Goal: Task Accomplishment & Management: Use online tool/utility

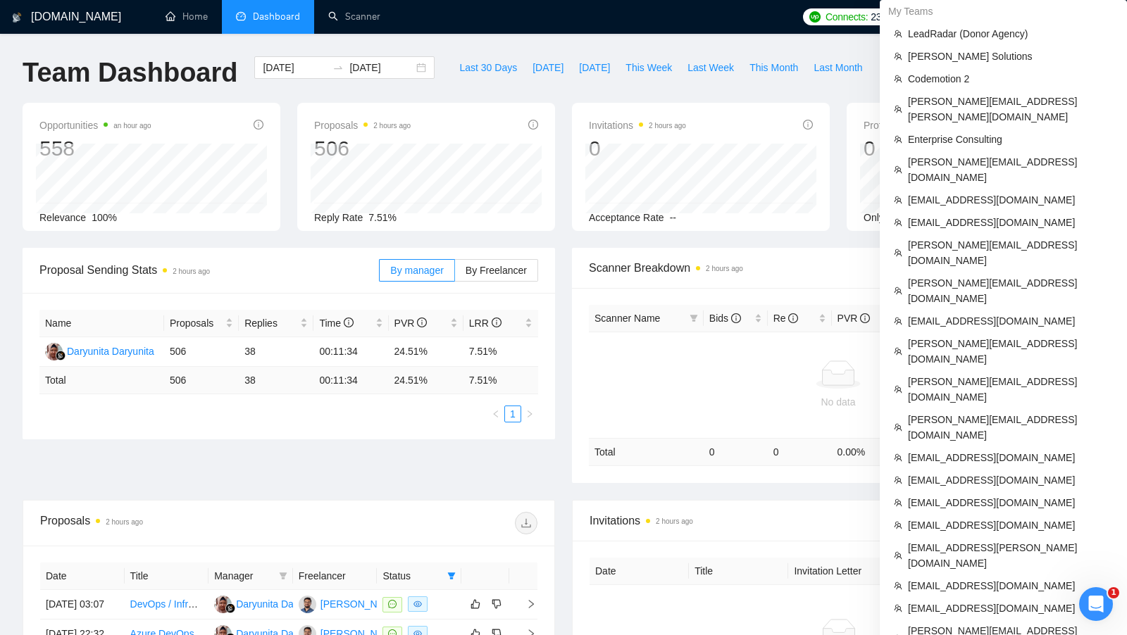
scroll to position [459, 0]
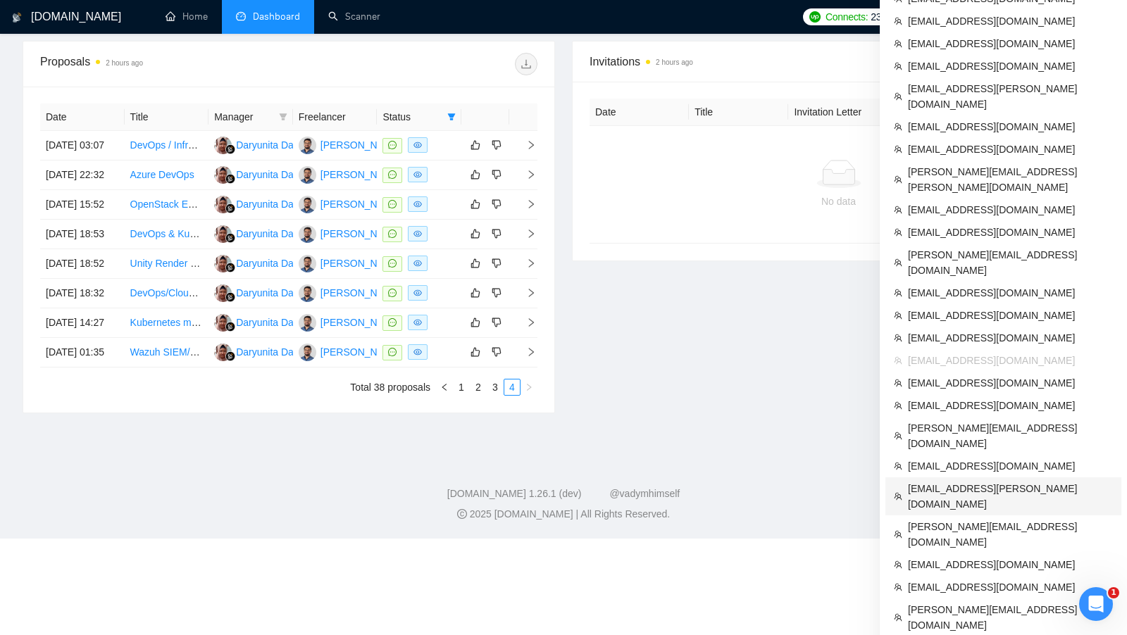
click at [978, 481] on span "[EMAIL_ADDRESS][PERSON_NAME][DOMAIN_NAME]" at bounding box center [1010, 496] width 205 height 31
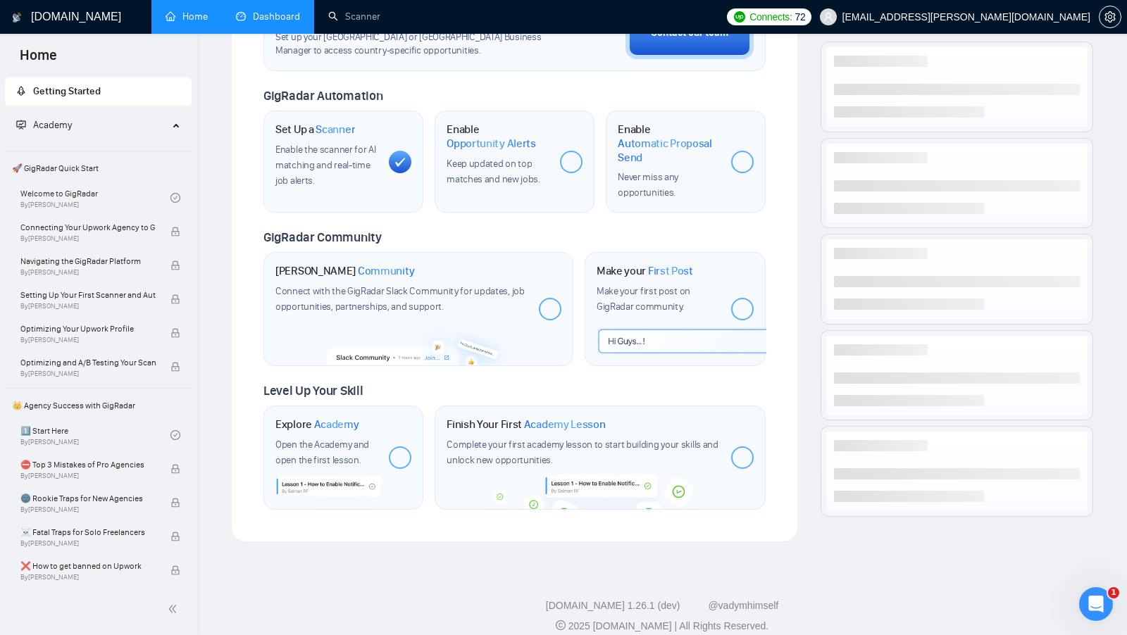
click at [263, 23] on link "Dashboard" at bounding box center [268, 17] width 64 height 12
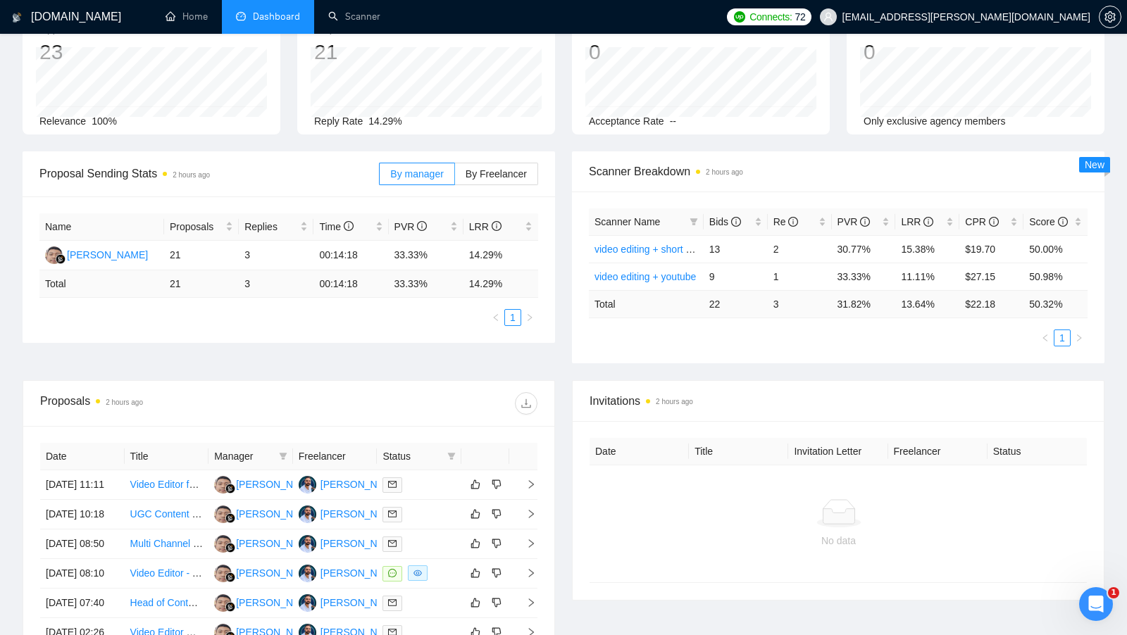
scroll to position [92, 0]
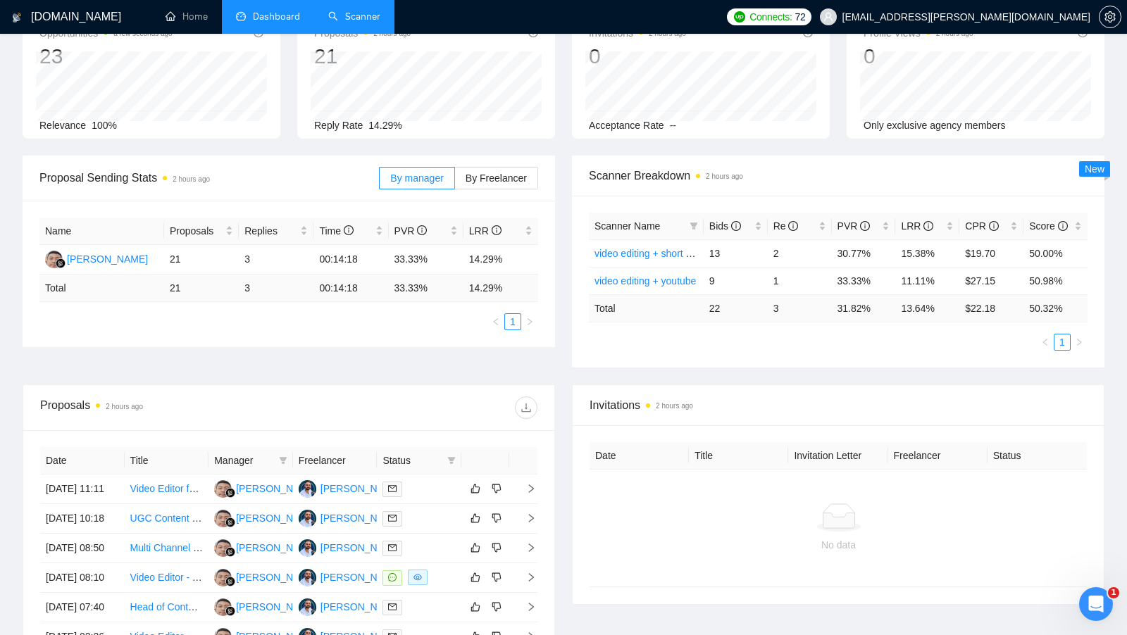
click at [337, 15] on link "Scanner" at bounding box center [354, 17] width 52 height 12
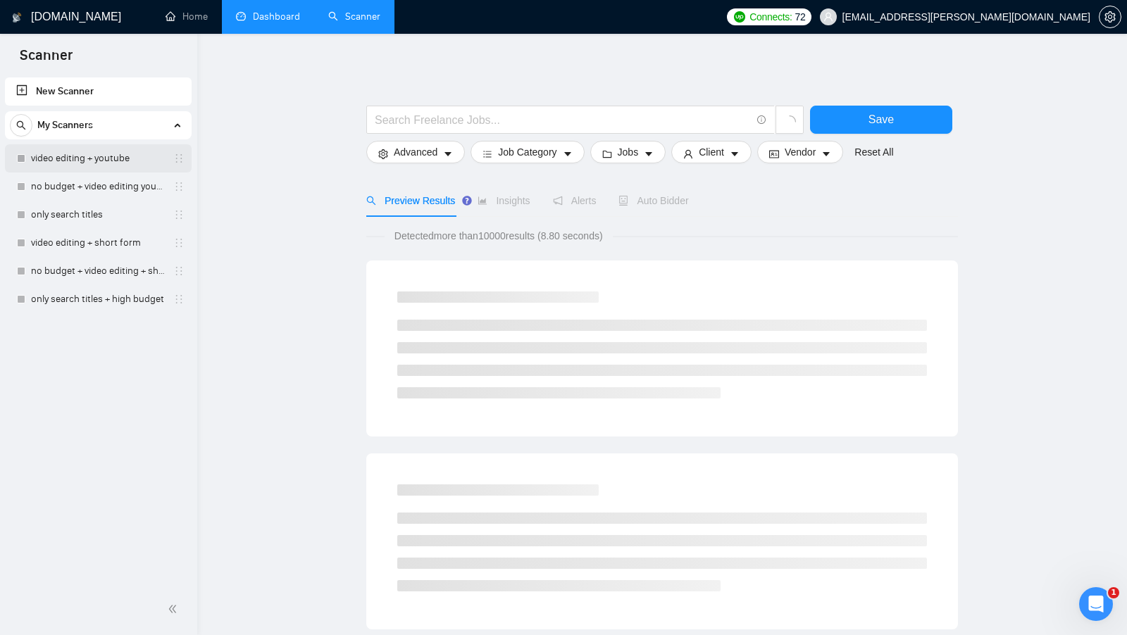
click at [83, 166] on link "video editing + youtube" at bounding box center [98, 158] width 134 height 28
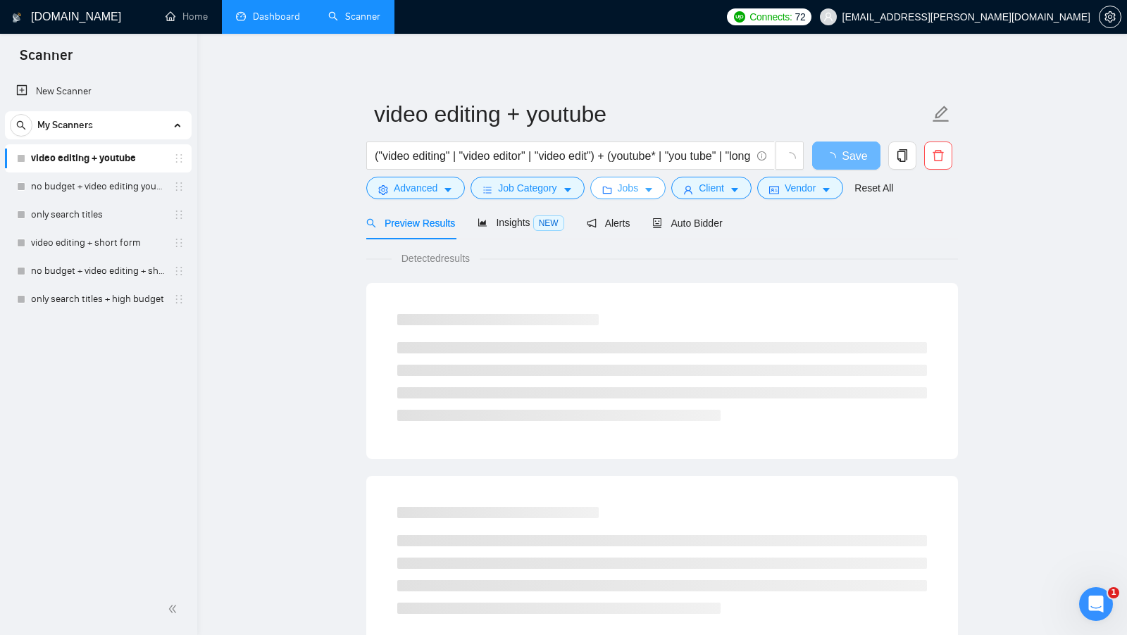
click at [635, 194] on span "Jobs" at bounding box center [627, 187] width 21 height 15
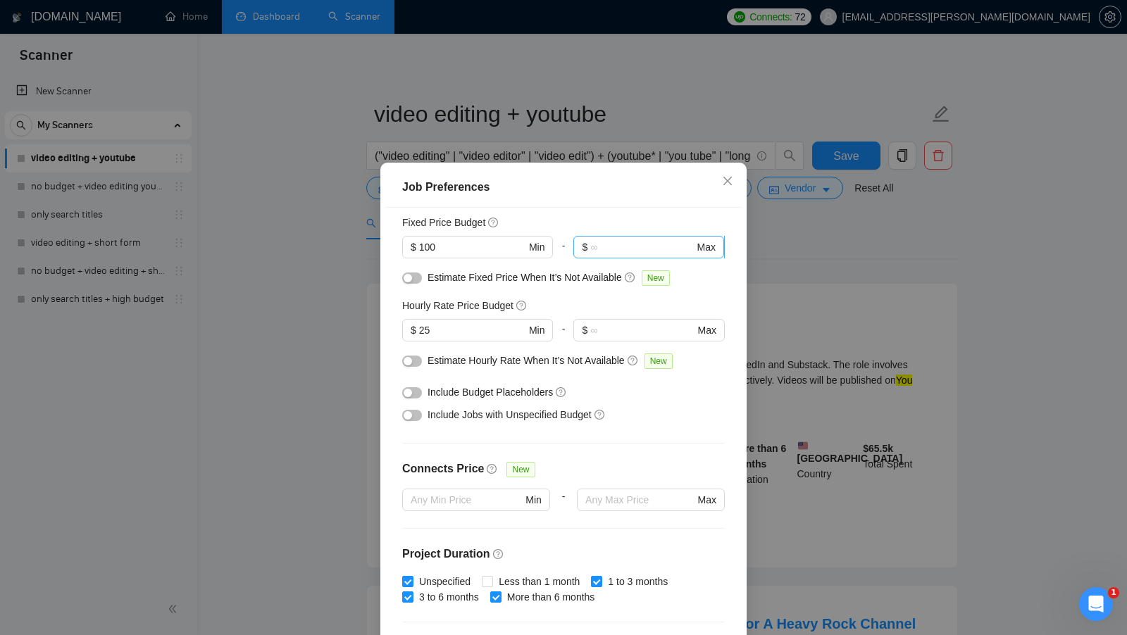
scroll to position [100, 0]
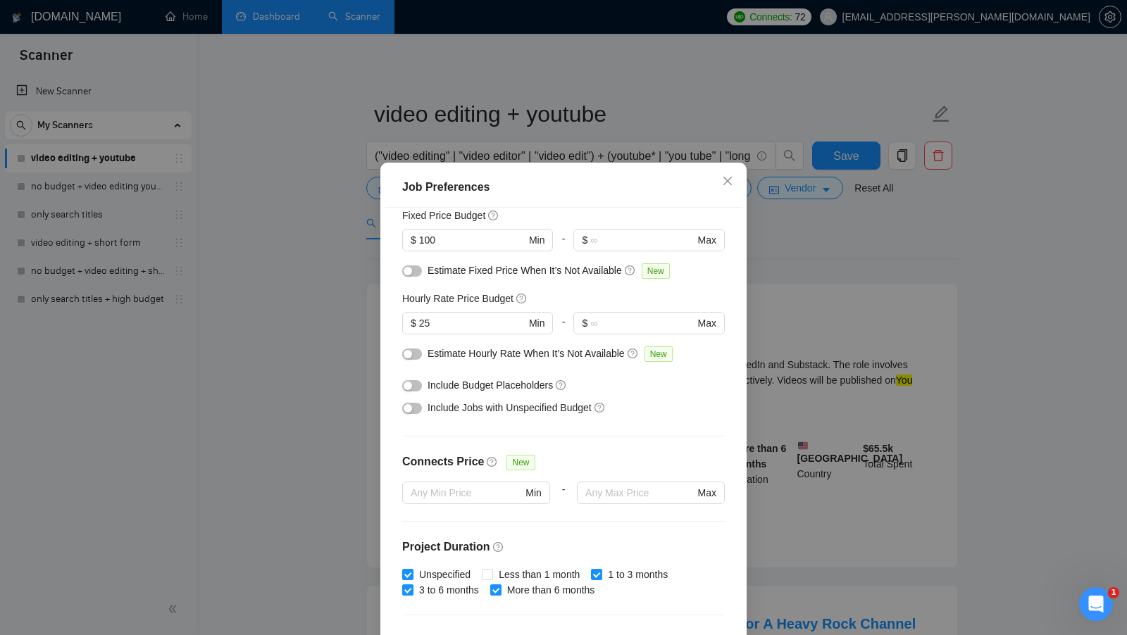
click at [1012, 4] on div "Job Preferences Budget Project Type All Fixed Price Hourly Rate Fixed Price Bud…" at bounding box center [563, 317] width 1127 height 635
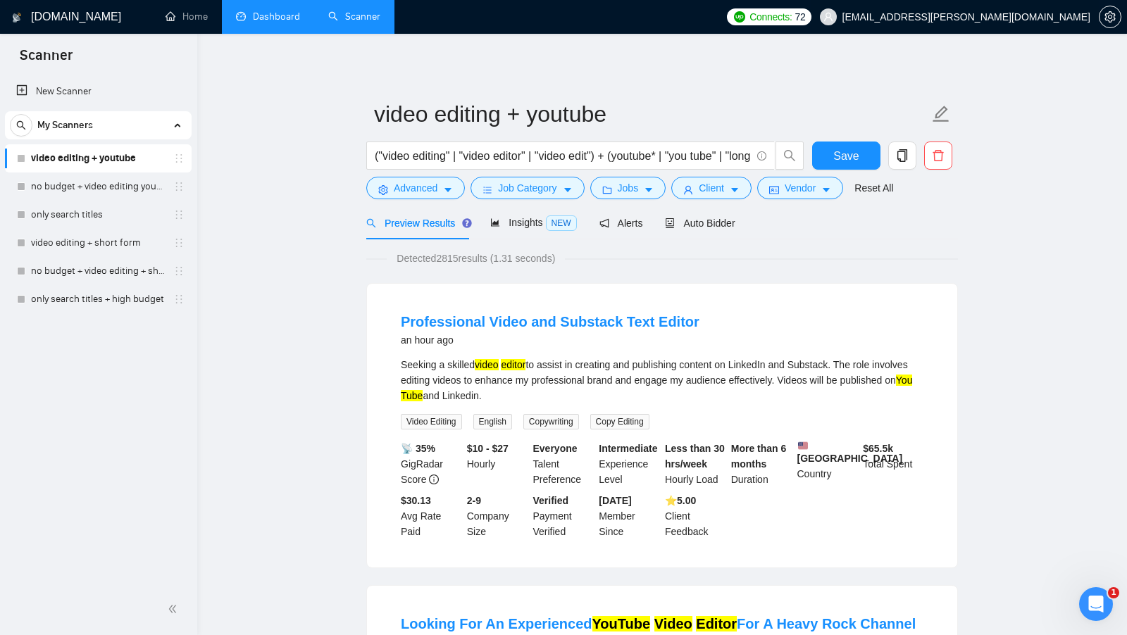
click at [1008, 17] on span "[EMAIL_ADDRESS][PERSON_NAME][DOMAIN_NAME]" at bounding box center [966, 17] width 248 height 0
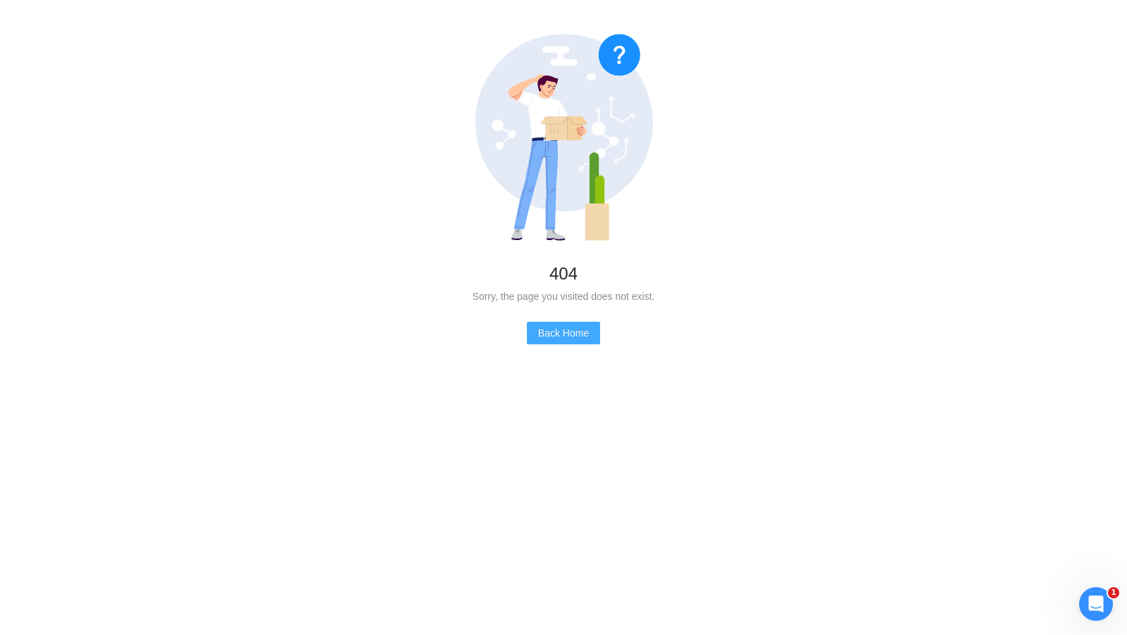
click at [567, 322] on button "Back Home" at bounding box center [563, 333] width 73 height 23
click at [564, 330] on span "Back Home" at bounding box center [563, 332] width 51 height 15
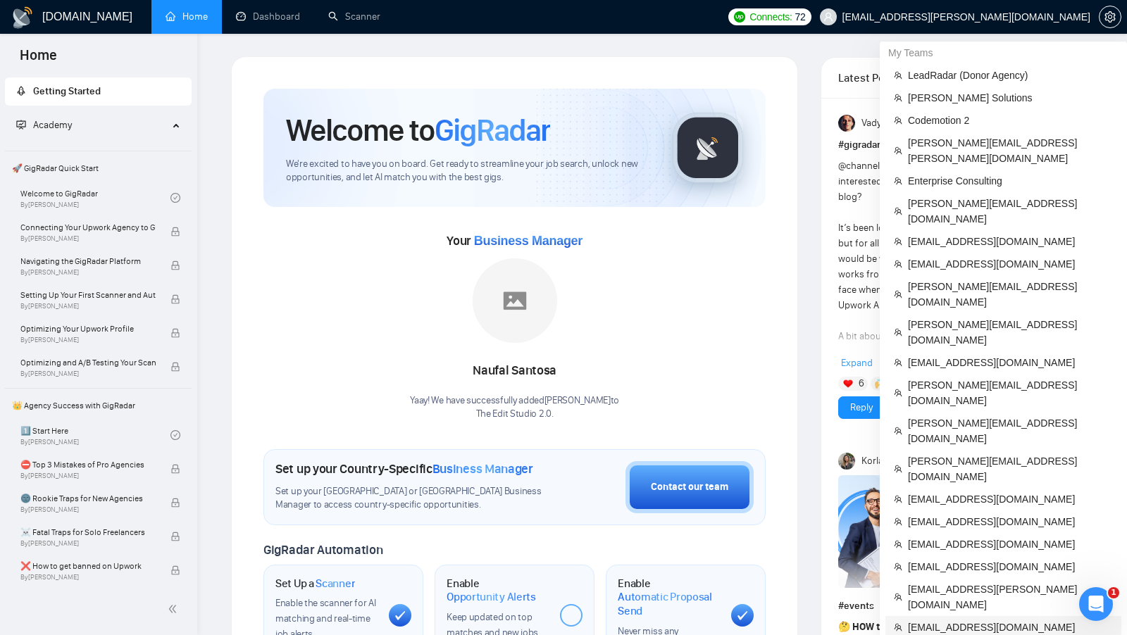
scroll to position [161, 0]
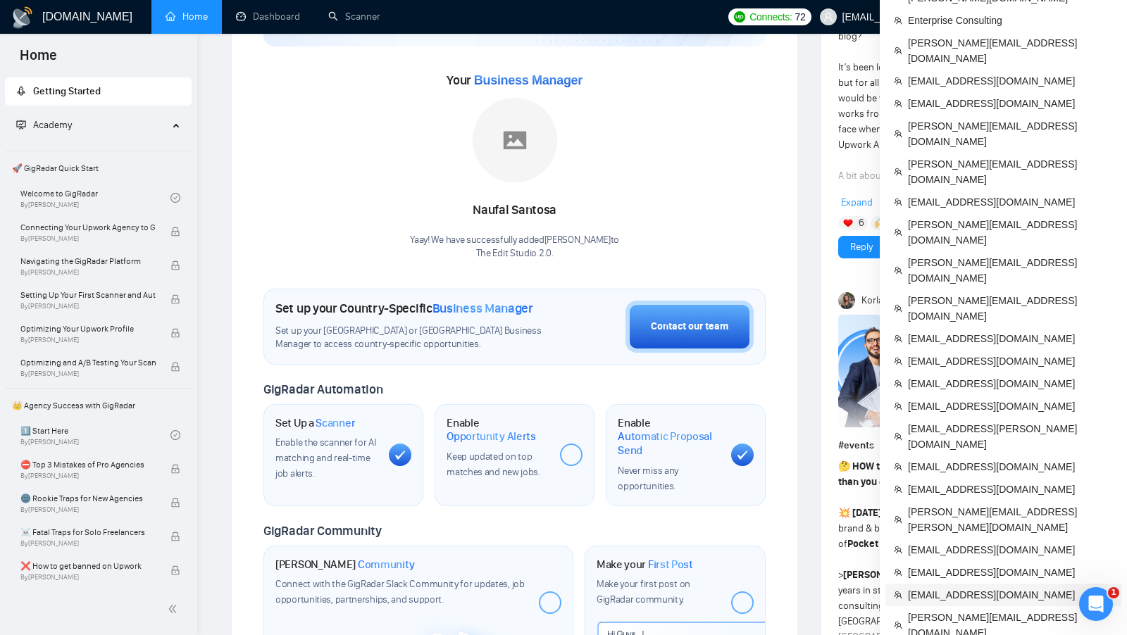
click at [981, 587] on span "[EMAIL_ADDRESS][DOMAIN_NAME]" at bounding box center [1010, 594] width 205 height 15
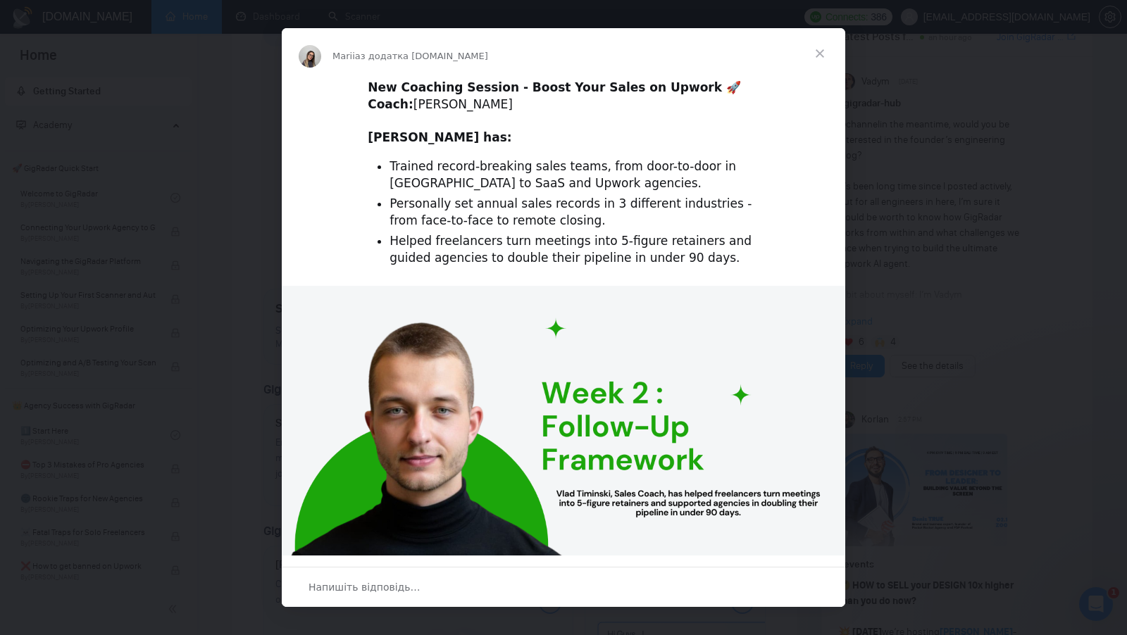
click at [817, 55] on span "Закрити" at bounding box center [819, 53] width 51 height 51
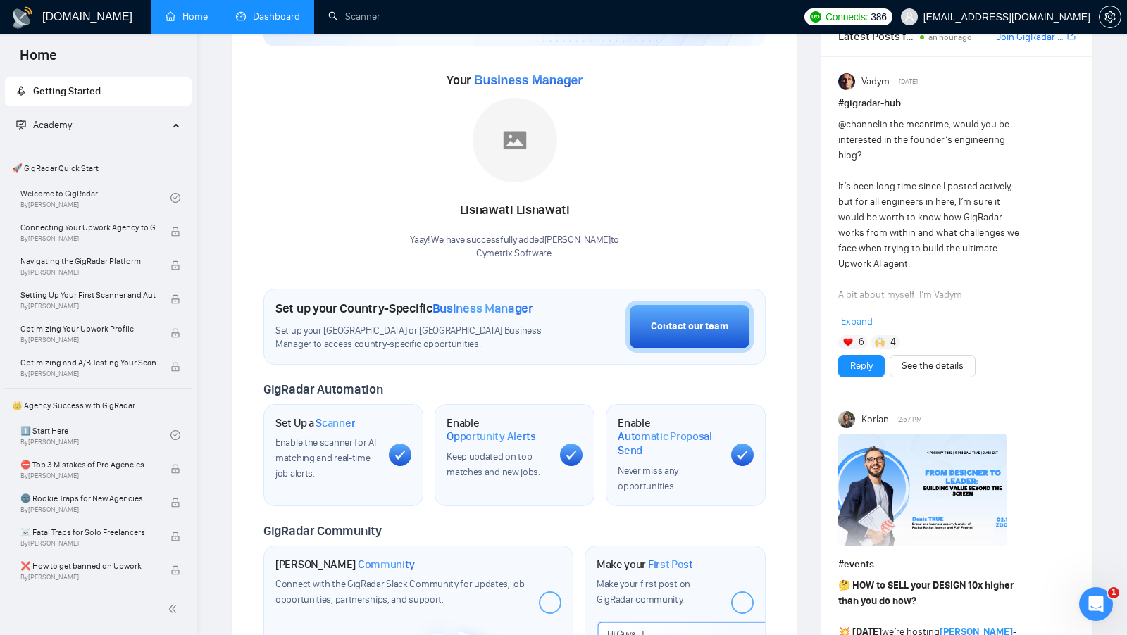
click at [259, 18] on link "Dashboard" at bounding box center [268, 17] width 64 height 12
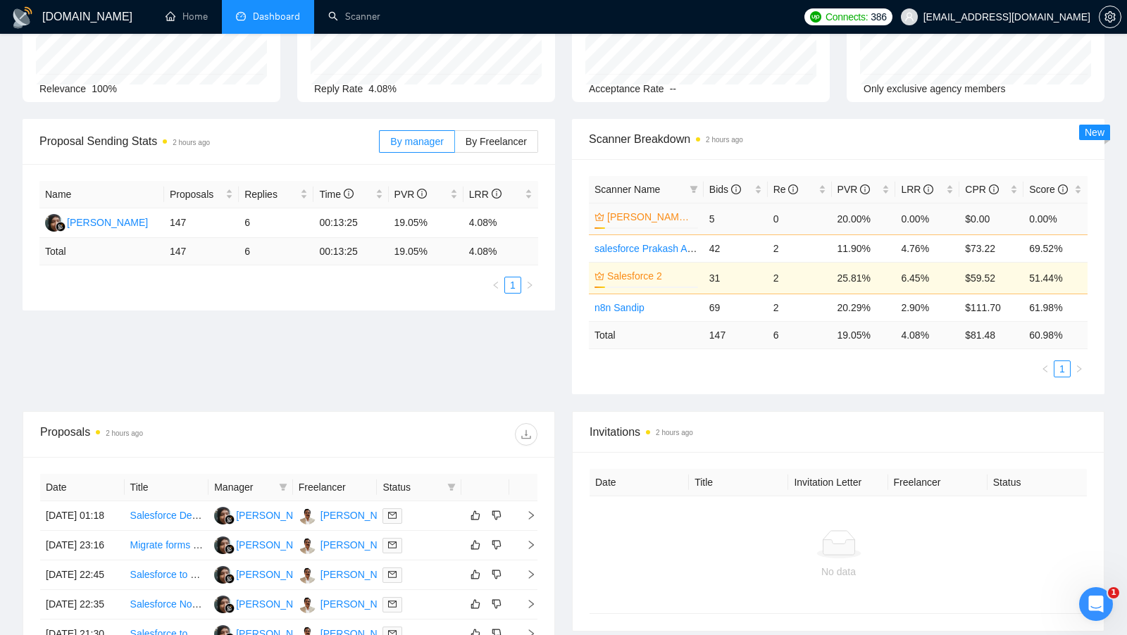
scroll to position [128, 0]
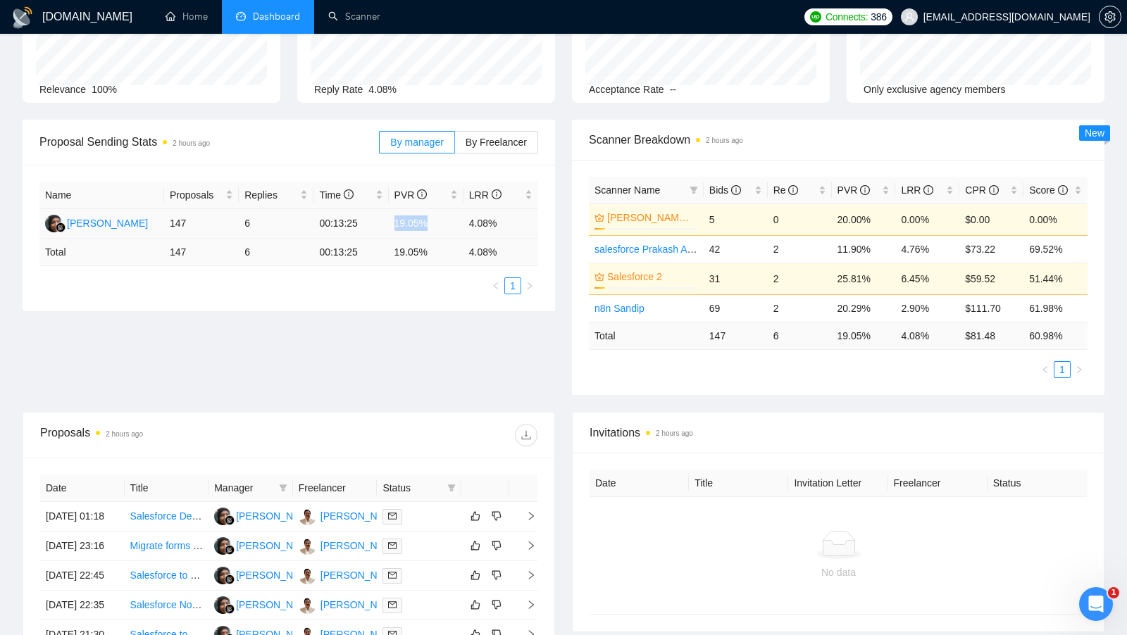
drag, startPoint x: 432, startPoint y: 225, endPoint x: 394, endPoint y: 225, distance: 38.0
click at [394, 225] on td "19.05%" at bounding box center [426, 224] width 75 height 30
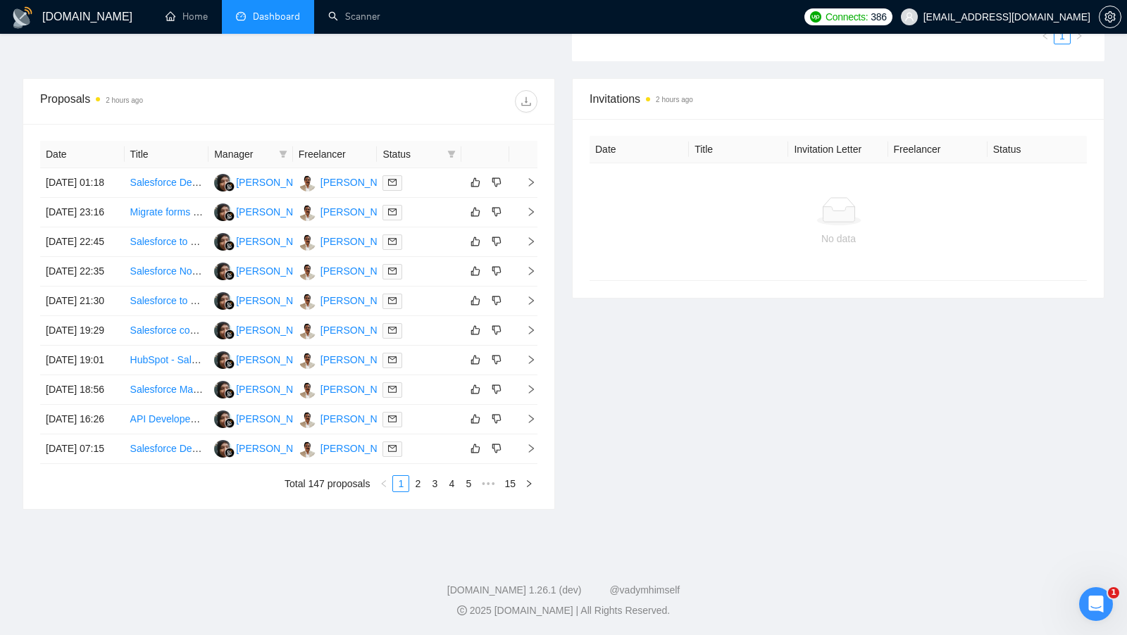
scroll to position [503, 0]
click at [430, 198] on td at bounding box center [419, 213] width 84 height 30
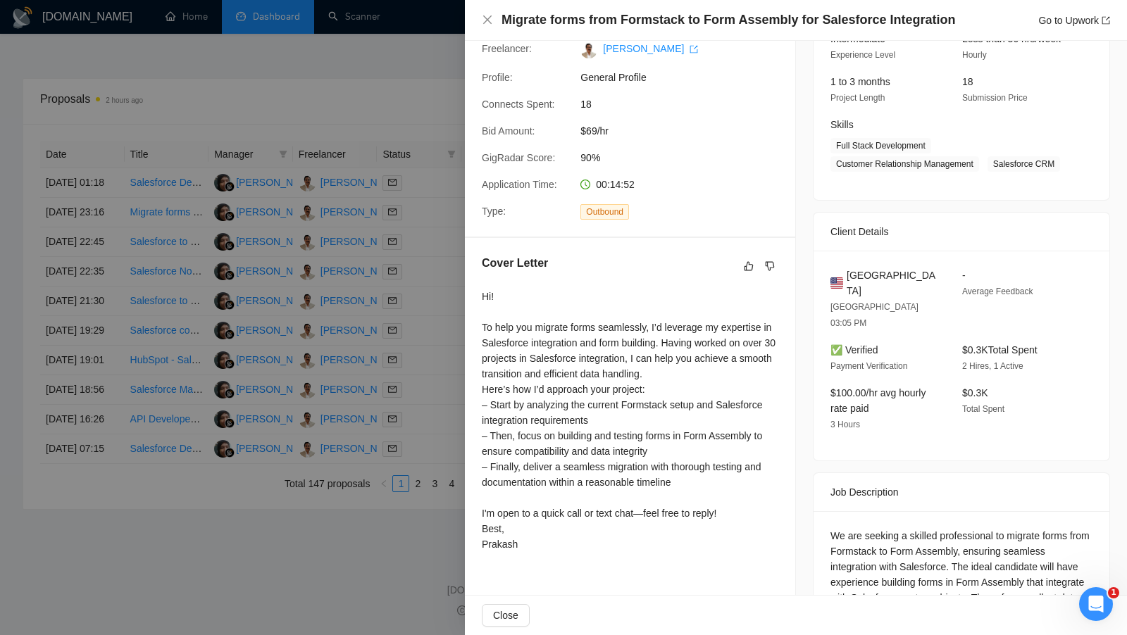
scroll to position [156, 0]
drag, startPoint x: 482, startPoint y: 326, endPoint x: 678, endPoint y: 346, distance: 197.5
click at [678, 346] on div "Hi! To help you migrate forms seamlessly, I’d leverage my expertise in Salesfor…" at bounding box center [630, 420] width 296 height 263
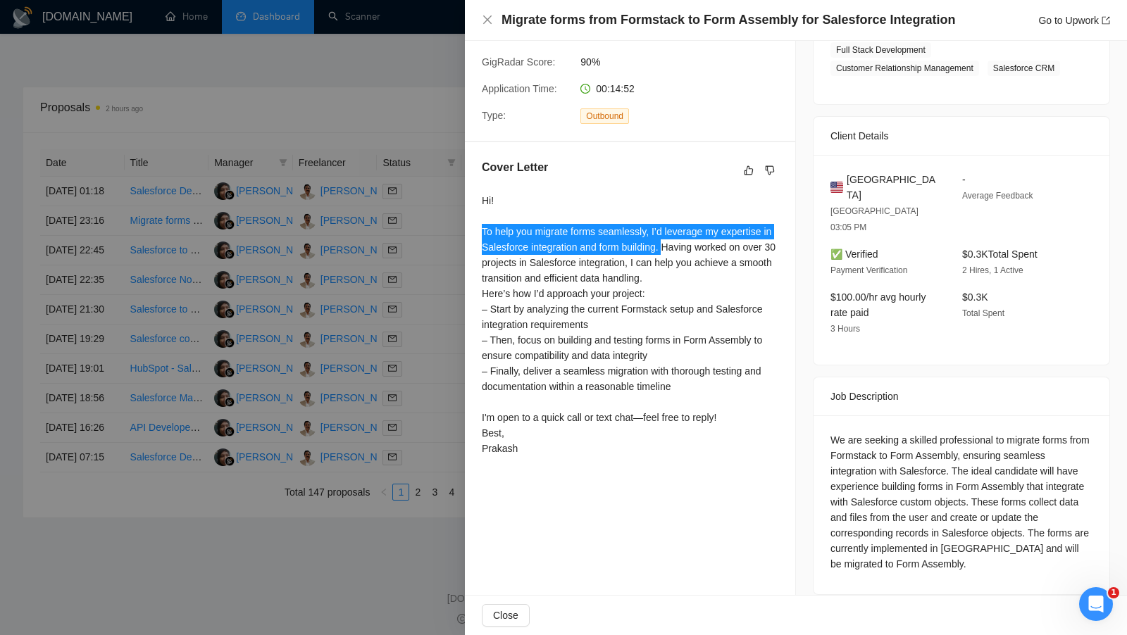
scroll to position [477, 0]
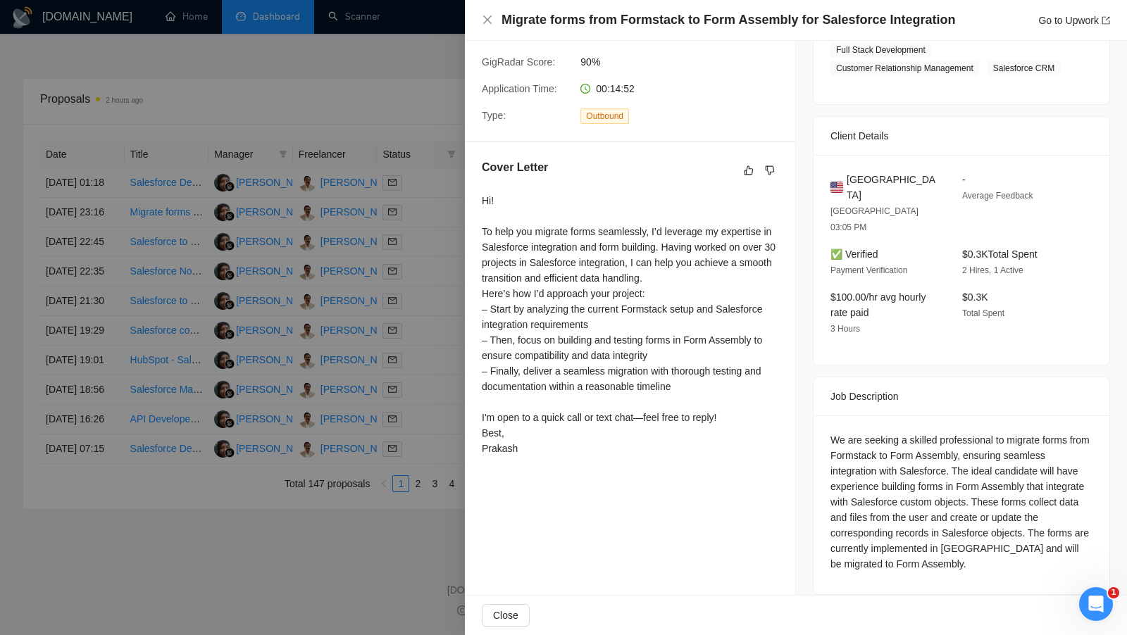
click at [548, 270] on div "Hi! To help you migrate forms seamlessly, I’d leverage my expertise in Salesfor…" at bounding box center [630, 324] width 296 height 263
click at [435, 231] on div at bounding box center [563, 317] width 1127 height 635
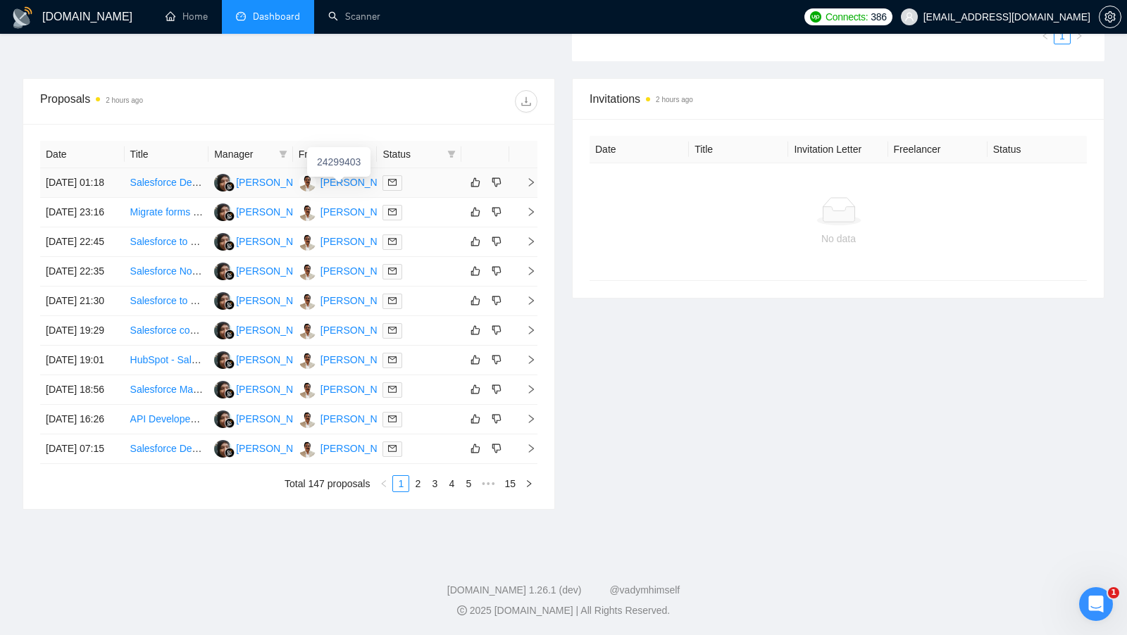
click at [358, 175] on div "[PERSON_NAME]" at bounding box center [360, 182] width 81 height 15
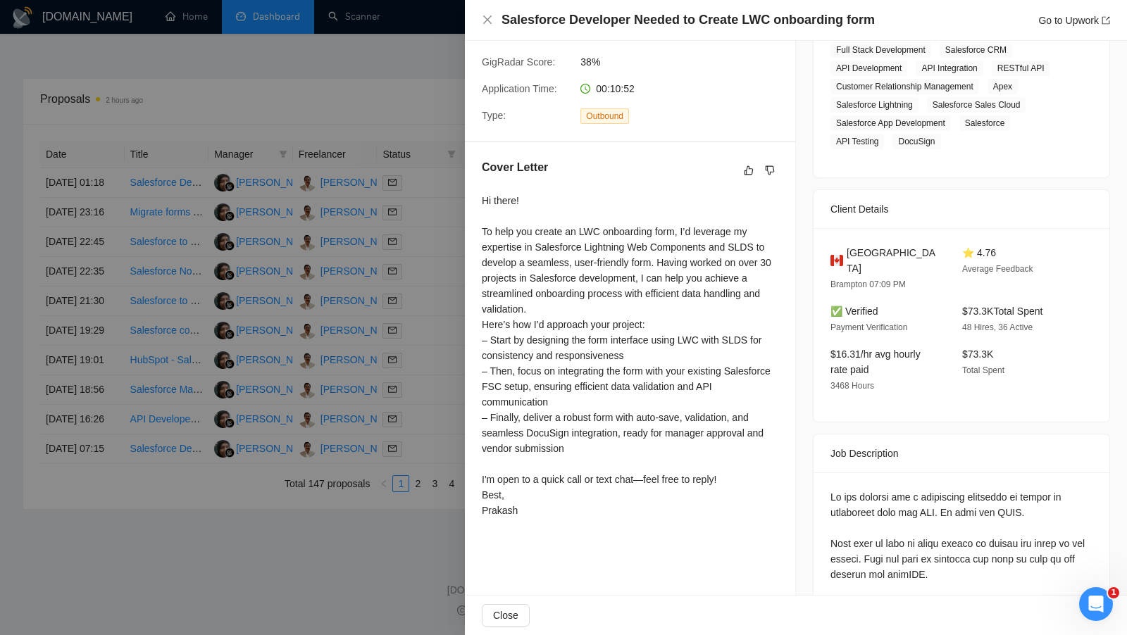
click at [333, 233] on div at bounding box center [563, 317] width 1127 height 635
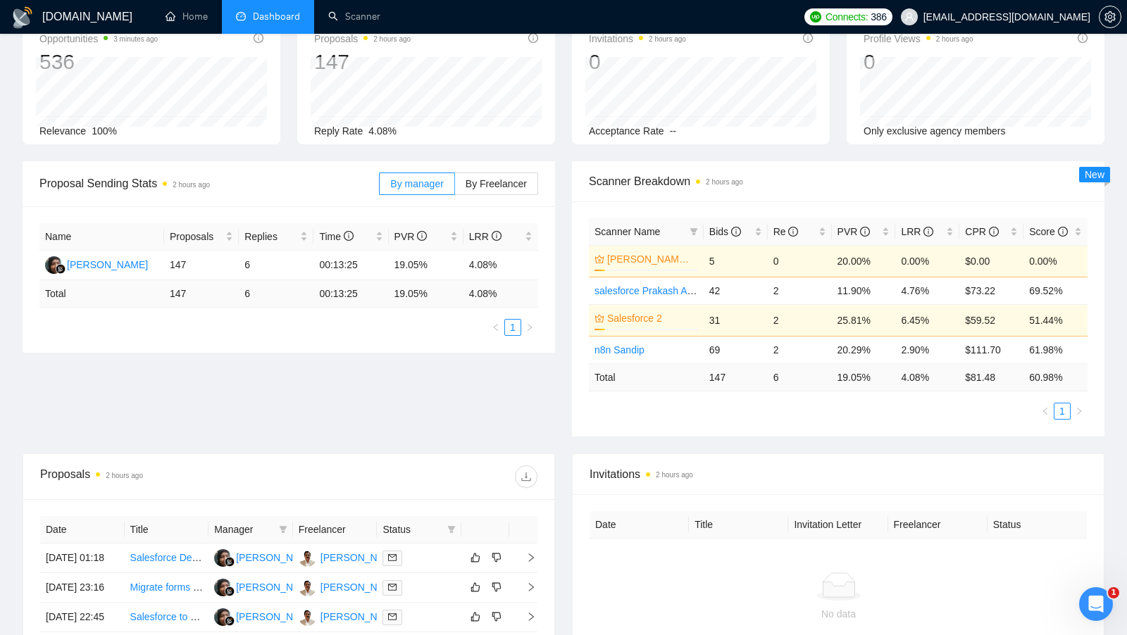
scroll to position [159, 0]
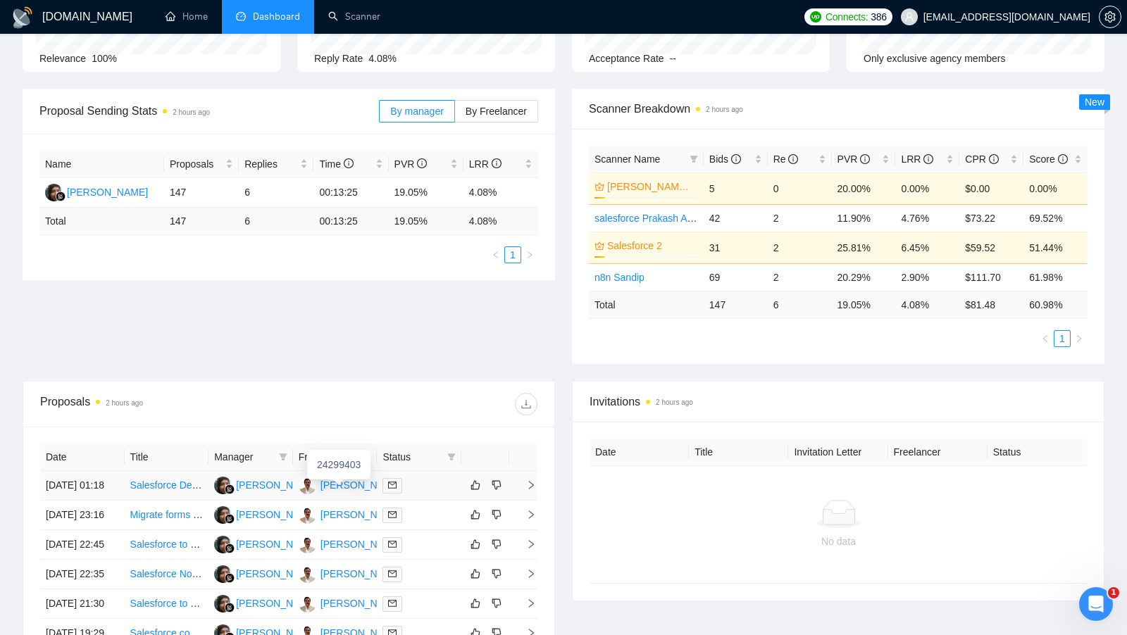
click at [340, 491] on div "[PERSON_NAME]" at bounding box center [360, 484] width 81 height 15
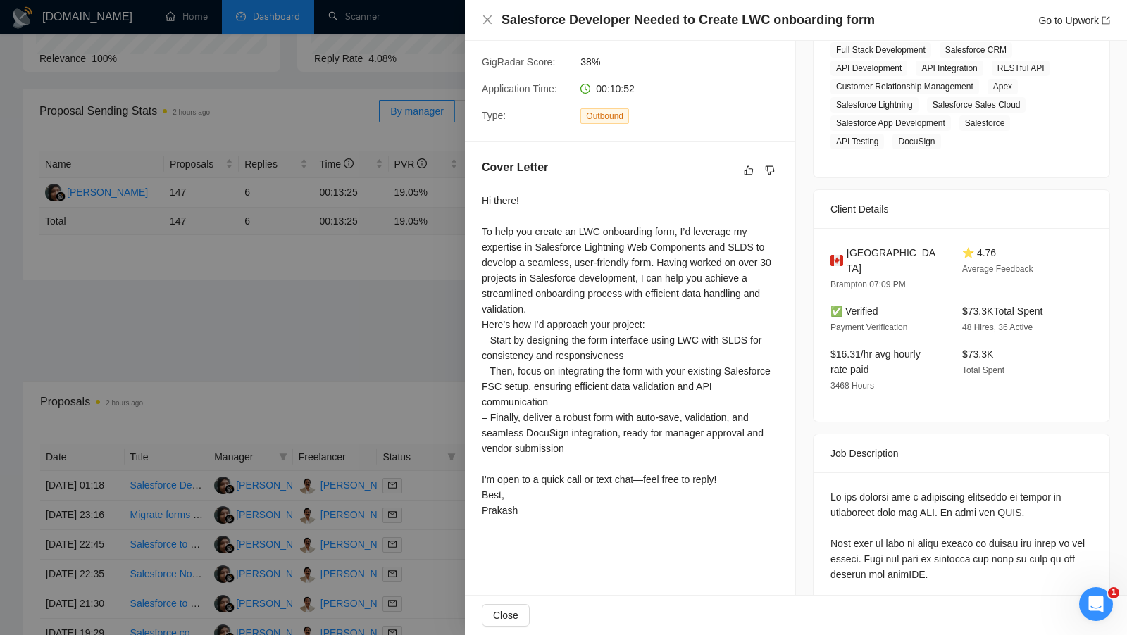
click at [419, 287] on div at bounding box center [563, 317] width 1127 height 635
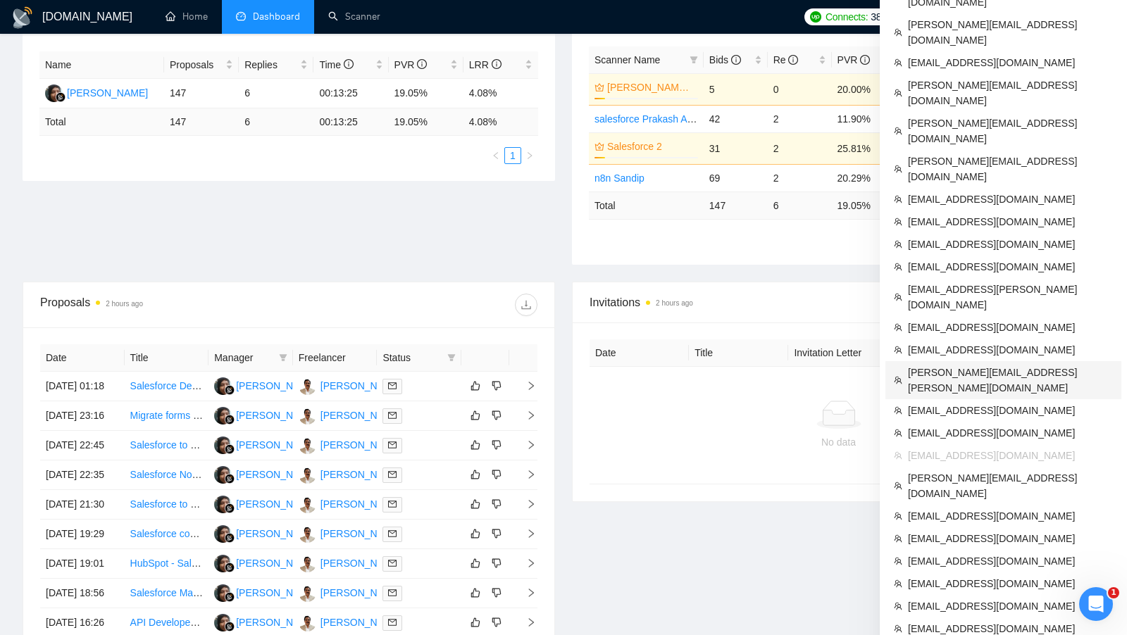
scroll to position [293, 0]
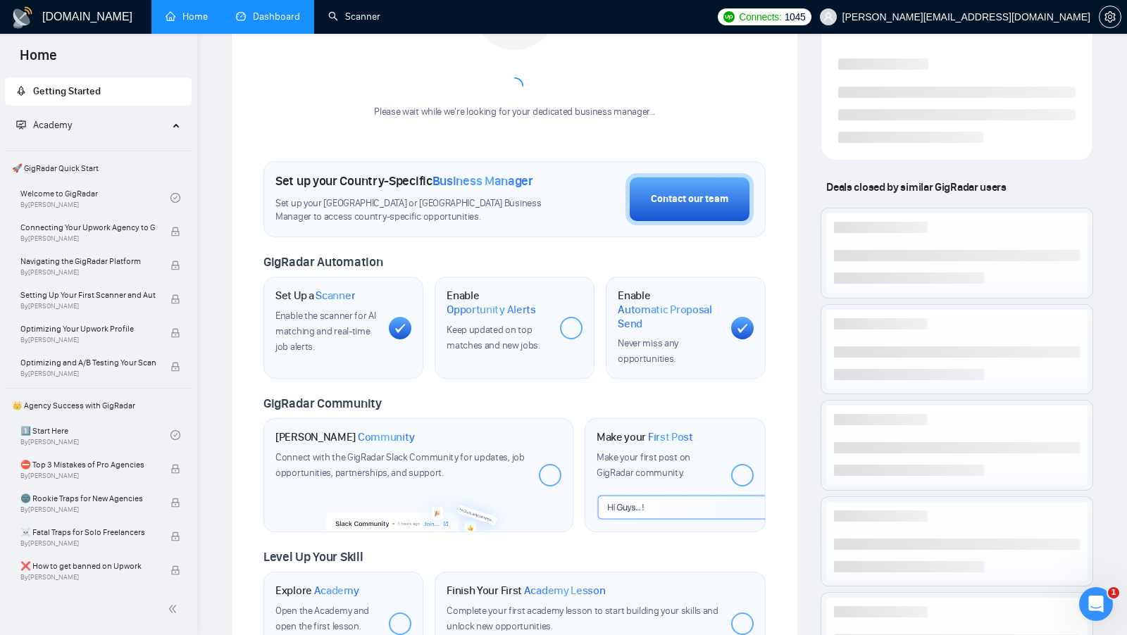
click at [291, 18] on link "Dashboard" at bounding box center [268, 17] width 64 height 12
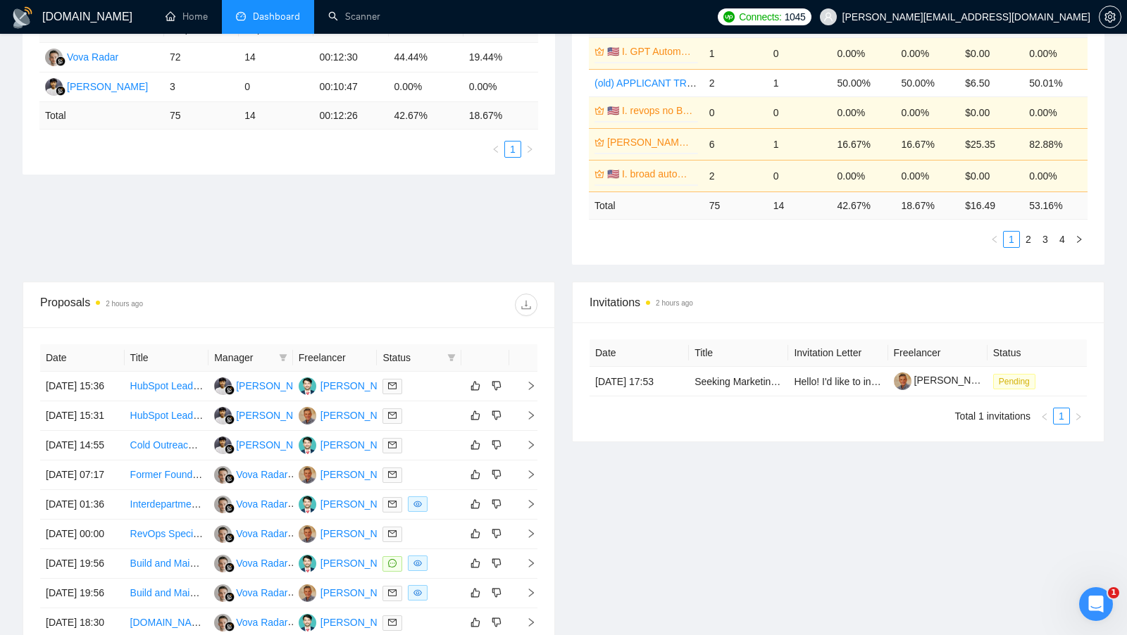
scroll to position [353, 0]
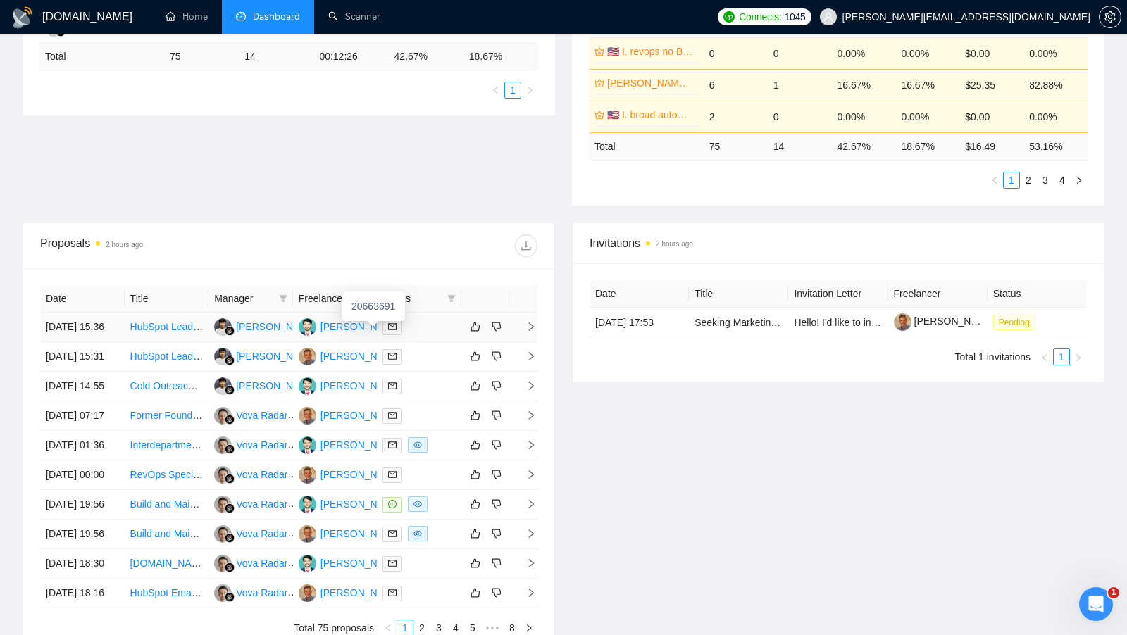
click at [349, 332] on div "Muhammad Shamshad Aslam" at bounding box center [360, 326] width 81 height 15
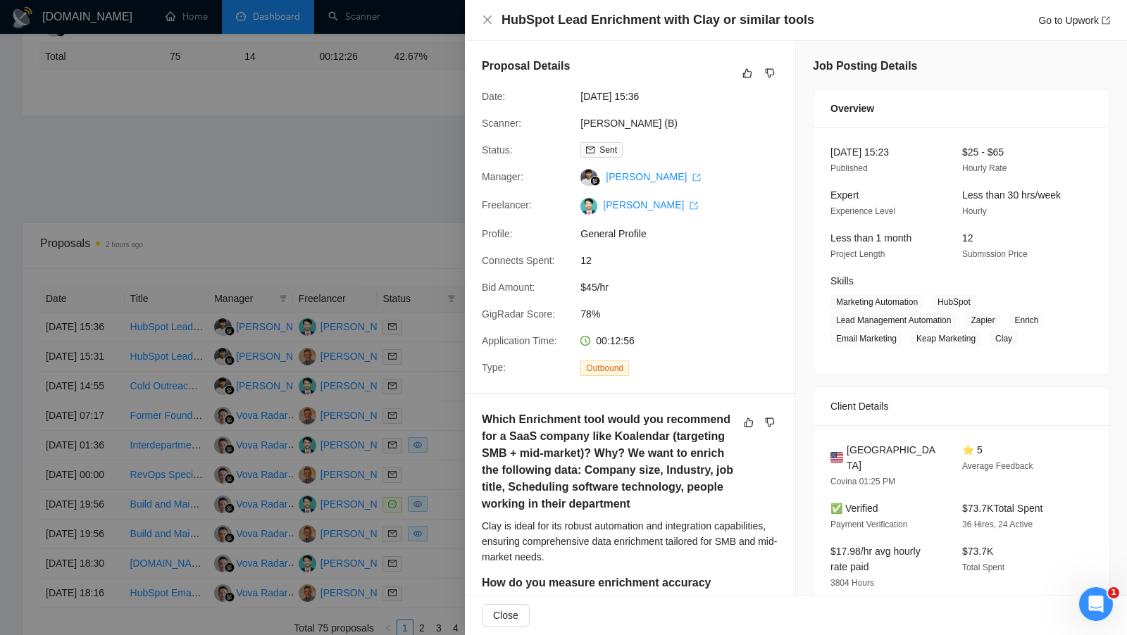
click at [394, 384] on div at bounding box center [563, 317] width 1127 height 635
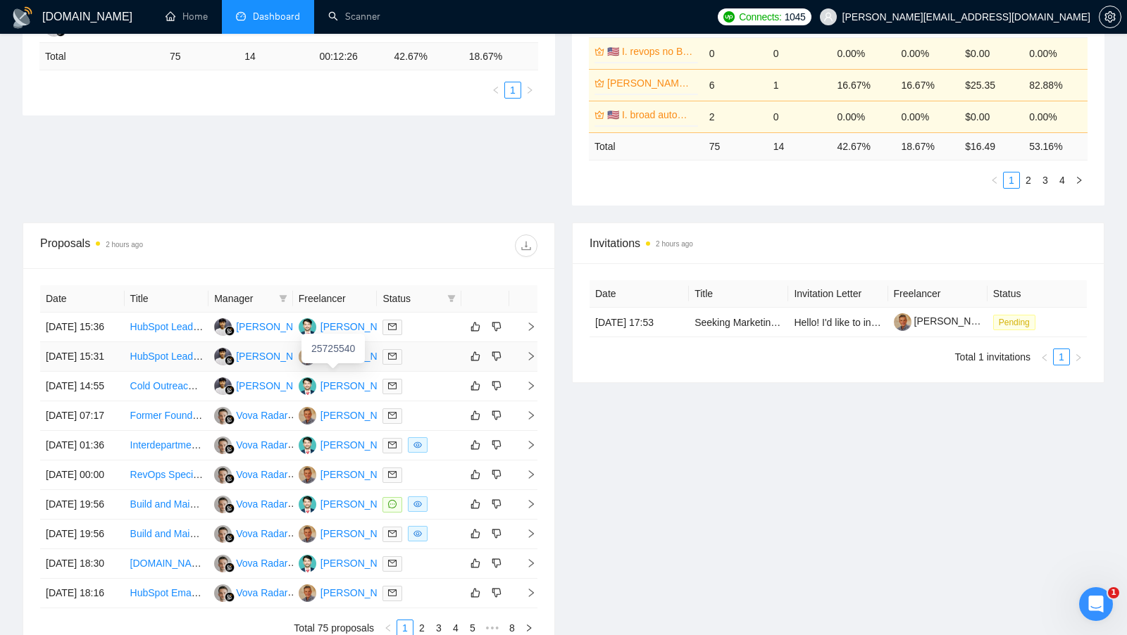
click at [348, 364] on div "Isaac Marks" at bounding box center [360, 356] width 81 height 15
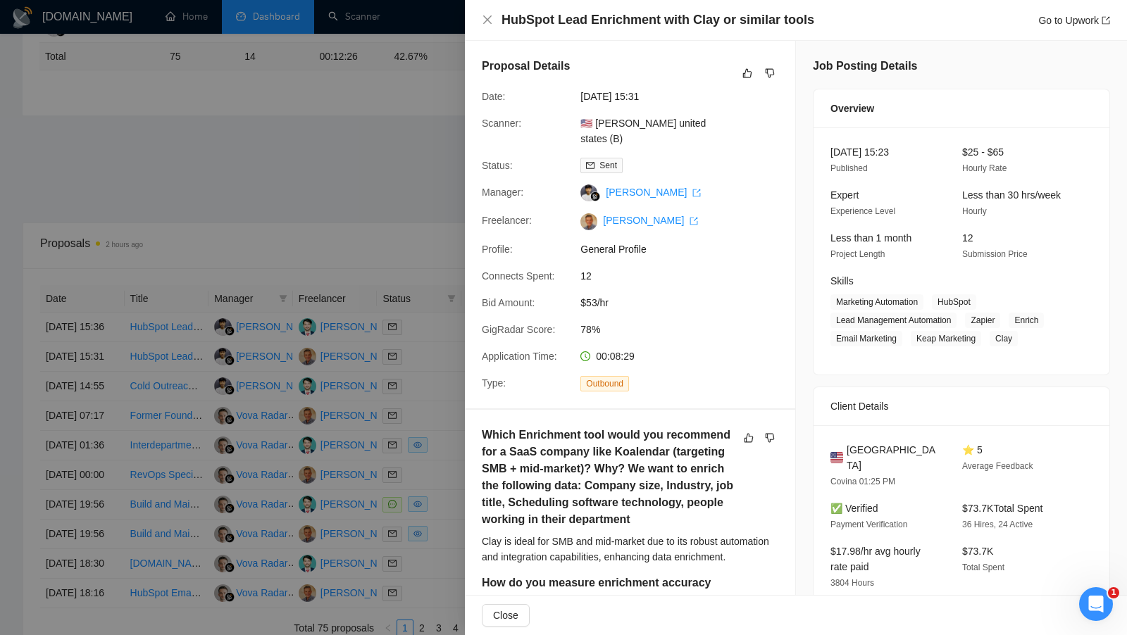
click at [312, 119] on div at bounding box center [563, 317] width 1127 height 635
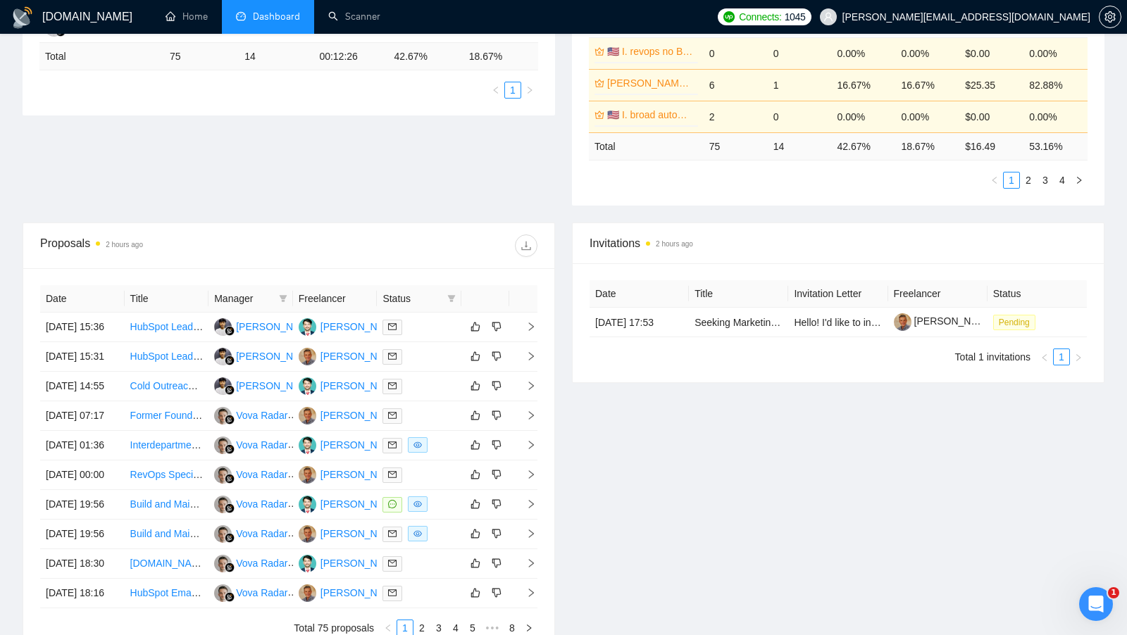
click at [399, 184] on div "Proposal Sending Stats 2 hours ago By manager By Freelancer Name Proposals Repl…" at bounding box center [563, 58] width 1098 height 328
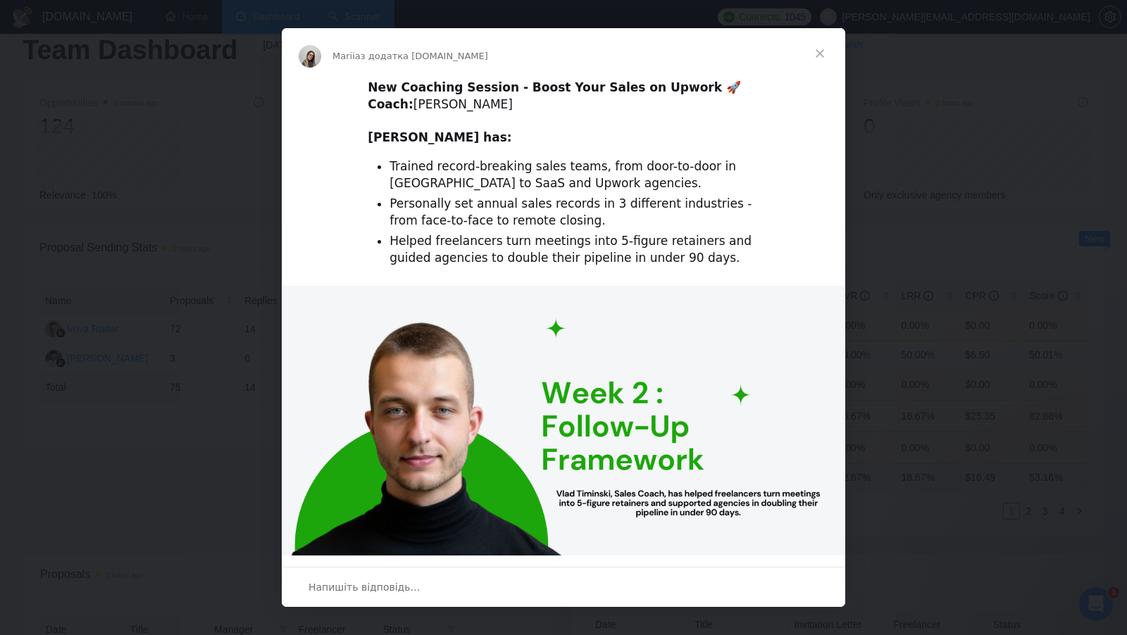
scroll to position [0, 0]
click at [817, 53] on span "Закрити" at bounding box center [819, 53] width 51 height 51
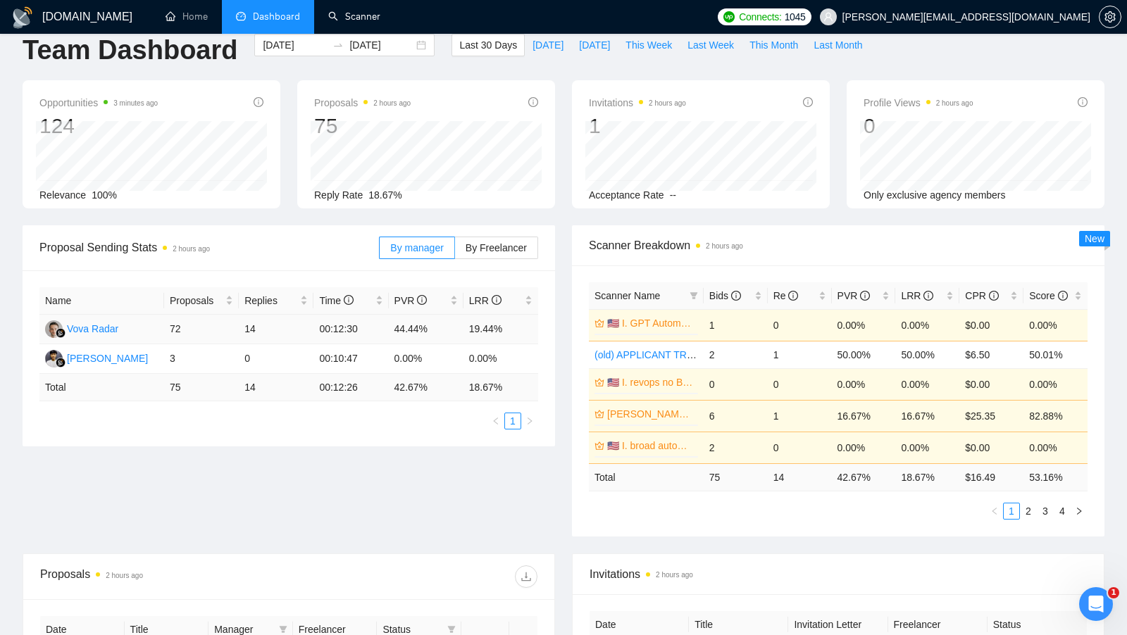
click at [506, 327] on td "19.44%" at bounding box center [500, 330] width 75 height 30
click at [413, 326] on td "44.44%" at bounding box center [426, 330] width 75 height 30
click at [412, 325] on td "44.44%" at bounding box center [426, 330] width 75 height 30
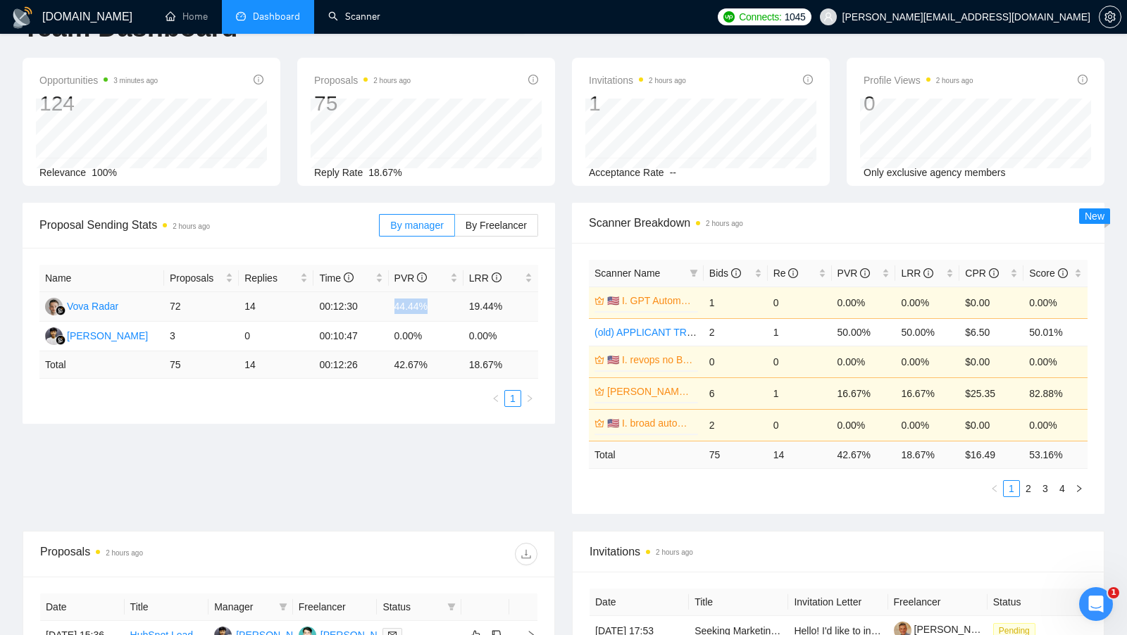
scroll to position [46, 0]
click at [483, 299] on td "19.44%" at bounding box center [500, 306] width 75 height 30
click at [517, 304] on td "19.44%" at bounding box center [500, 306] width 75 height 30
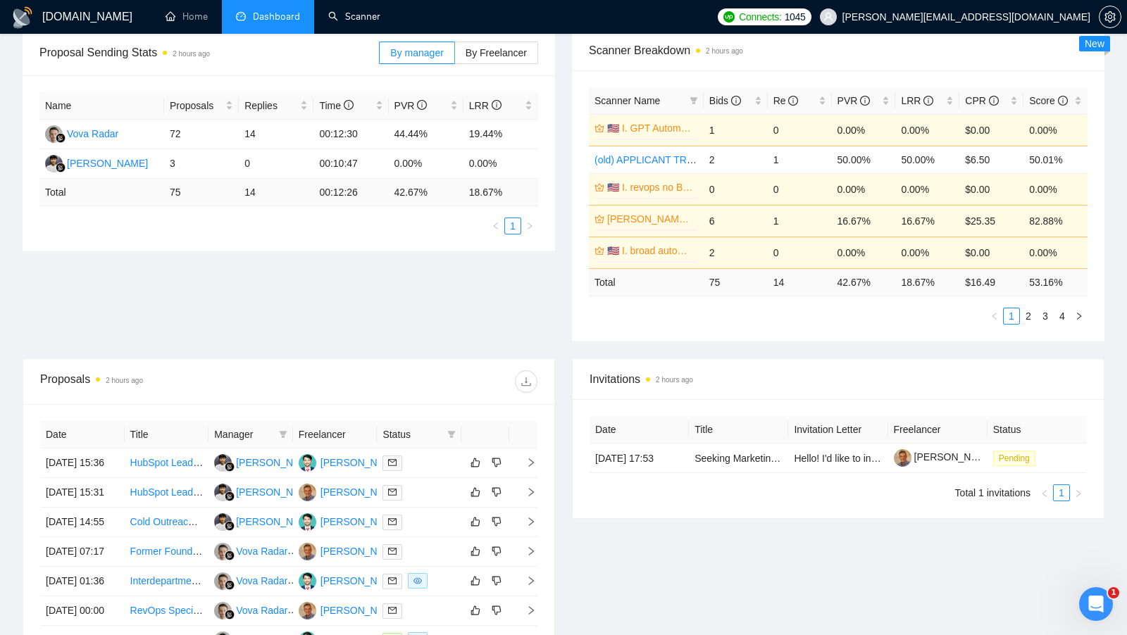
scroll to position [156, 0]
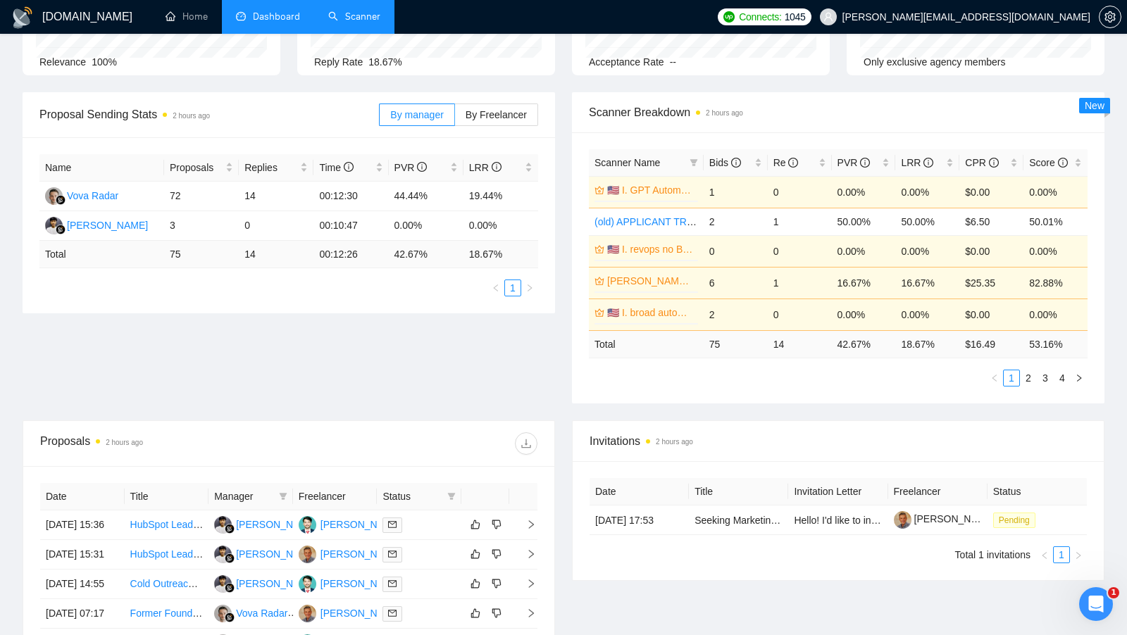
click at [361, 23] on link "Scanner" at bounding box center [354, 17] width 52 height 12
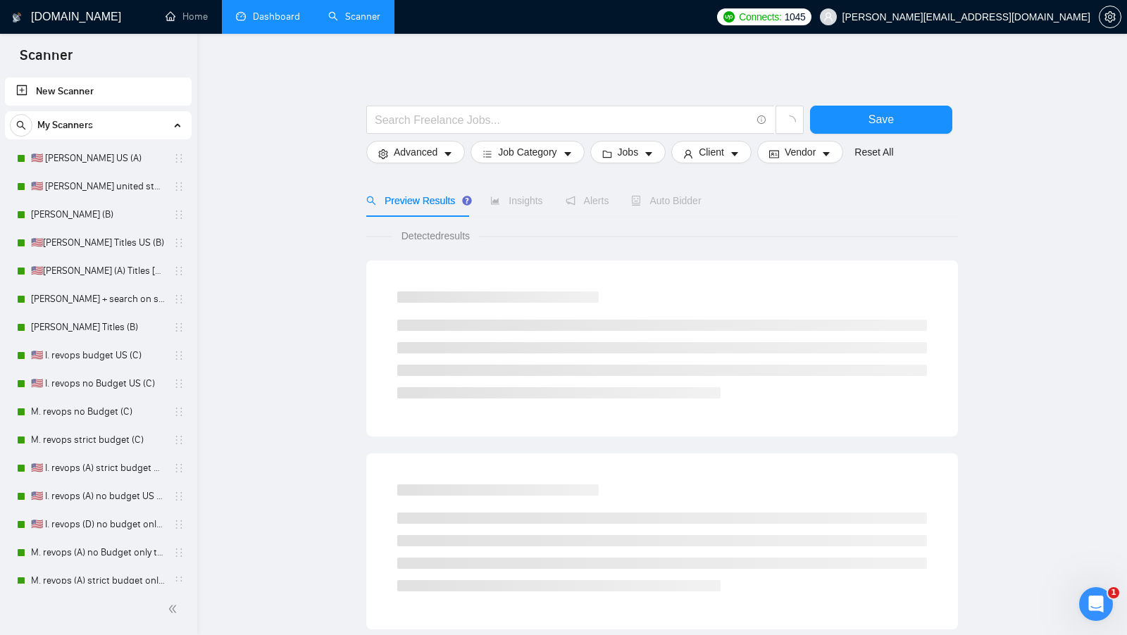
click at [247, 11] on link "Dashboard" at bounding box center [268, 17] width 64 height 12
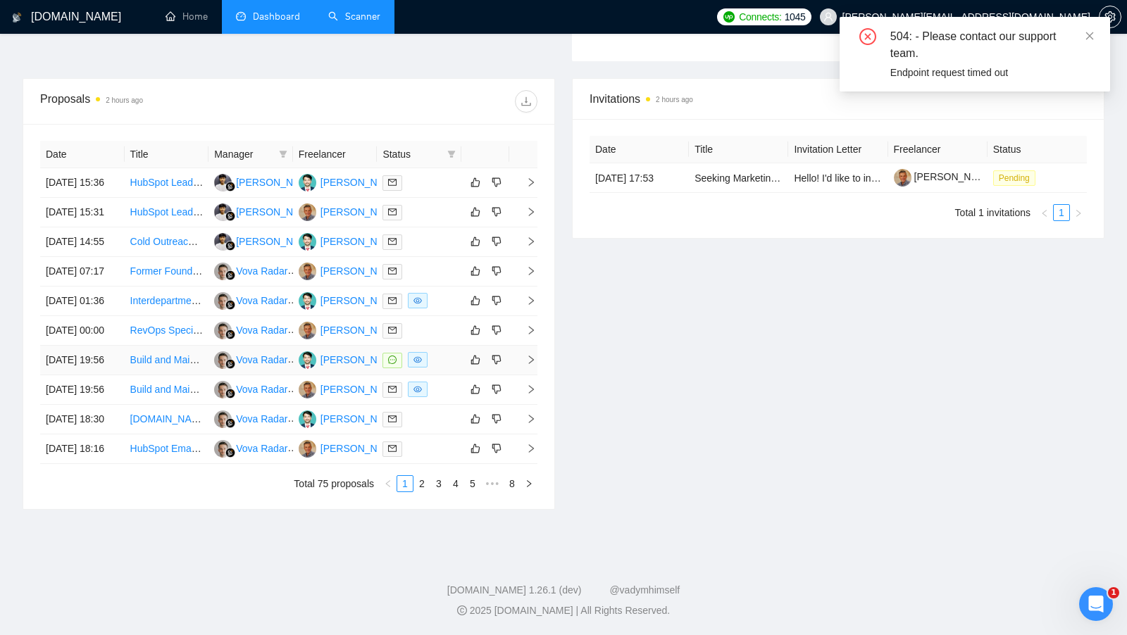
scroll to position [586, 0]
click at [451, 357] on div at bounding box center [418, 360] width 73 height 16
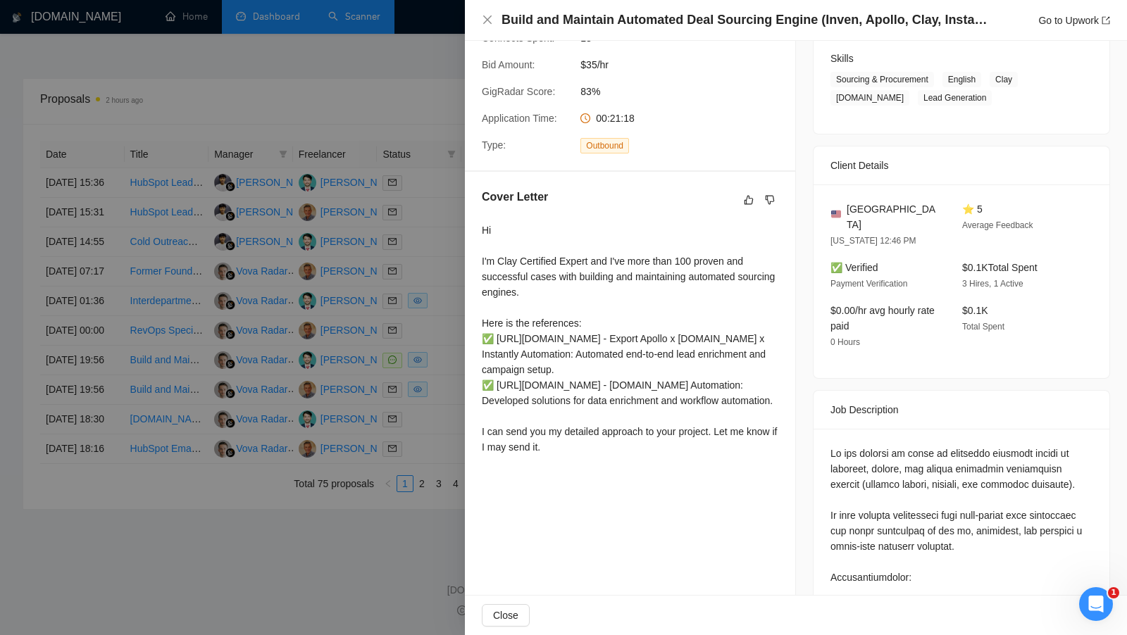
scroll to position [237, 0]
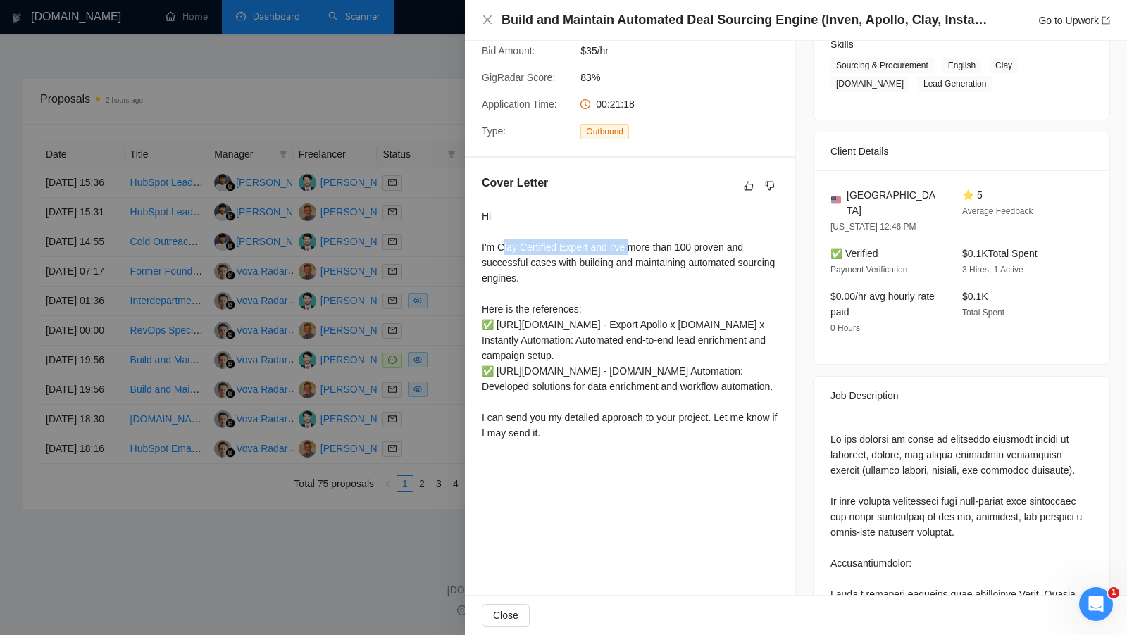
drag, startPoint x: 503, startPoint y: 262, endPoint x: 633, endPoint y: 263, distance: 130.3
click at [633, 263] on div "Hi I'm Clay Certified Expert and I've more than 100 proven and successful cases…" at bounding box center [630, 324] width 296 height 232
drag, startPoint x: 682, startPoint y: 261, endPoint x: 678, endPoint y: 288, distance: 27.7
click at [678, 288] on div "Hi I'm Clay Certified Expert and I've more than 100 proven and successful cases…" at bounding box center [630, 324] width 296 height 232
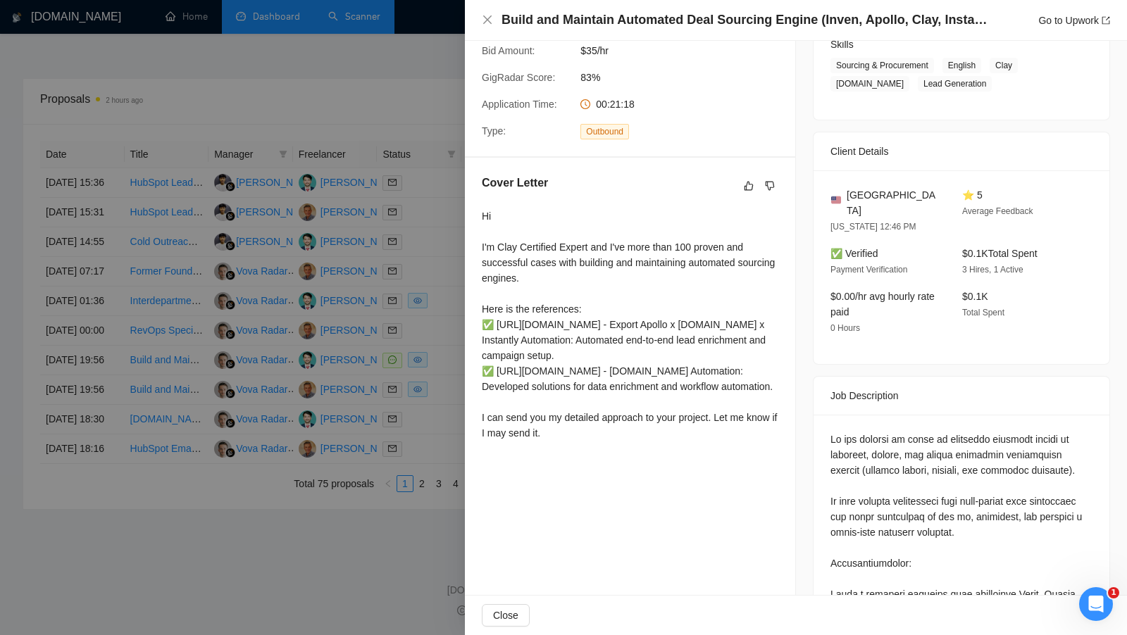
drag, startPoint x: 479, startPoint y: 320, endPoint x: 746, endPoint y: 467, distance: 304.7
click at [746, 463] on div "Cover Letter Hi I'm Clay Certified Expert and I've more than 100 proven and suc…" at bounding box center [630, 311] width 330 height 306
click at [406, 156] on div at bounding box center [563, 317] width 1127 height 635
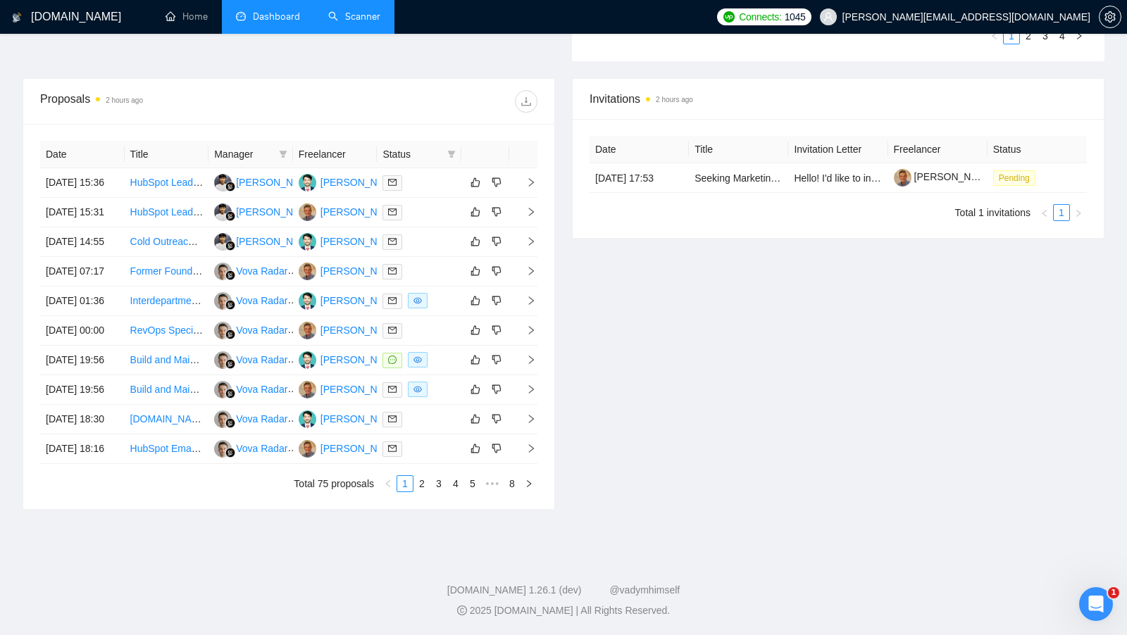
click at [356, 23] on link "Scanner" at bounding box center [354, 17] width 52 height 12
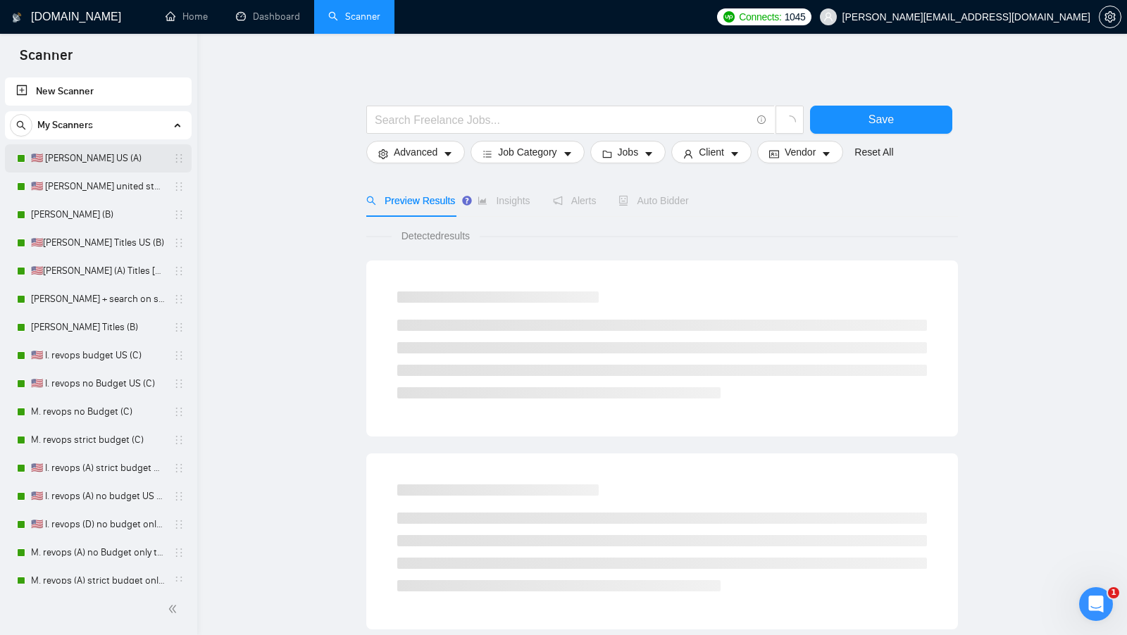
click at [117, 165] on link "🇺🇸 I. Clay US (A)" at bounding box center [98, 158] width 134 height 28
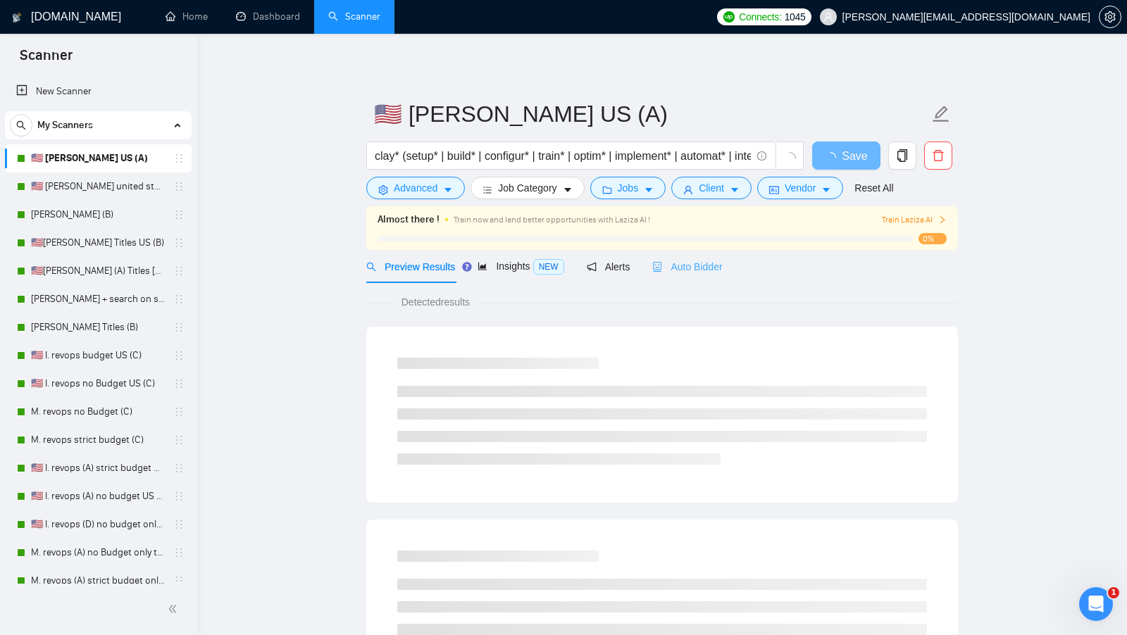
click at [660, 256] on div "Auto Bidder" at bounding box center [687, 266] width 70 height 33
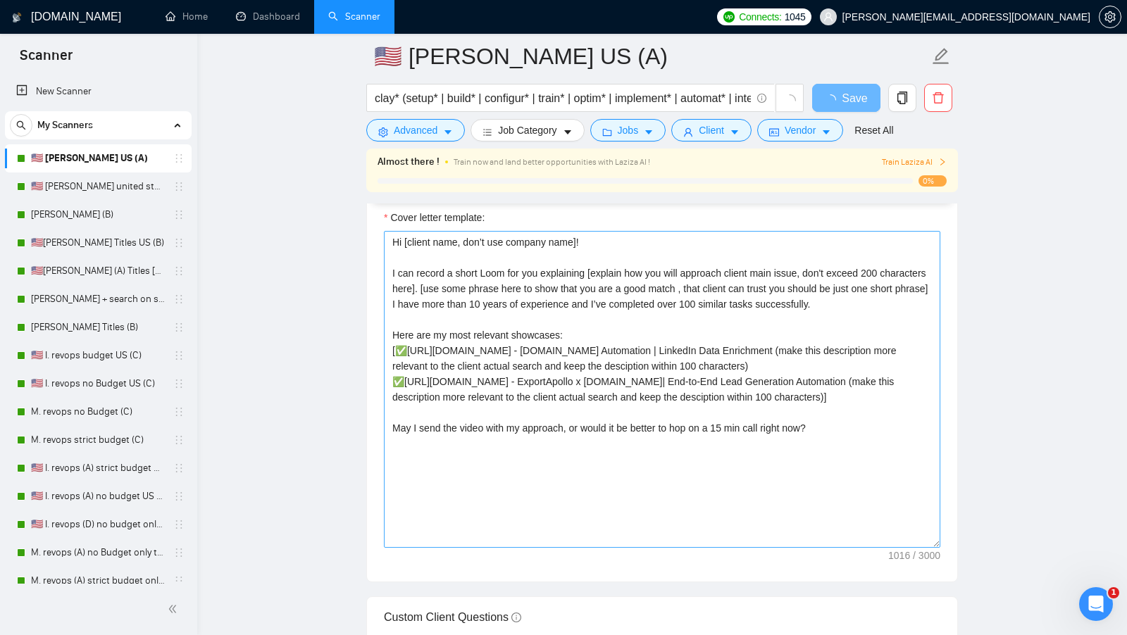
scroll to position [1472, 0]
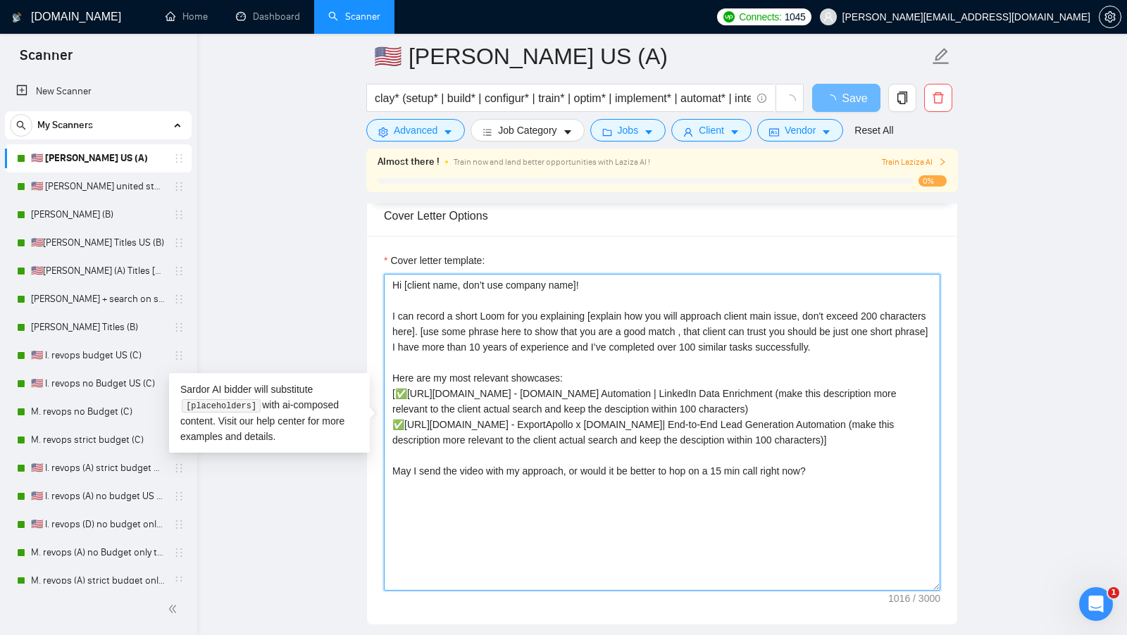
drag, startPoint x: 579, startPoint y: 373, endPoint x: 375, endPoint y: 370, distance: 204.2
click at [376, 370] on div "Cover letter template:" at bounding box center [662, 430] width 590 height 389
drag, startPoint x: 406, startPoint y: 384, endPoint x: 826, endPoint y: 384, distance: 419.6
click at [825, 384] on textarea "Cover letter template:" at bounding box center [662, 432] width 556 height 317
drag, startPoint x: 831, startPoint y: 385, endPoint x: 512, endPoint y: 405, distance: 319.6
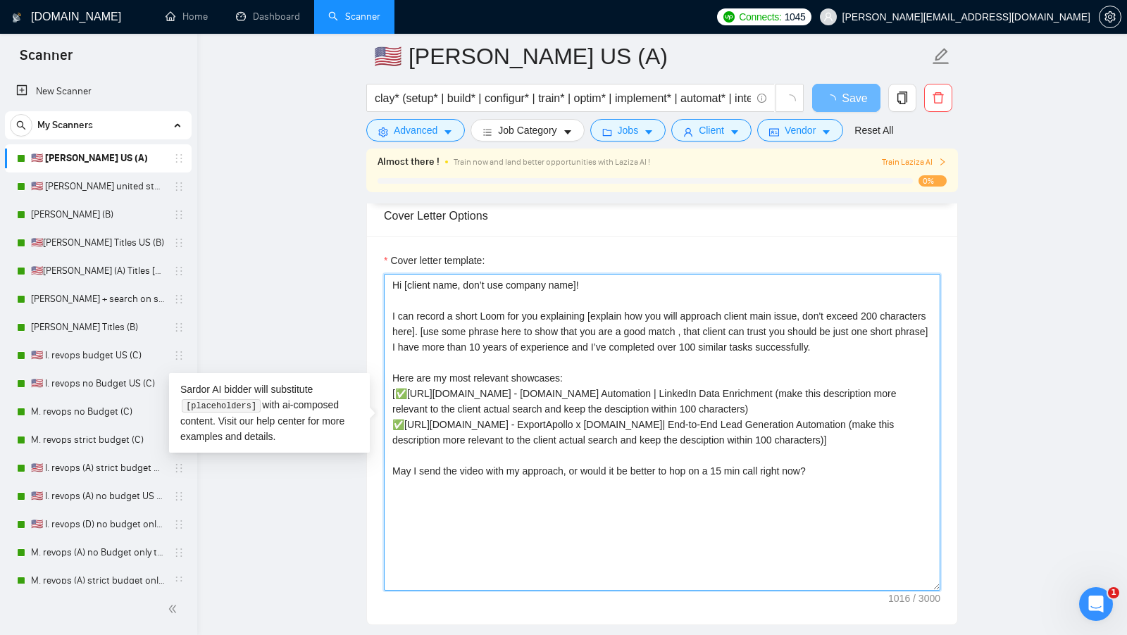
click at [512, 405] on textarea "Cover letter template:" at bounding box center [662, 432] width 556 height 317
drag, startPoint x: 520, startPoint y: 401, endPoint x: 490, endPoint y: 422, distance: 36.5
click at [490, 422] on textarea "Cover letter template:" at bounding box center [662, 432] width 556 height 317
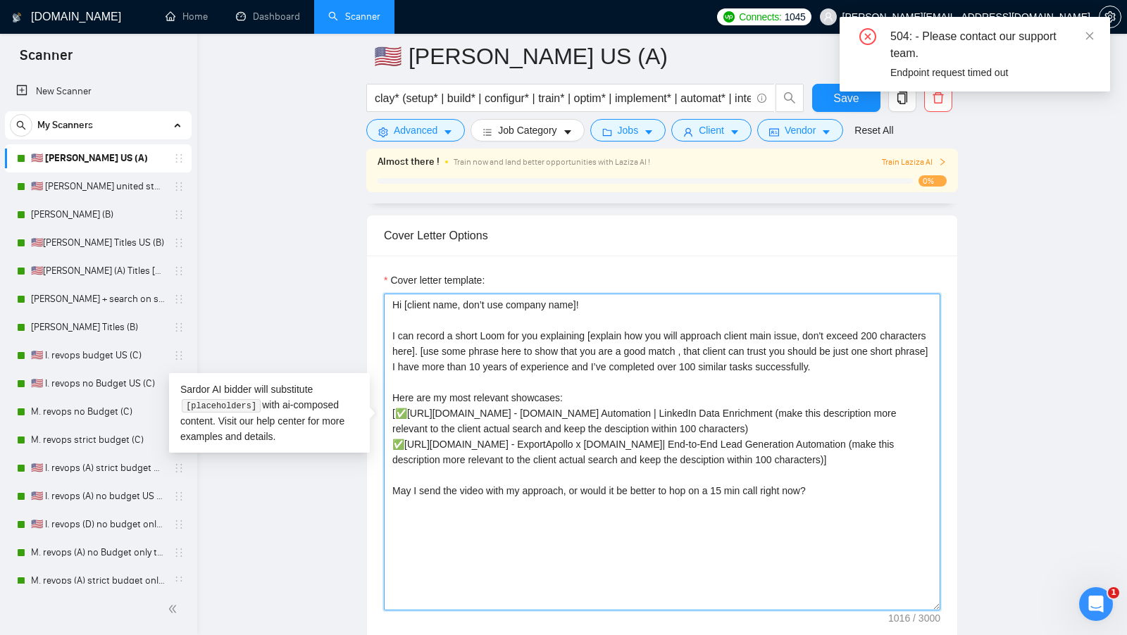
click at [520, 420] on textarea "Cover letter template:" at bounding box center [662, 452] width 556 height 317
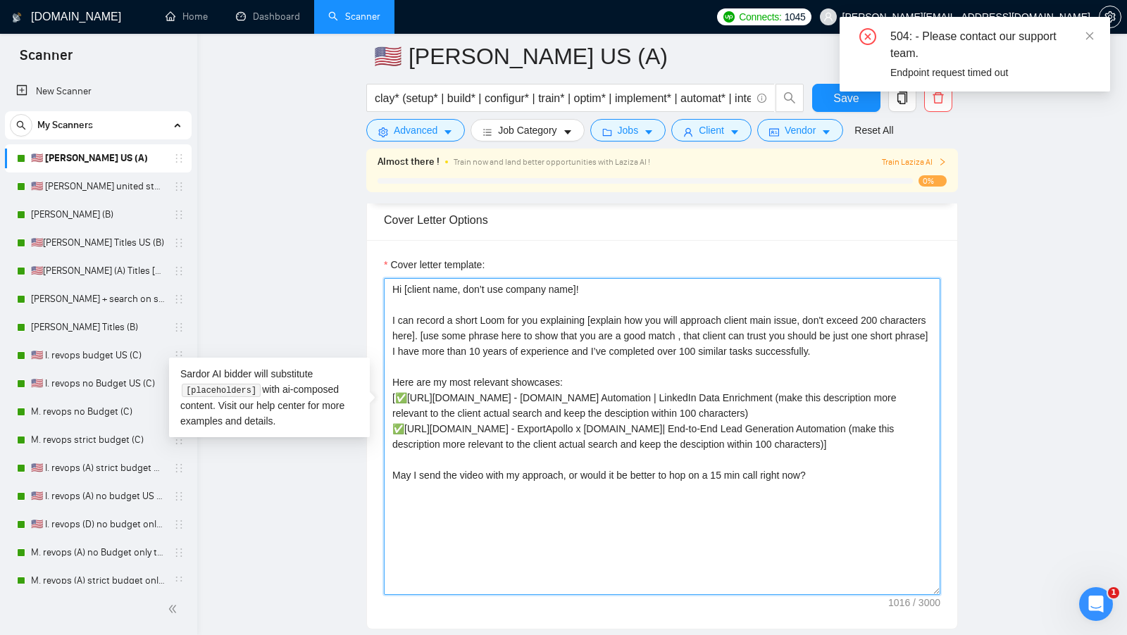
scroll to position [1491, 0]
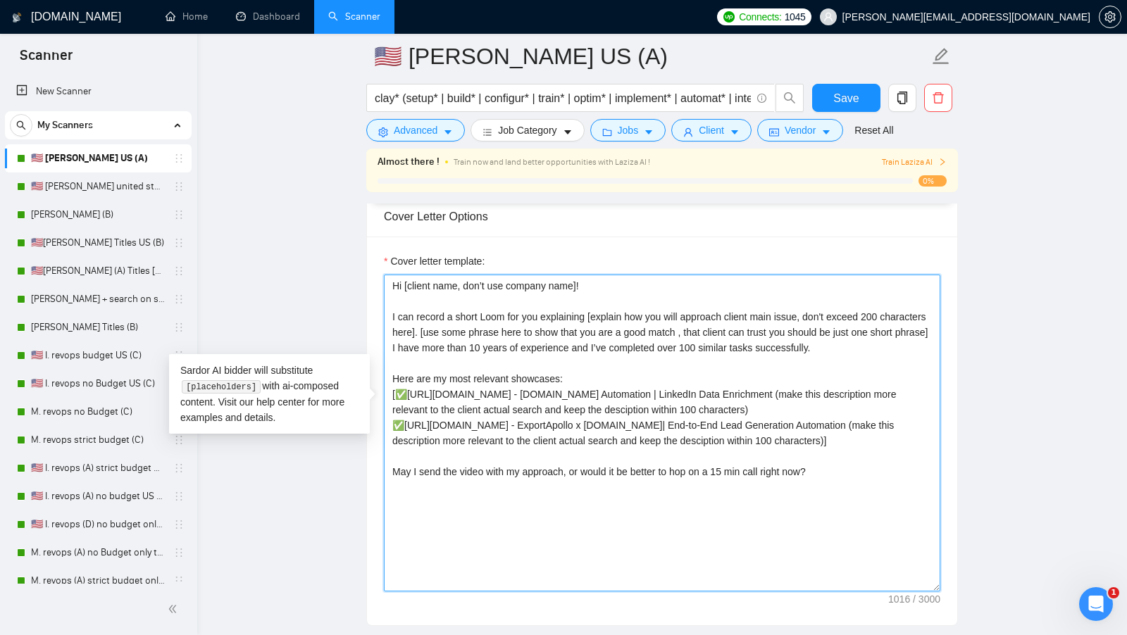
drag, startPoint x: 402, startPoint y: 433, endPoint x: 819, endPoint y: 432, distance: 416.8
click at [820, 432] on textarea "Cover letter template:" at bounding box center [662, 433] width 556 height 317
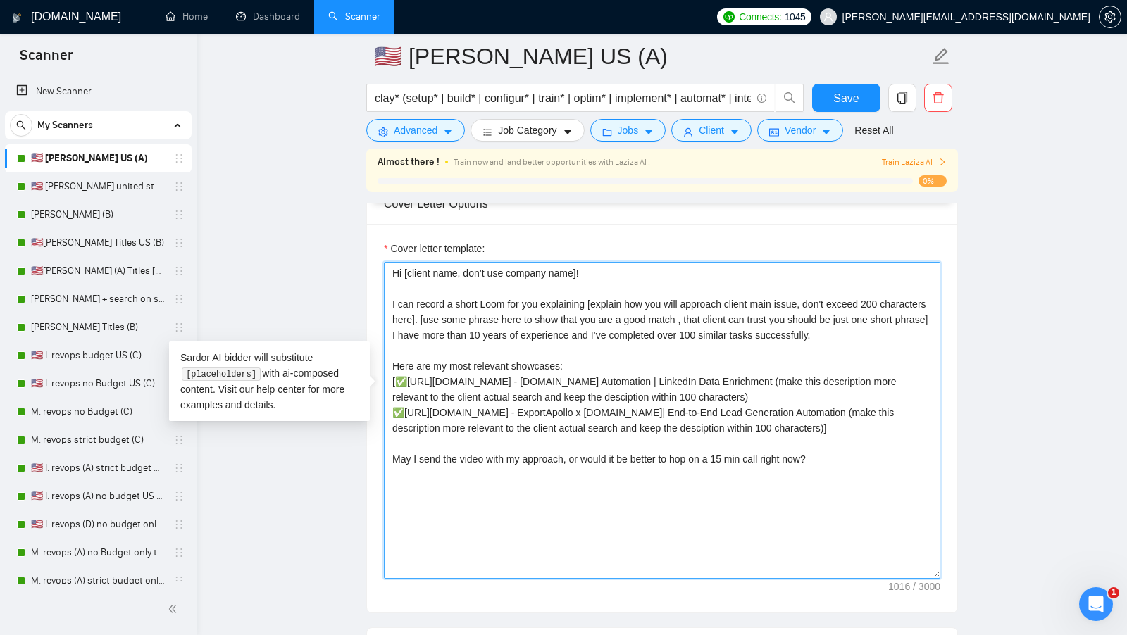
scroll to position [1501, 0]
drag, startPoint x: 390, startPoint y: 297, endPoint x: 472, endPoint y: 313, distance: 83.1
click at [472, 313] on textarea "Cover letter template:" at bounding box center [662, 422] width 556 height 317
drag, startPoint x: 839, startPoint y: 495, endPoint x: 406, endPoint y: 482, distance: 433.9
click at [406, 482] on textarea "Cover letter template:" at bounding box center [662, 422] width 556 height 317
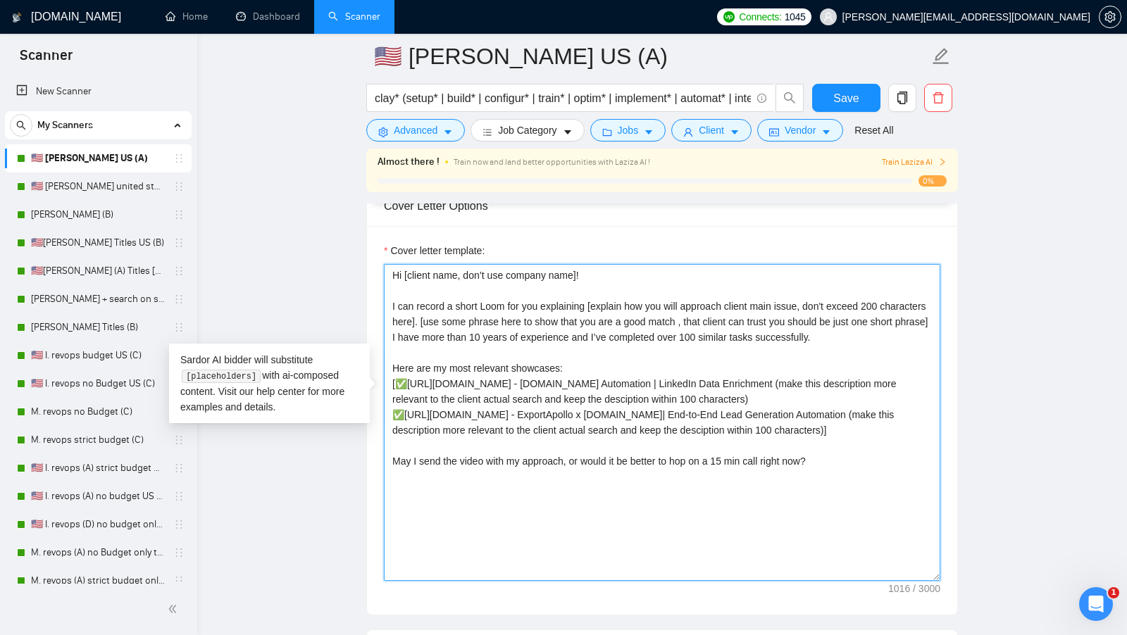
click at [575, 482] on textarea "Cover letter template:" at bounding box center [662, 422] width 556 height 317
drag, startPoint x: 575, startPoint y: 482, endPoint x: 834, endPoint y: 491, distance: 259.3
click at [834, 491] on textarea "Cover letter template:" at bounding box center [662, 422] width 556 height 317
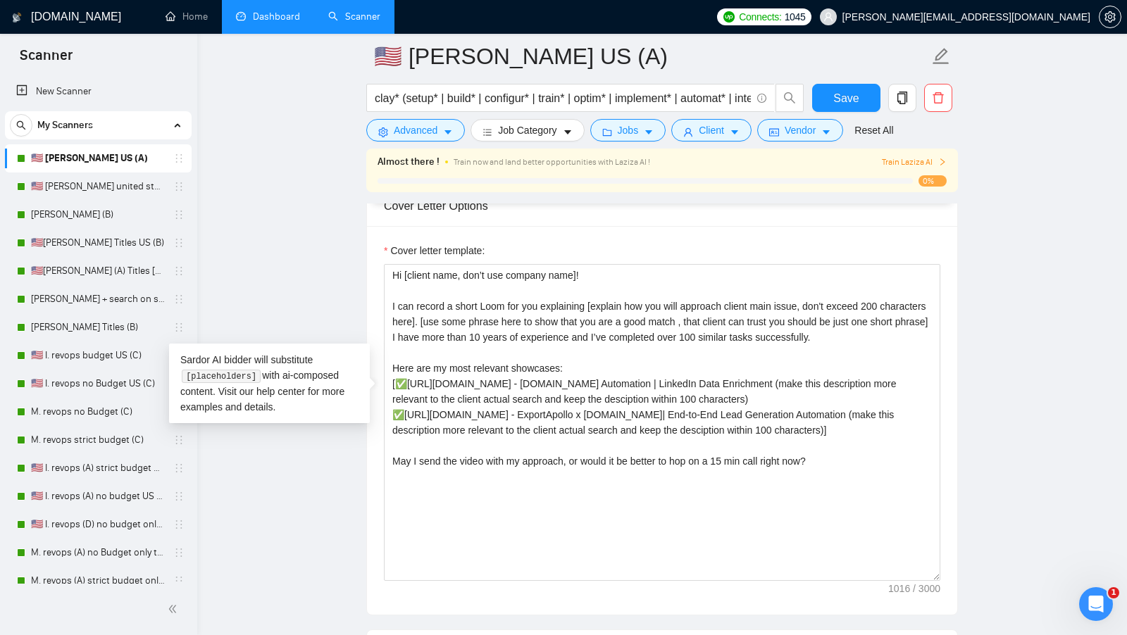
click at [277, 23] on link "Dashboard" at bounding box center [268, 17] width 64 height 12
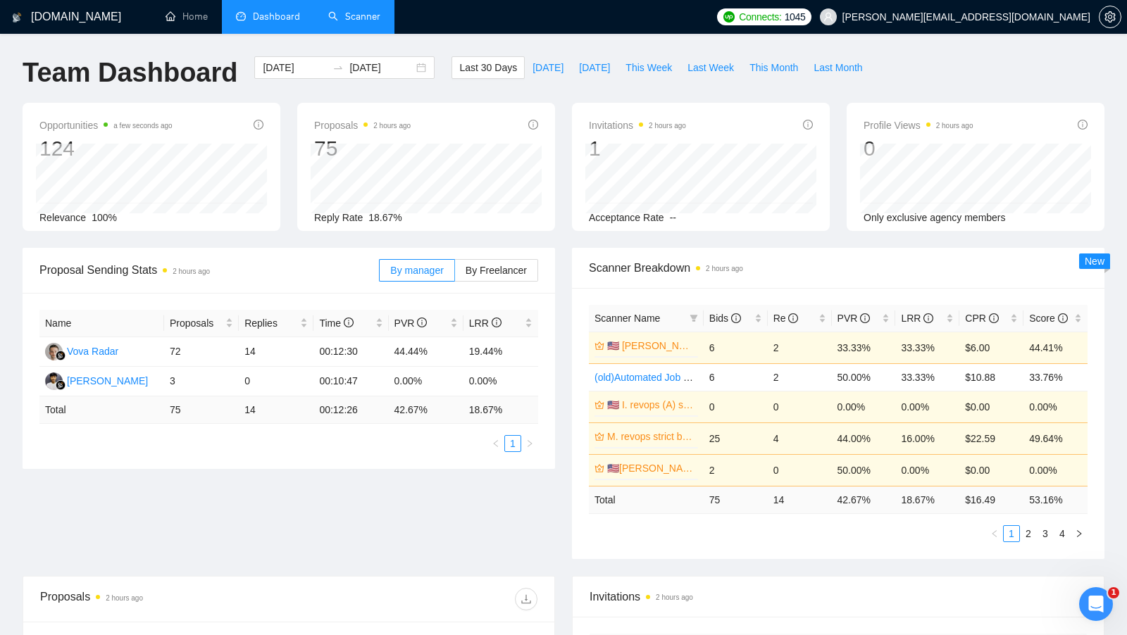
click at [561, 405] on div "Proposal Sending Stats 2 hours ago By manager By Freelancer Name Proposals Repl…" at bounding box center [288, 358] width 549 height 221
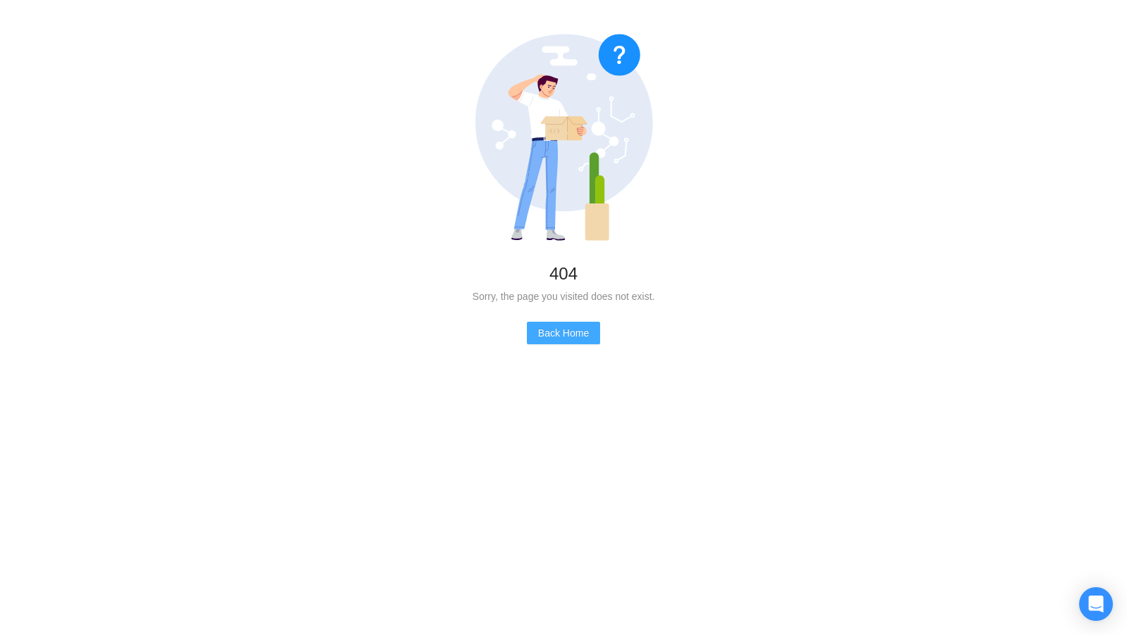
click at [584, 328] on span "Back Home" at bounding box center [563, 332] width 51 height 15
click at [560, 348] on div "404 Sorry, the page you visited does not exist. Back Home" at bounding box center [563, 189] width 1127 height 378
click at [565, 334] on span "Back Home" at bounding box center [563, 332] width 51 height 15
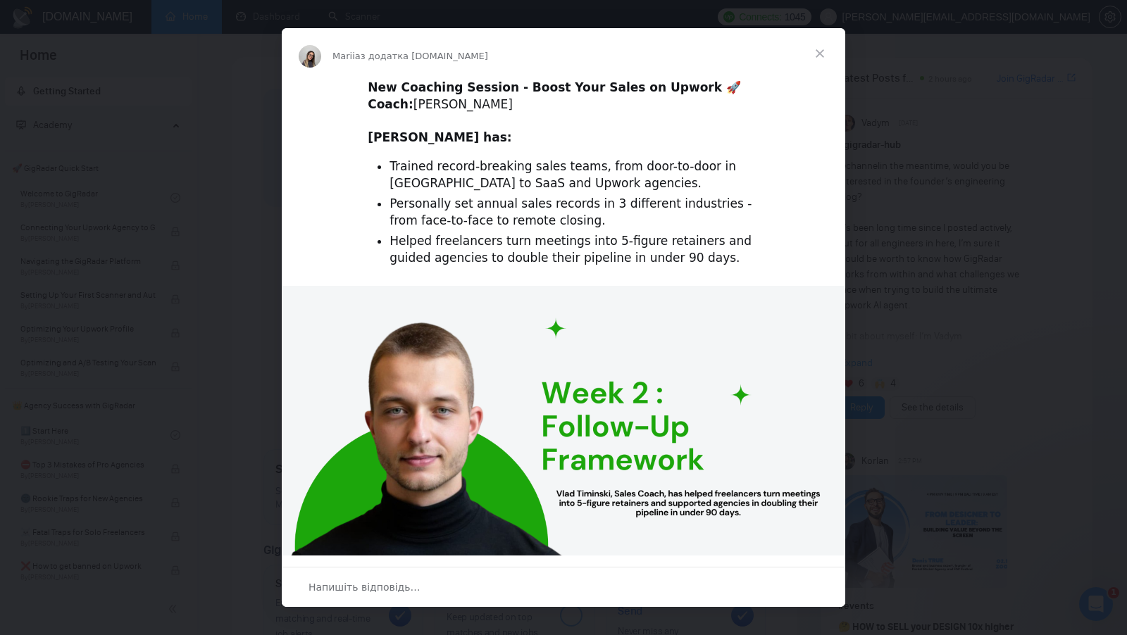
click at [833, 51] on span "Закрити" at bounding box center [819, 53] width 51 height 51
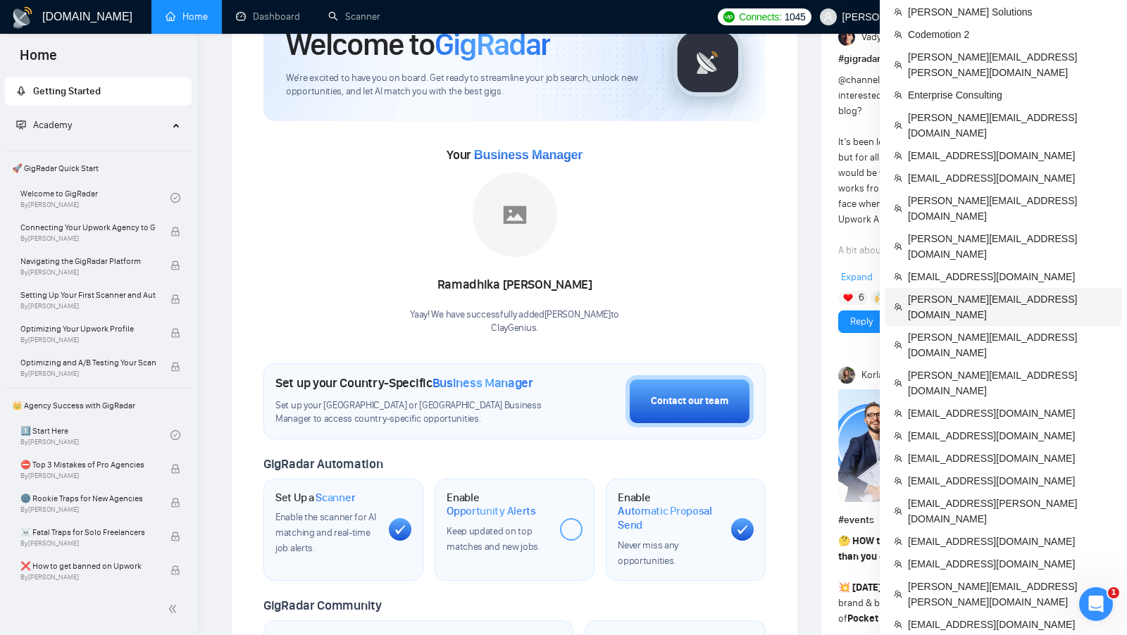
scroll to position [117, 0]
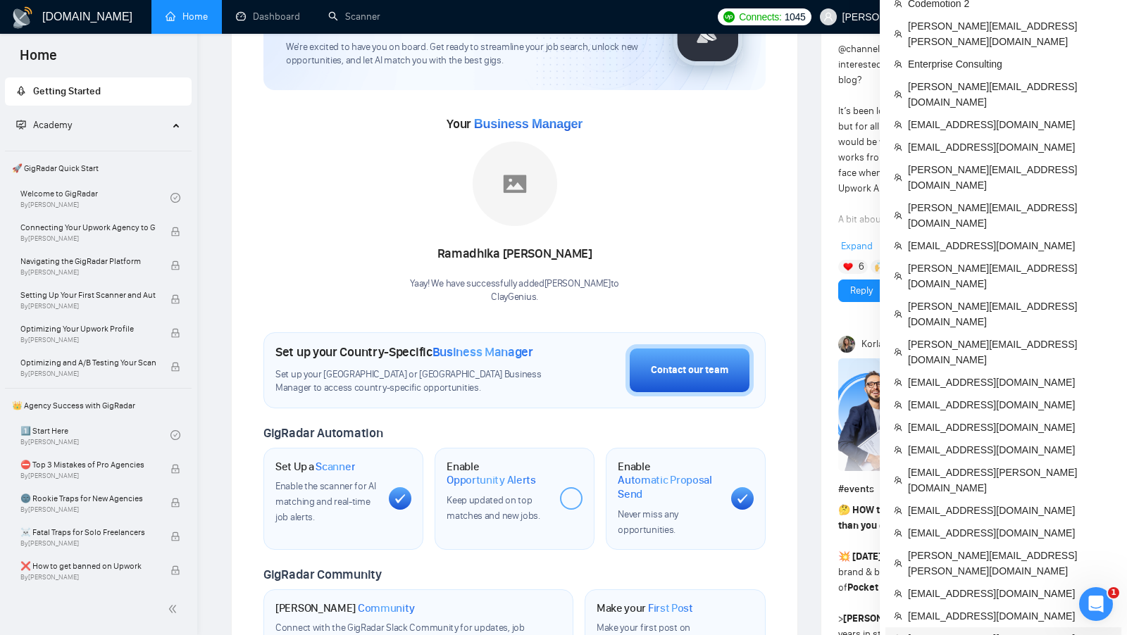
click at [973, 631] on span "[EMAIL_ADDRESS][DOMAIN_NAME]" at bounding box center [1010, 638] width 205 height 15
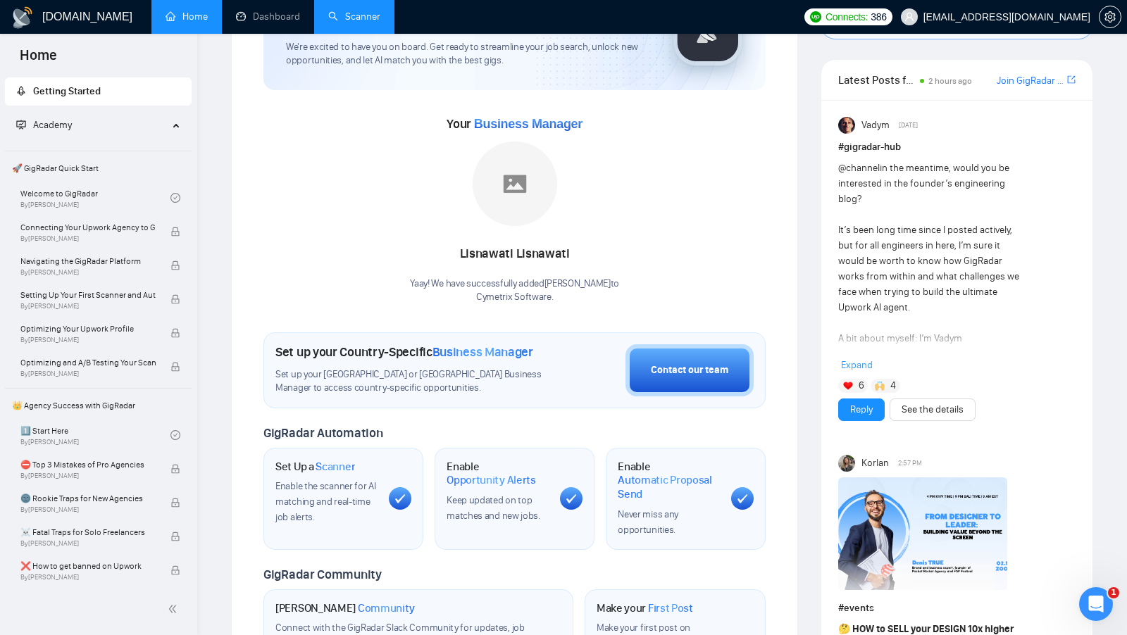
click at [380, 23] on link "Scanner" at bounding box center [354, 17] width 52 height 12
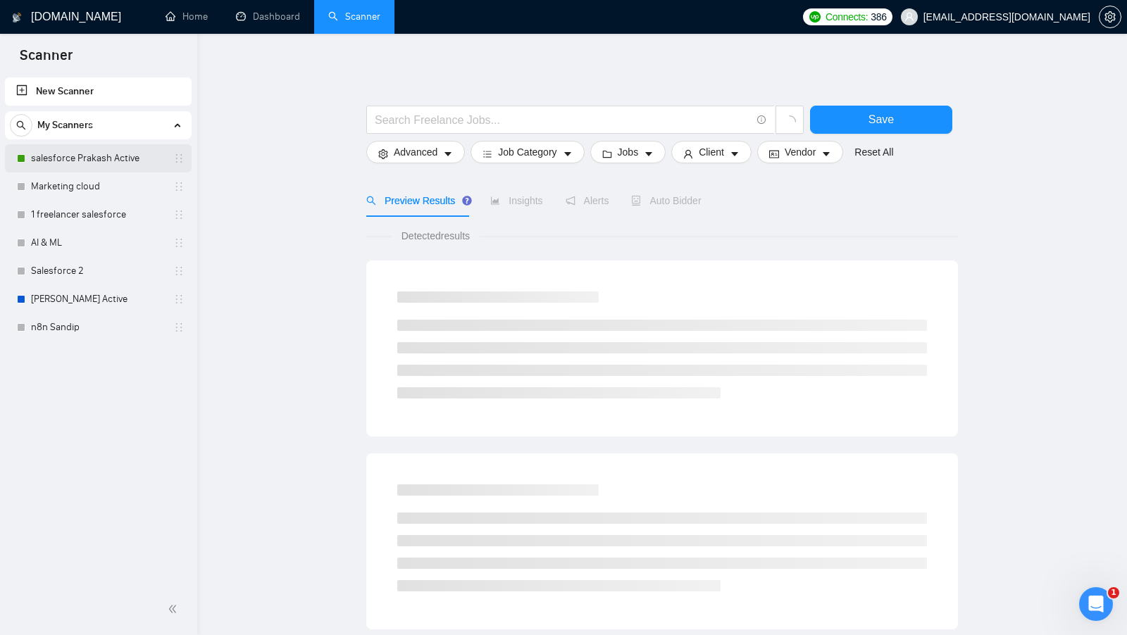
click at [123, 162] on link "salesforce Prakash Active" at bounding box center [98, 158] width 134 height 28
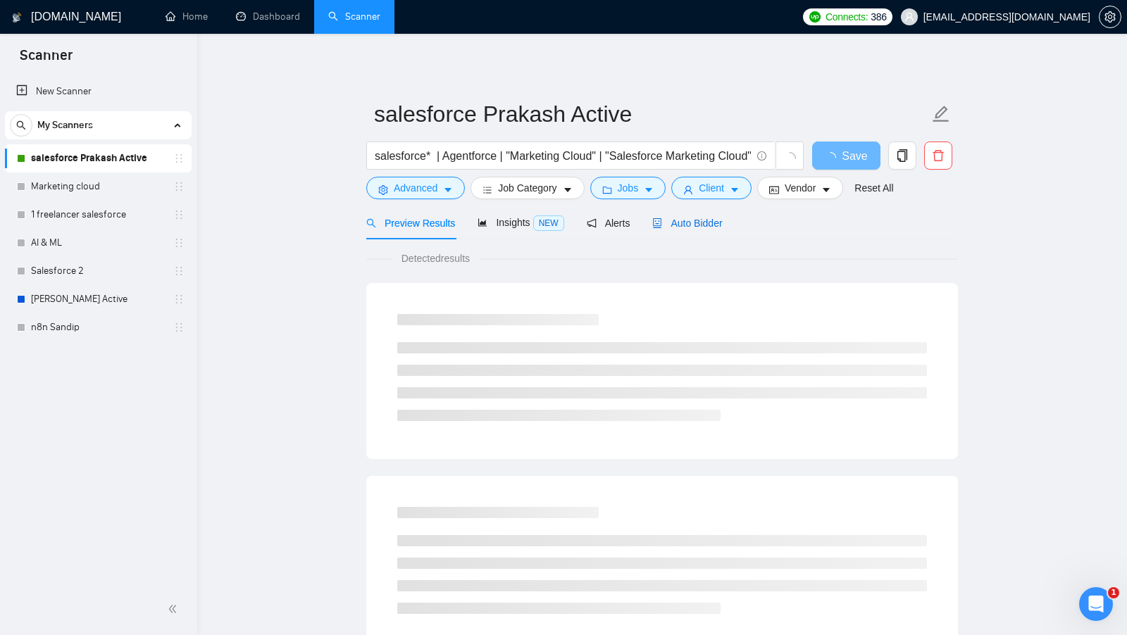
click at [710, 227] on span "Auto Bidder" at bounding box center [687, 223] width 70 height 11
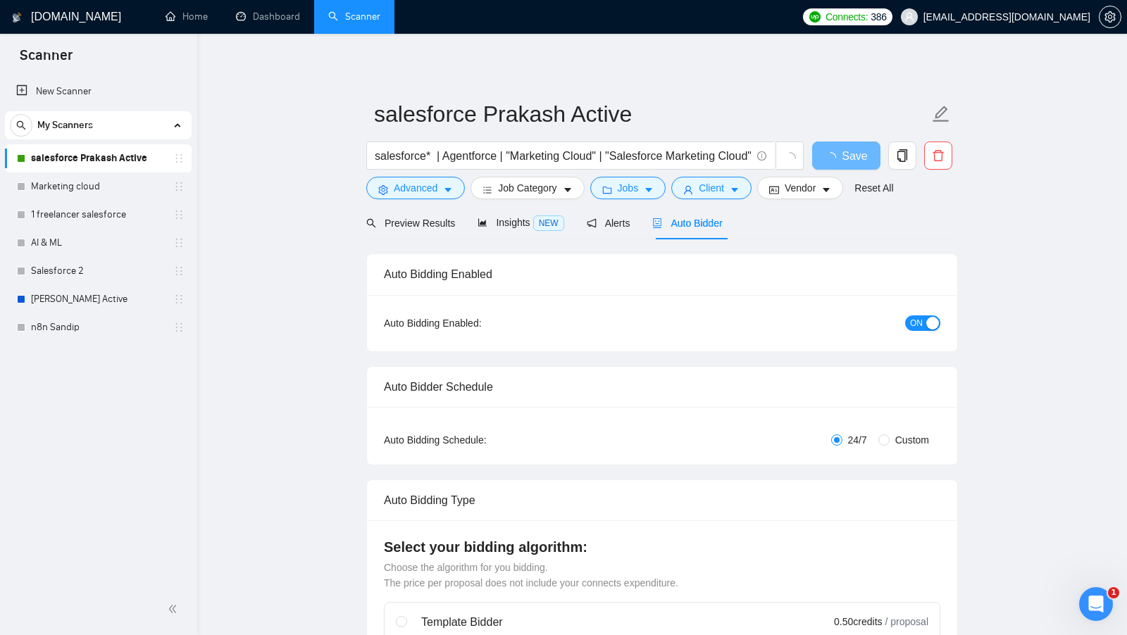
checkbox input "true"
click at [430, 225] on span "Preview Results" at bounding box center [416, 223] width 101 height 11
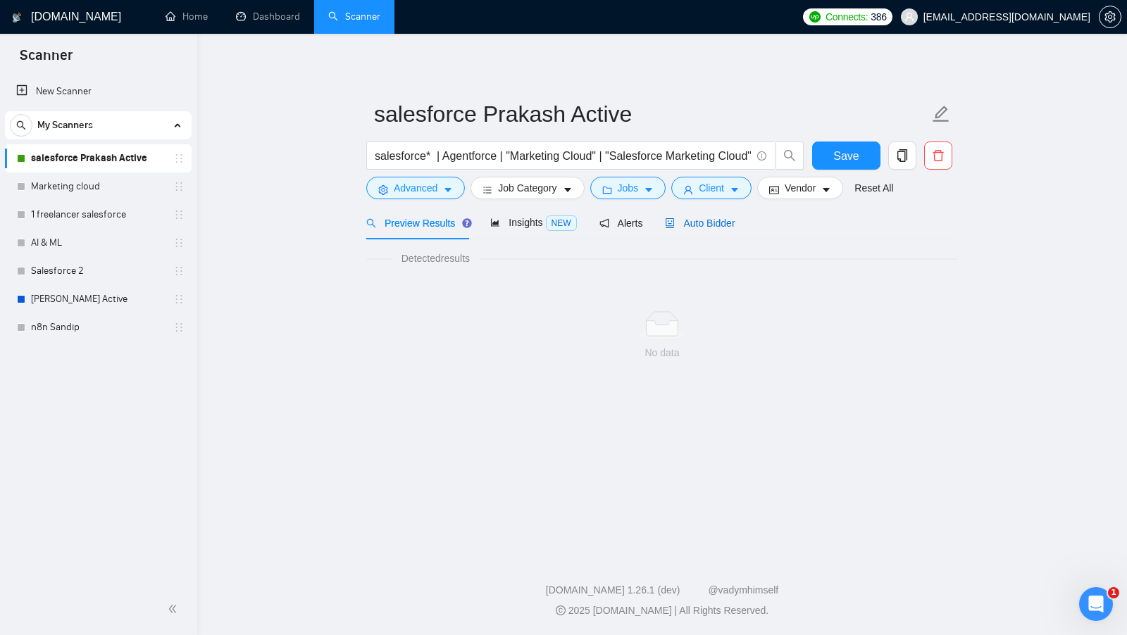
click at [701, 227] on span "Auto Bidder" at bounding box center [700, 223] width 70 height 11
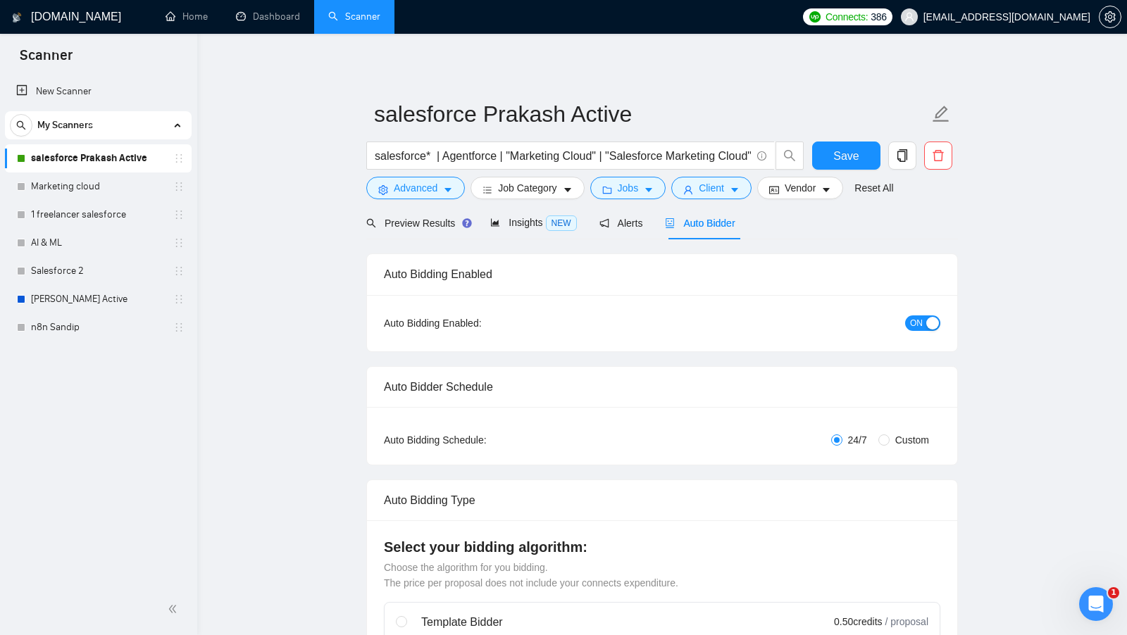
checkbox input "true"
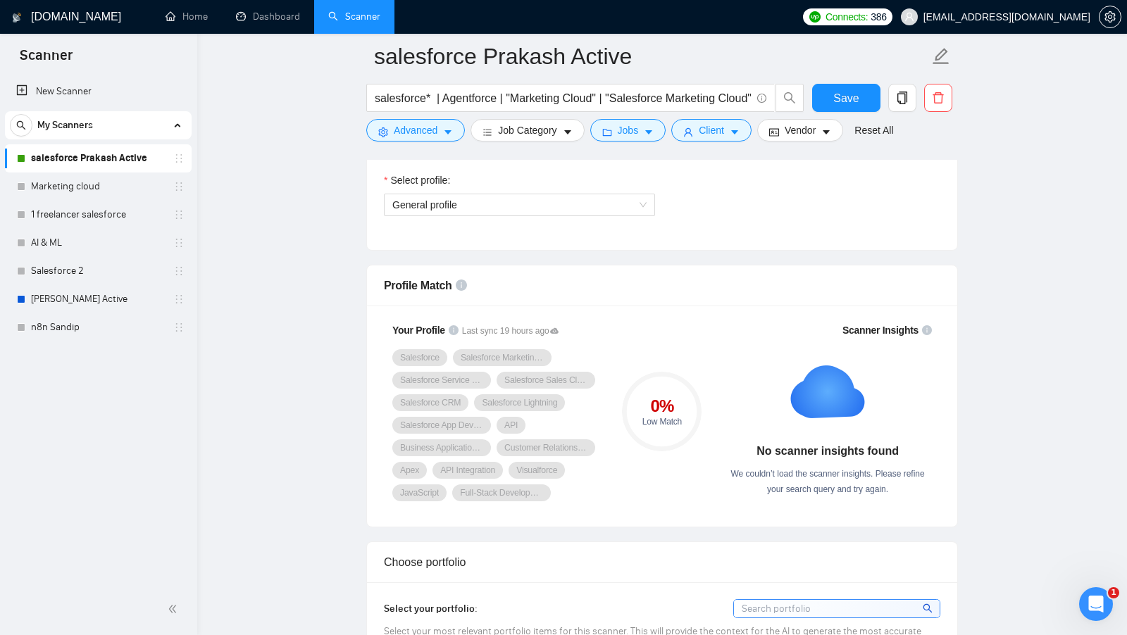
scroll to position [782, 0]
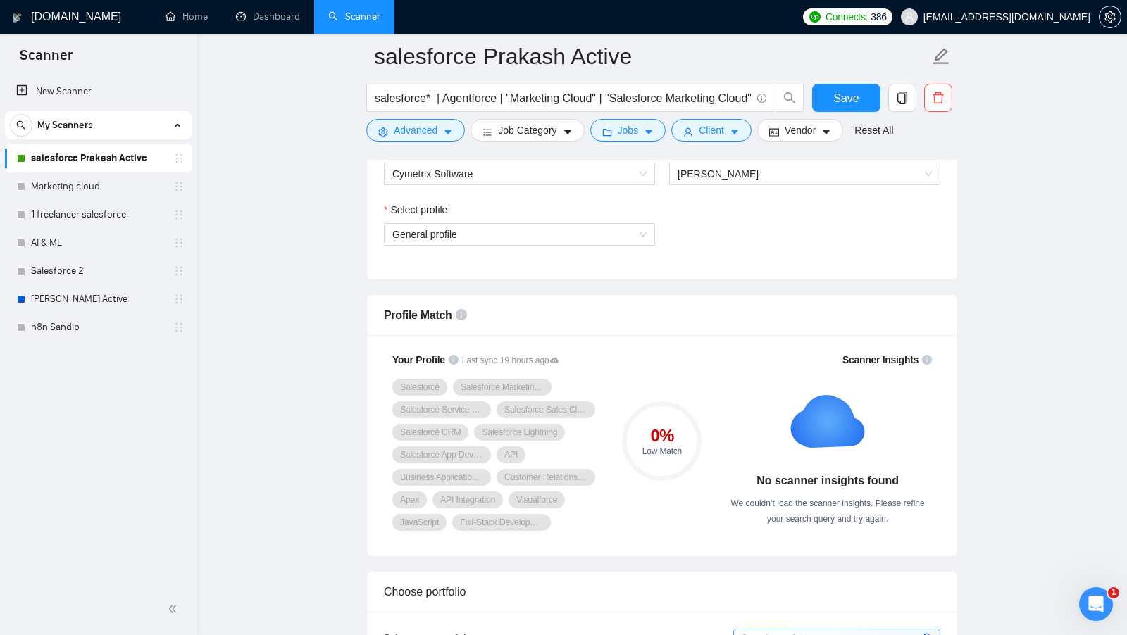
click at [118, 158] on link "salesforce Prakash Active" at bounding box center [98, 158] width 134 height 28
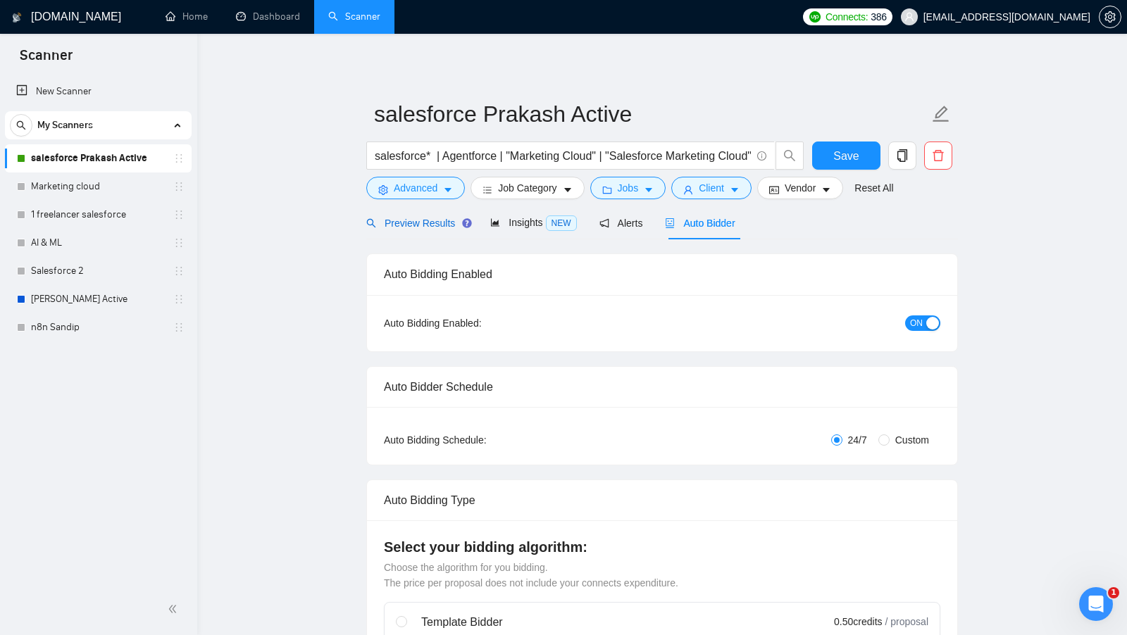
click at [427, 216] on div "Preview Results" at bounding box center [416, 222] width 101 height 15
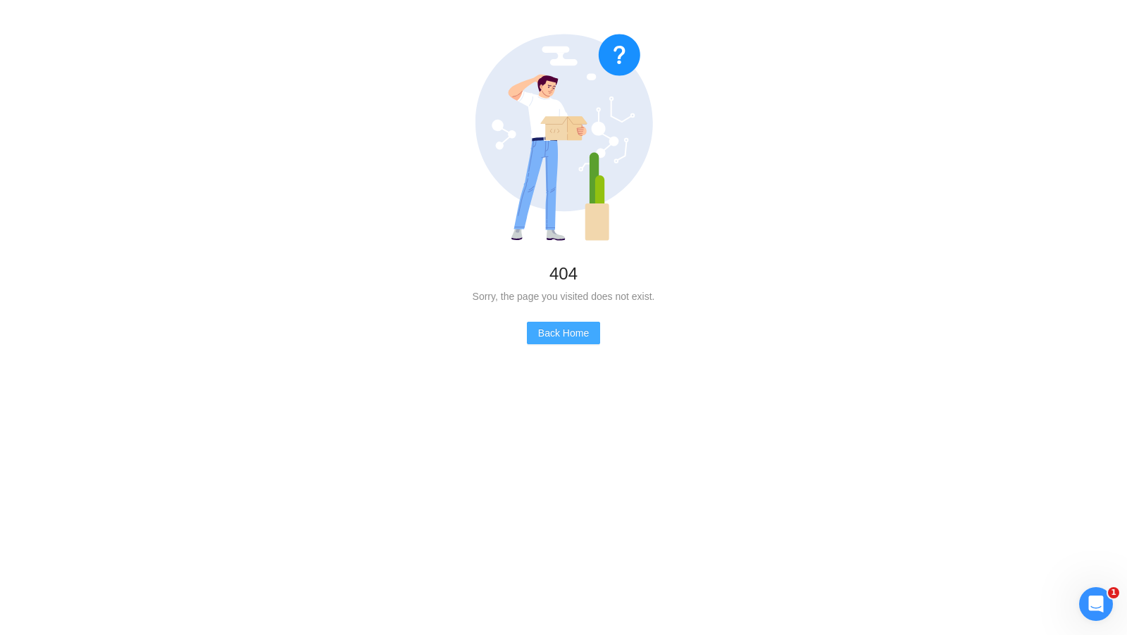
click at [585, 328] on span "Back Home" at bounding box center [563, 332] width 51 height 15
click at [580, 344] on div "404 Sorry, the page you visited does not exist. Back Home" at bounding box center [563, 189] width 1127 height 378
click at [579, 339] on span "Back Home" at bounding box center [563, 332] width 51 height 15
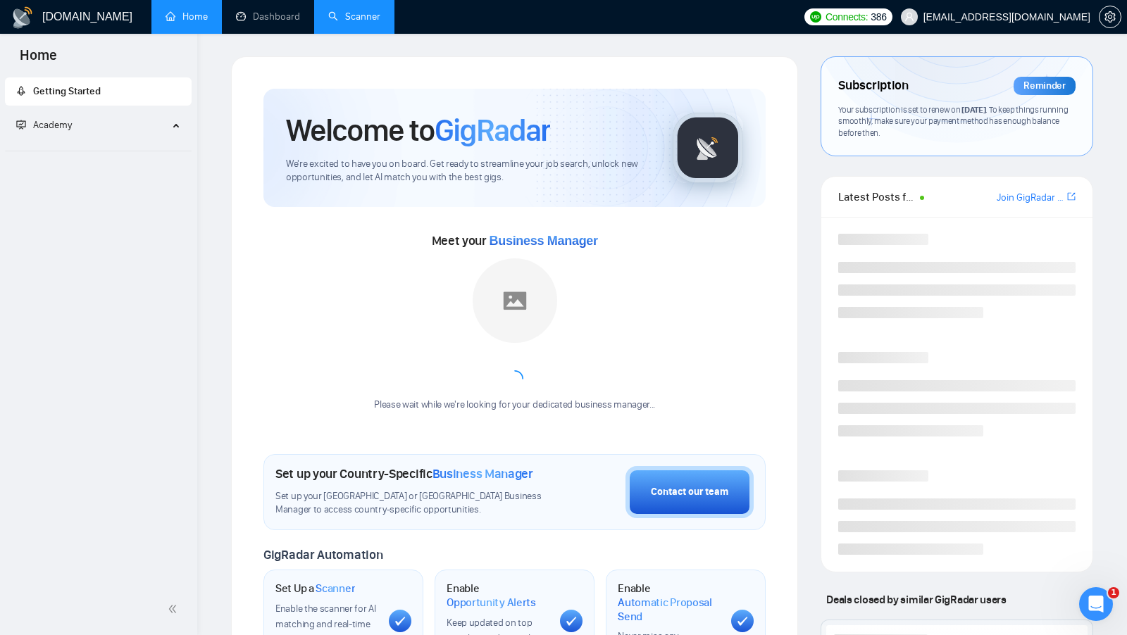
click at [360, 19] on link "Scanner" at bounding box center [354, 17] width 52 height 12
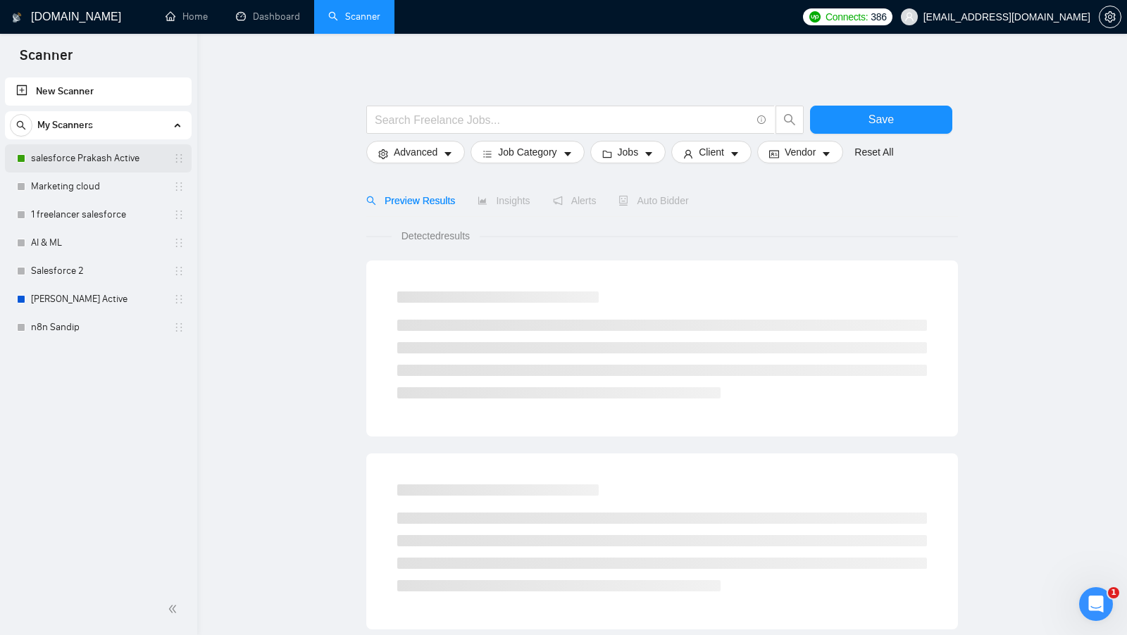
click at [113, 146] on link "salesforce Prakash Active" at bounding box center [98, 158] width 134 height 28
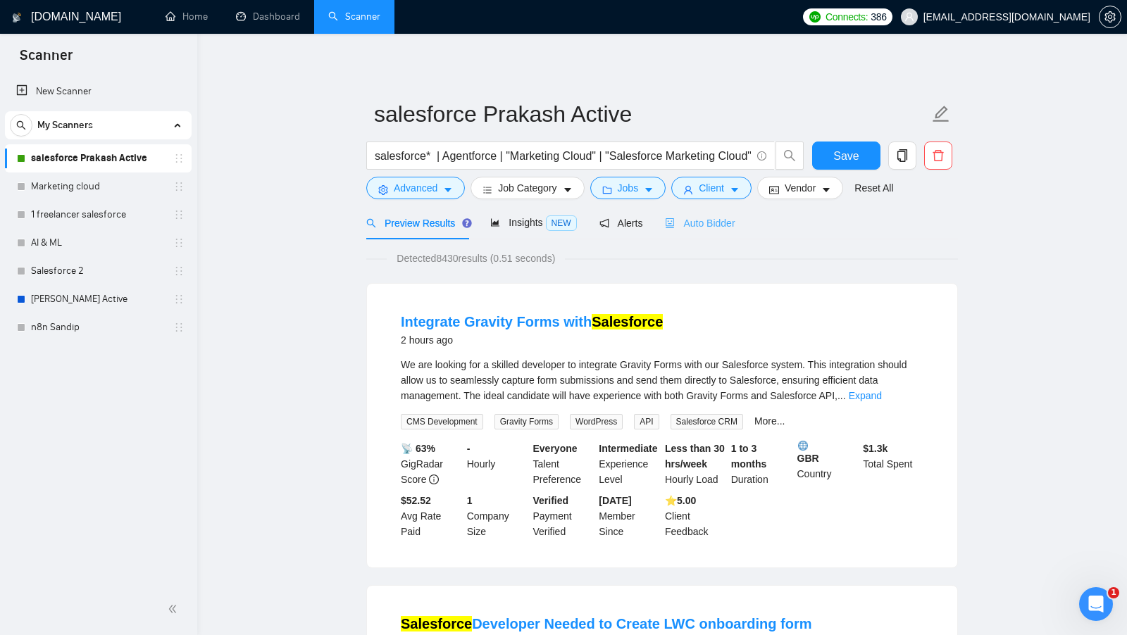
click at [709, 231] on div "Auto Bidder" at bounding box center [700, 222] width 70 height 33
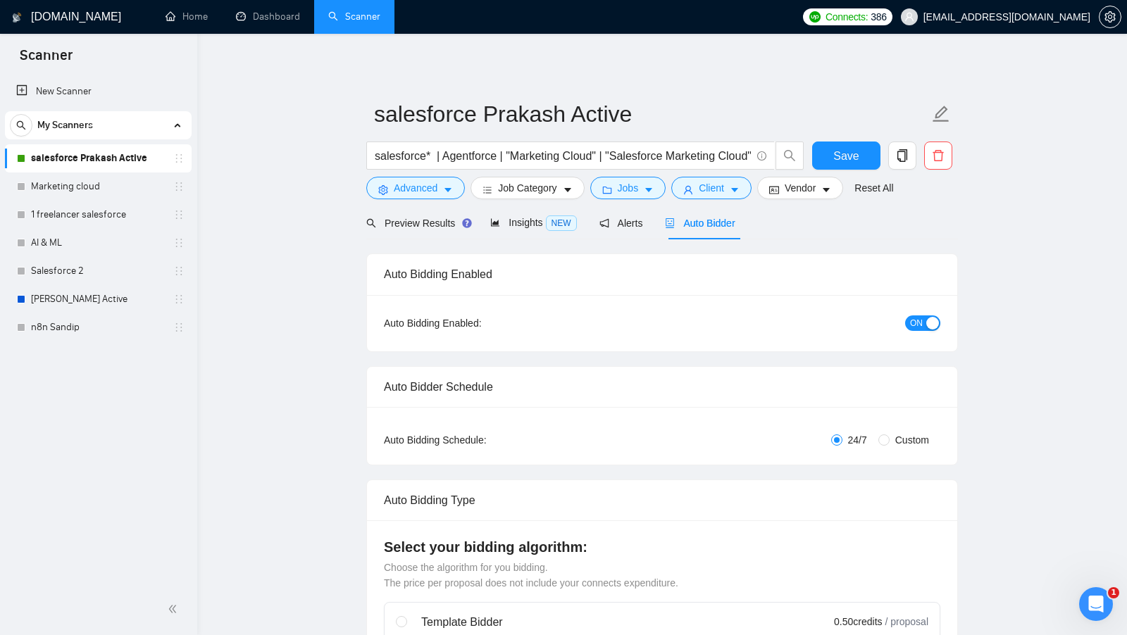
checkbox input "true"
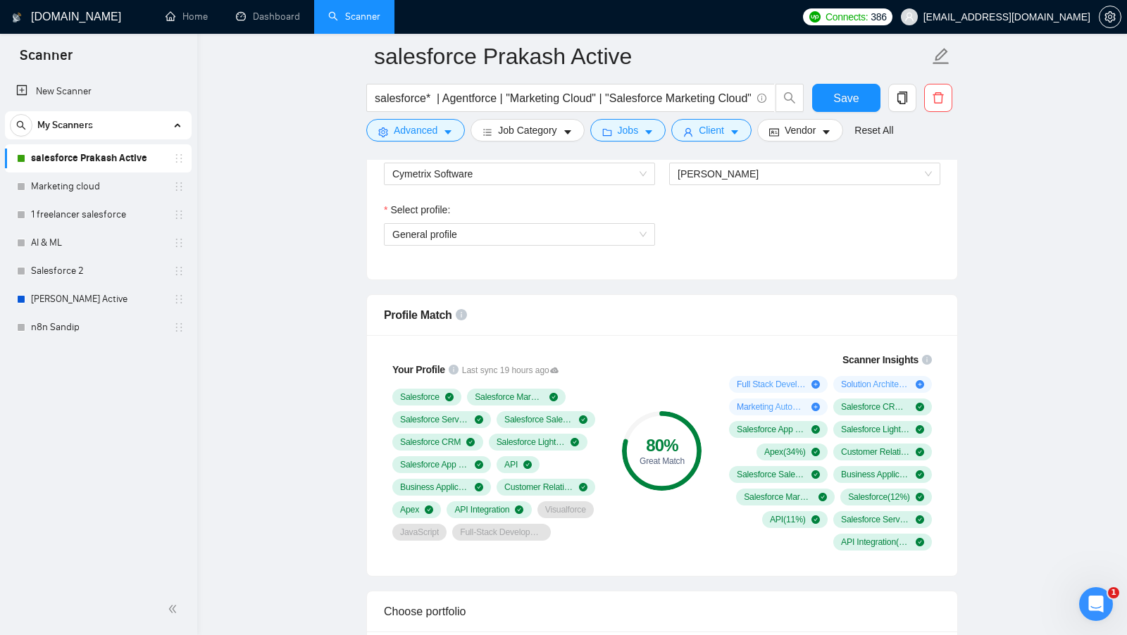
scroll to position [783, 0]
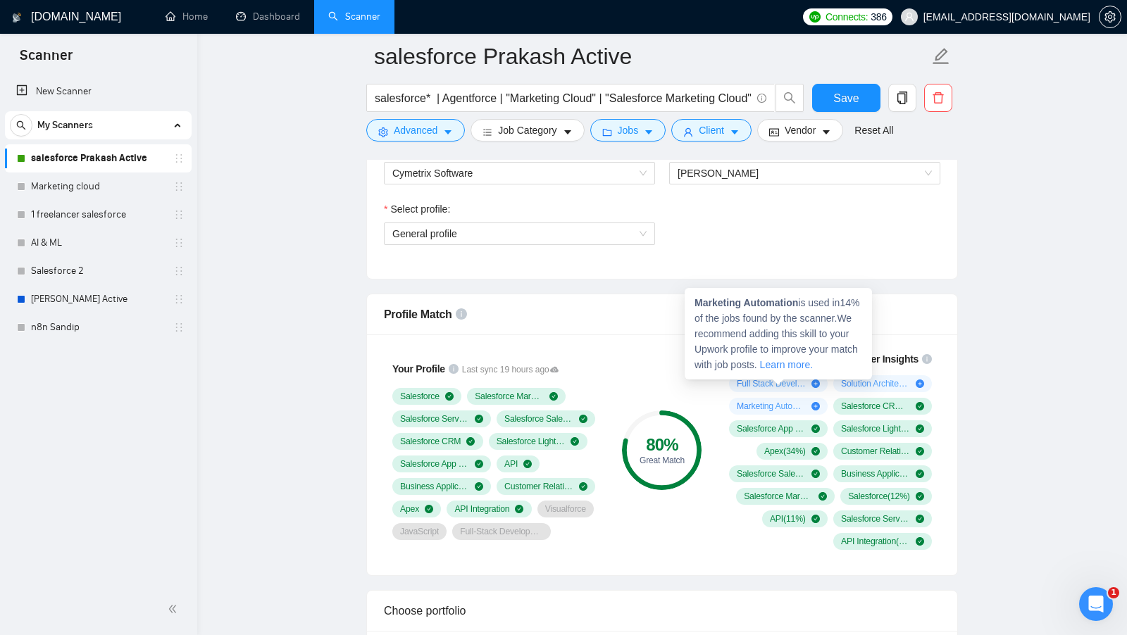
click at [647, 413] on circle at bounding box center [662, 450] width 75 height 75
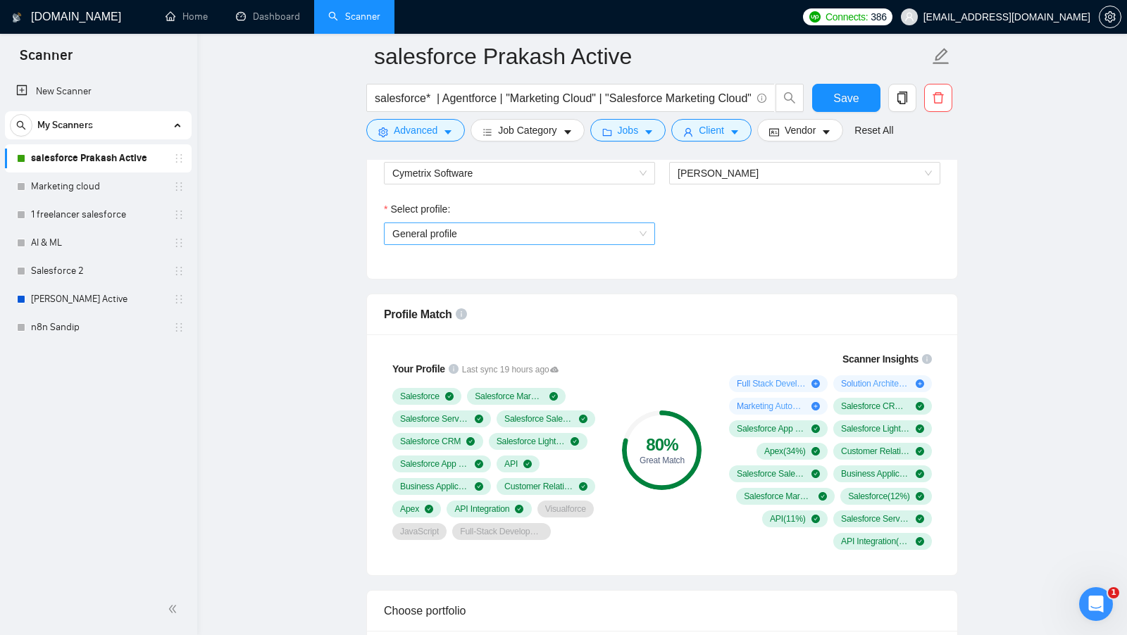
scroll to position [0, 0]
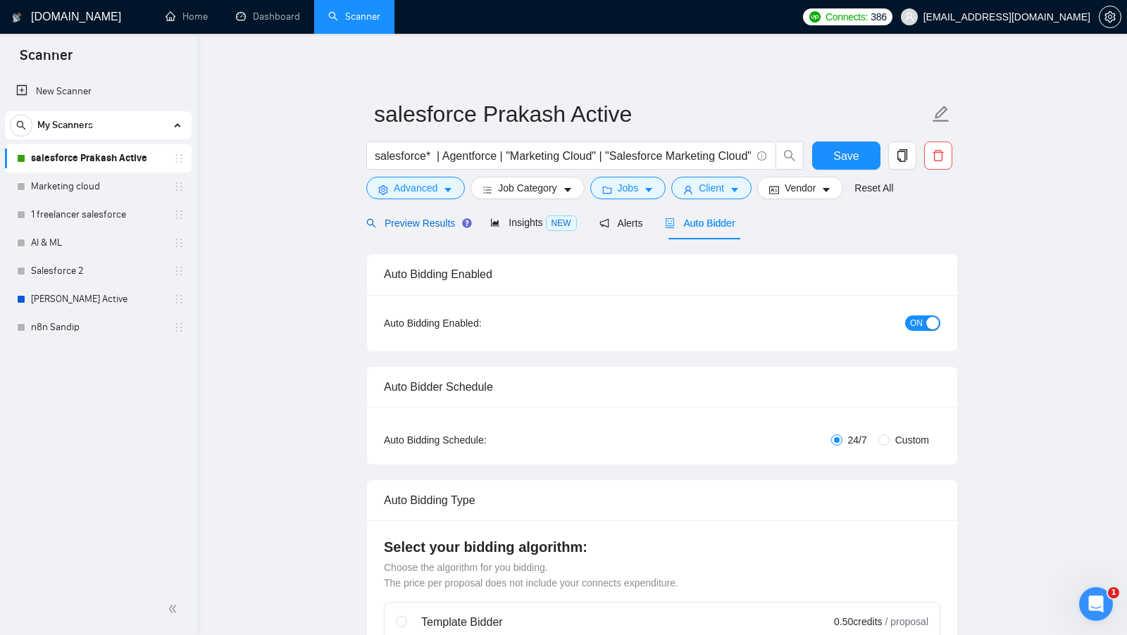
click at [433, 225] on span "Preview Results" at bounding box center [416, 223] width 101 height 11
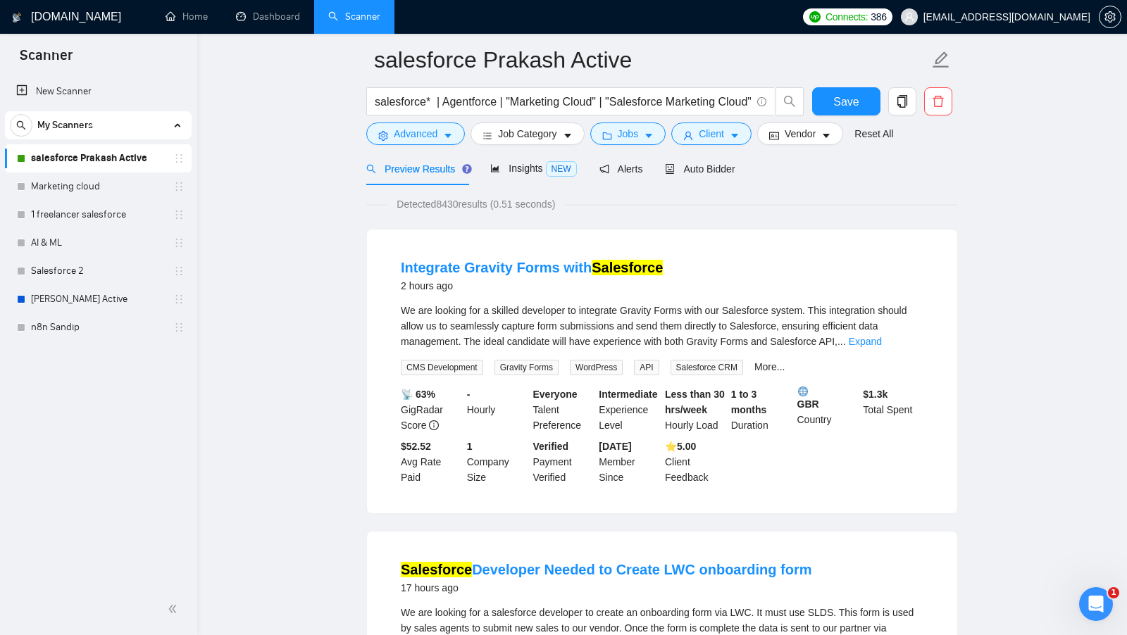
scroll to position [144, 0]
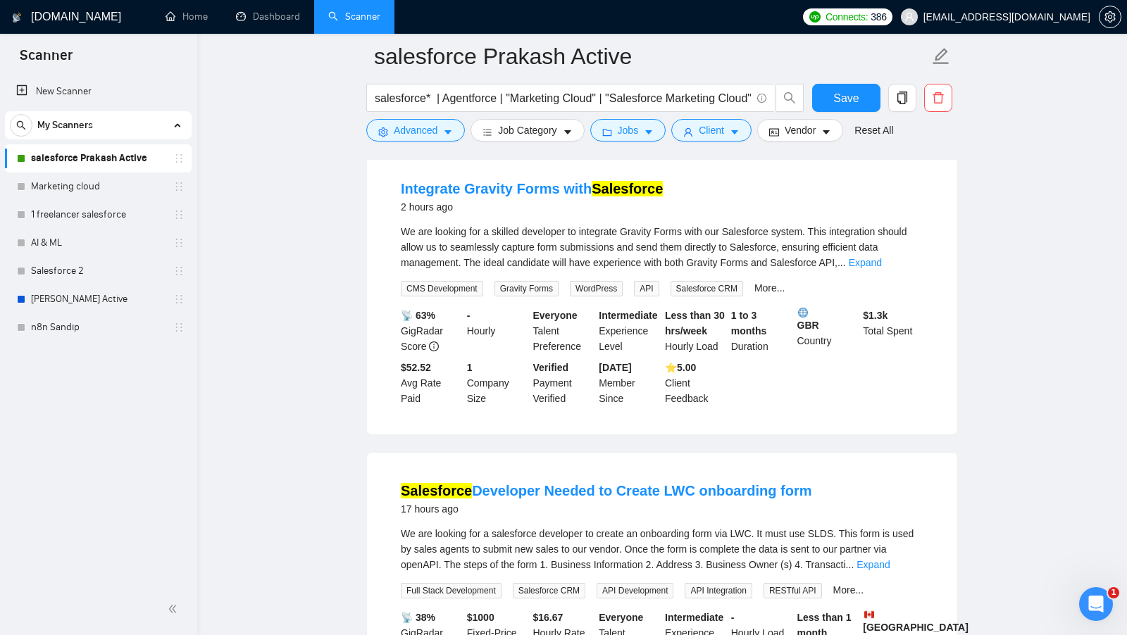
drag, startPoint x: 822, startPoint y: 484, endPoint x: 399, endPoint y: 484, distance: 423.2
click at [399, 482] on li "Salesforce Developer Needed to Create LWC onboarding form 17 hours ago We are l…" at bounding box center [662, 595] width 556 height 250
copy link "Salesforce Developer Needed to Create LWC onboarding form"
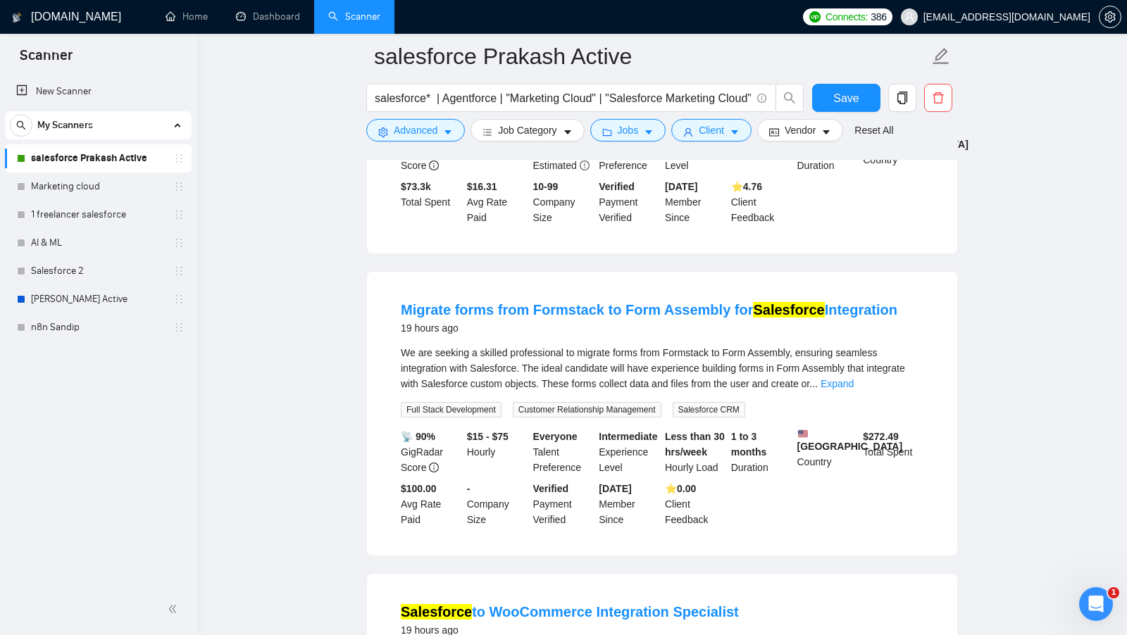
scroll to position [742, 0]
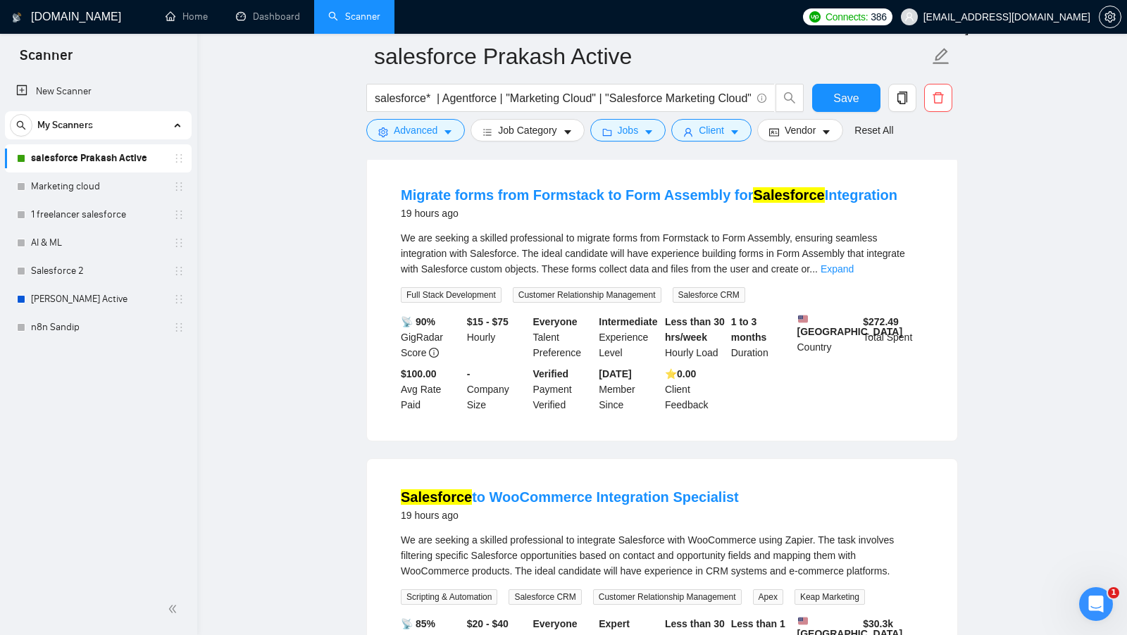
drag, startPoint x: 753, startPoint y: 492, endPoint x: 357, endPoint y: 491, distance: 395.7
copy link "Salesforce to WooCommerce Integration Specialist"
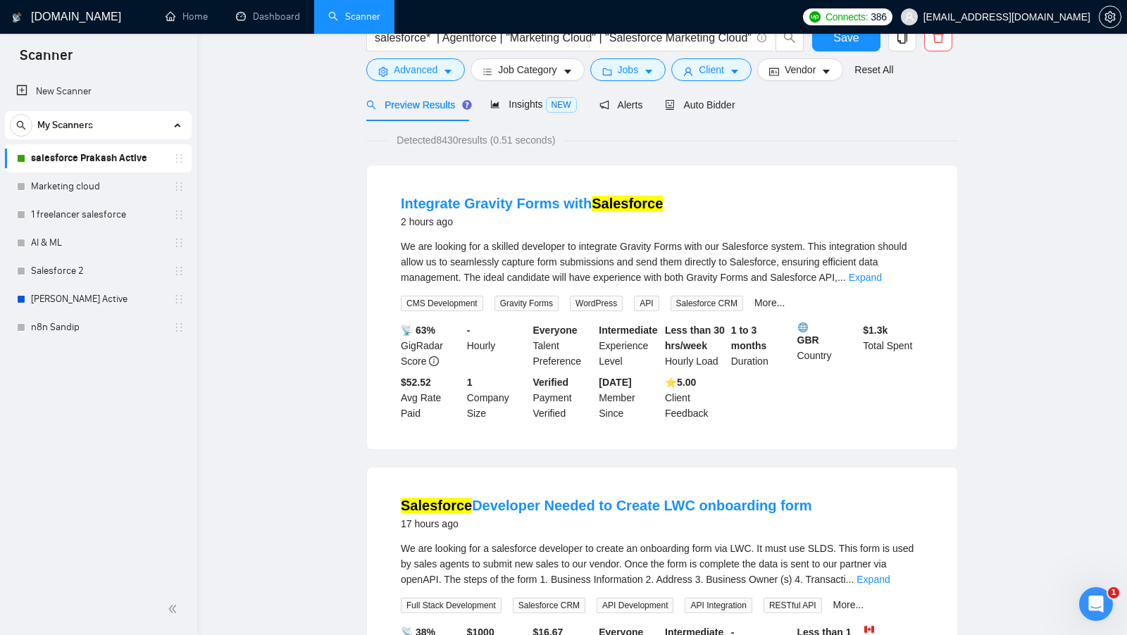
scroll to position [0, 0]
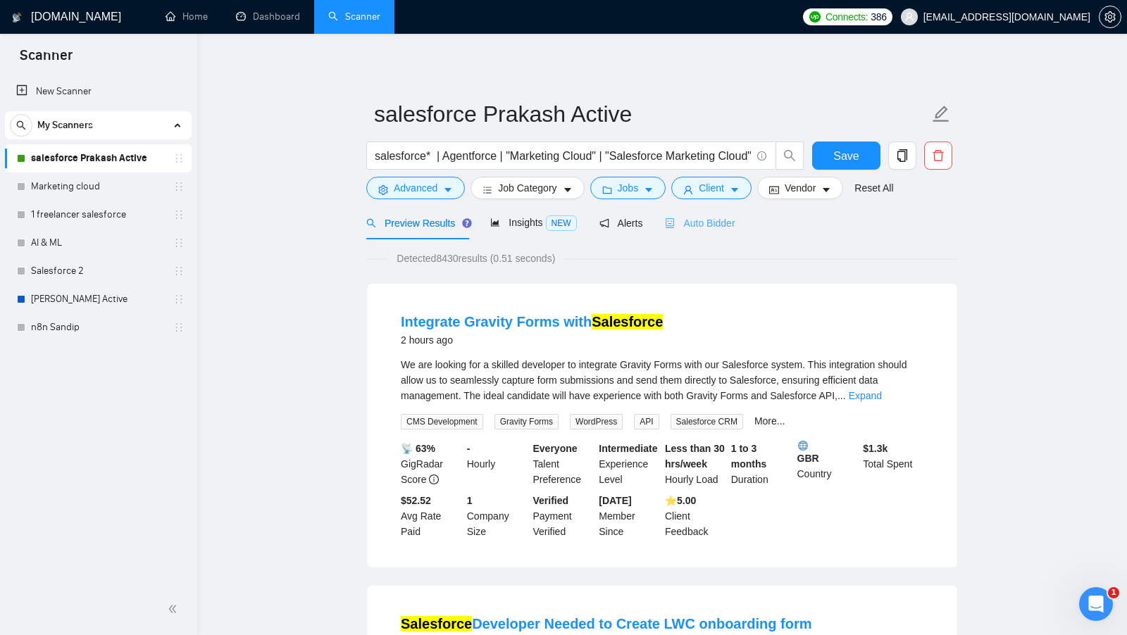
click at [701, 213] on div "Auto Bidder" at bounding box center [700, 222] width 70 height 33
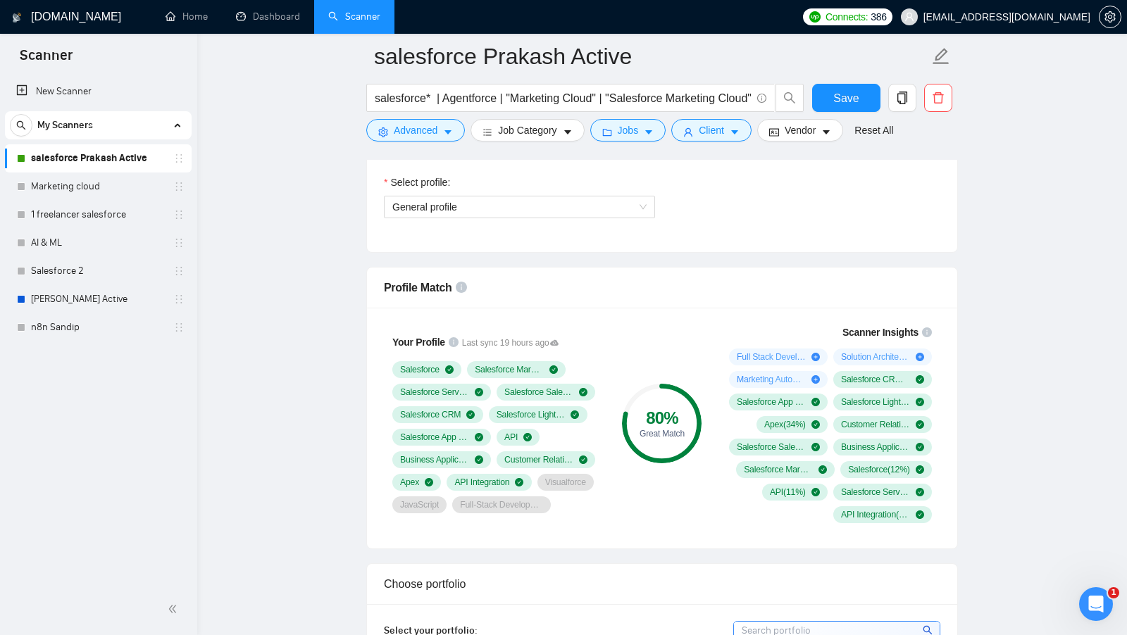
scroll to position [841, 0]
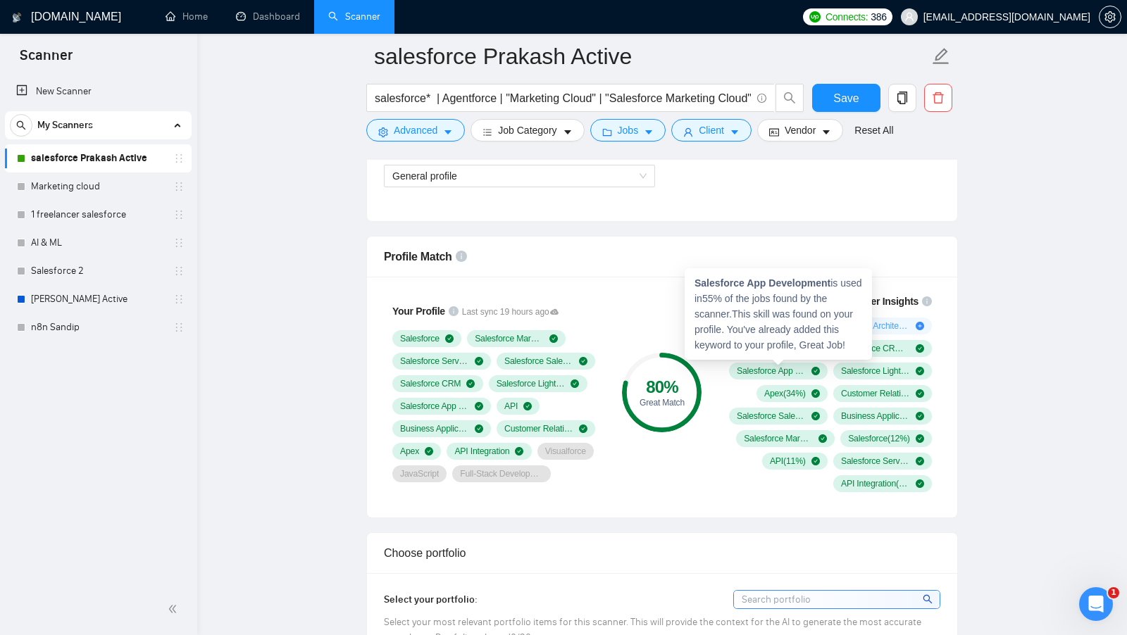
click at [672, 323] on div "80 % Great Match" at bounding box center [662, 392] width 94 height 215
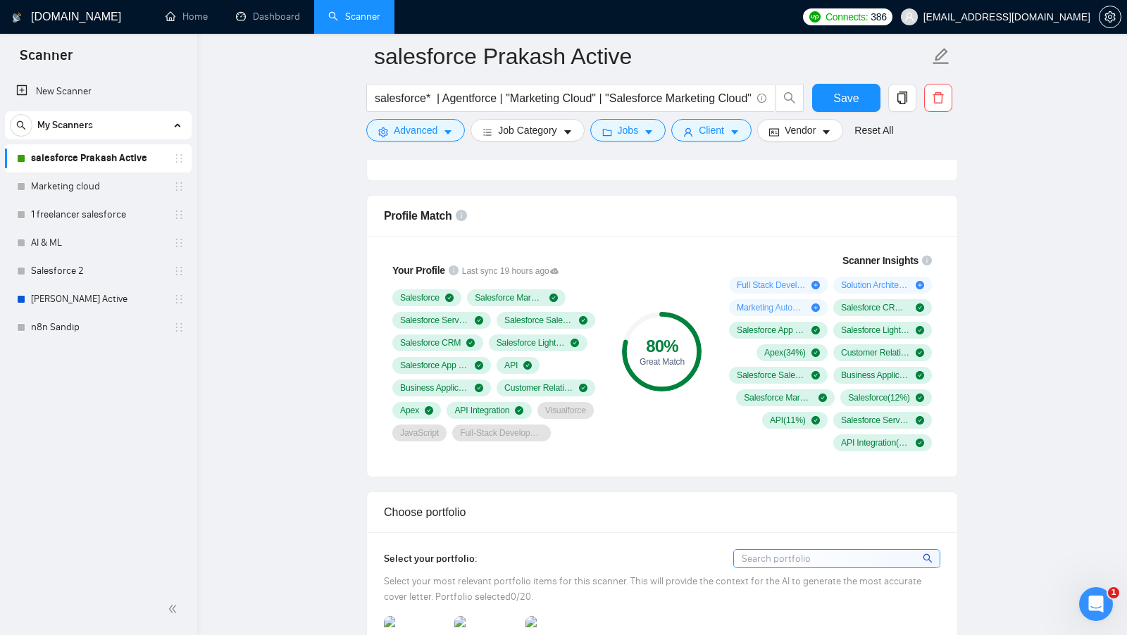
scroll to position [891, 0]
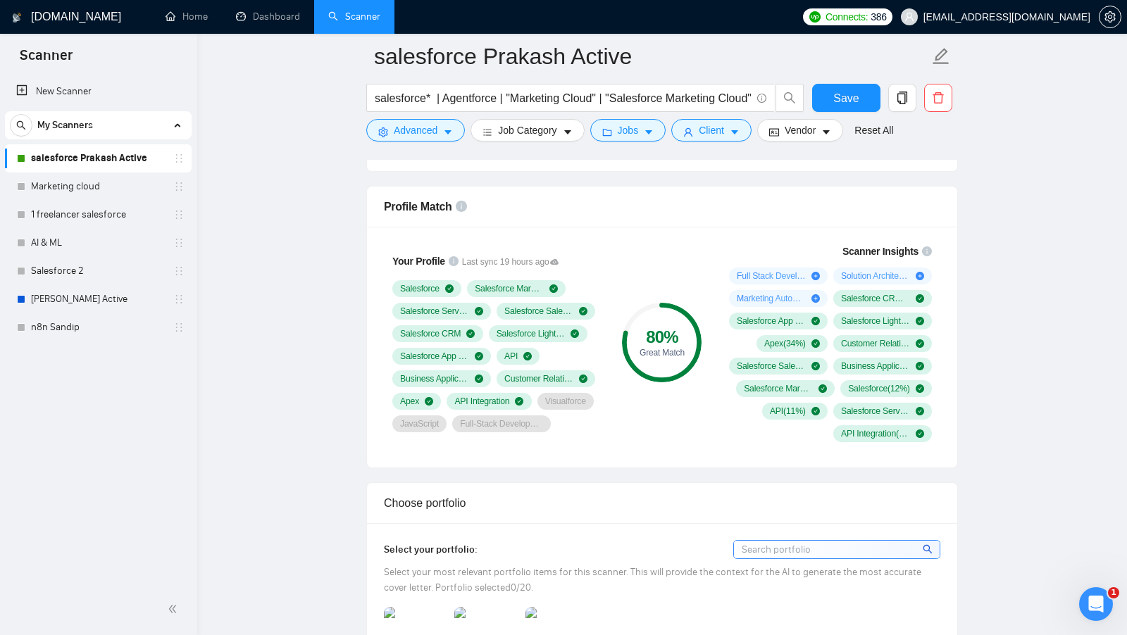
click at [758, 246] on div "Scanner Insights" at bounding box center [827, 251] width 208 height 10
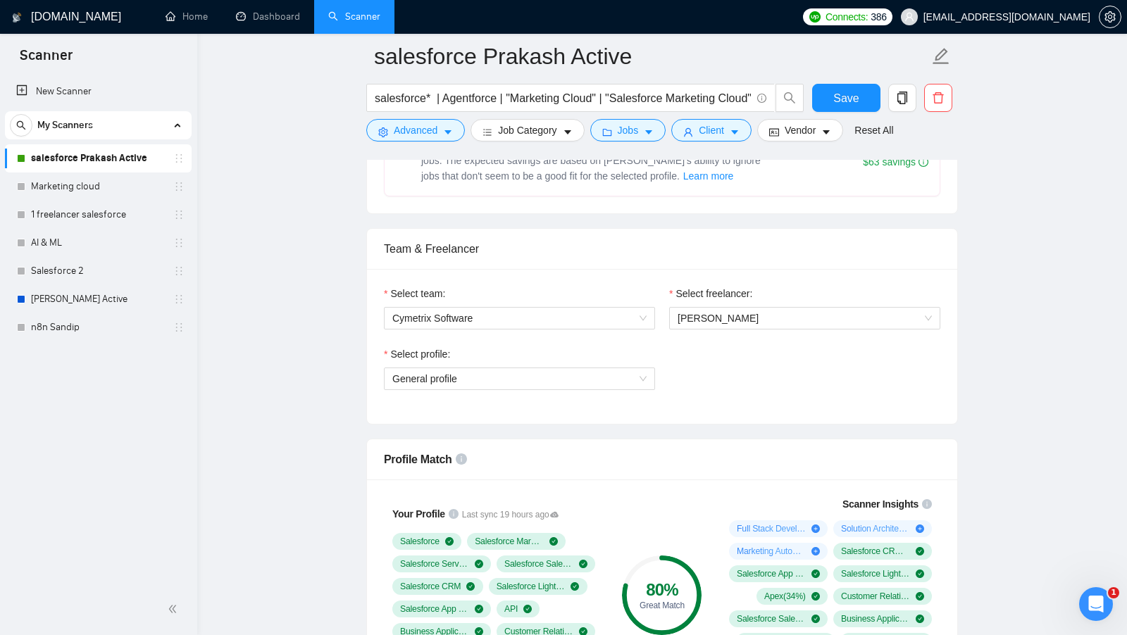
scroll to position [637, 0]
click at [550, 373] on span "General profile" at bounding box center [519, 379] width 254 height 21
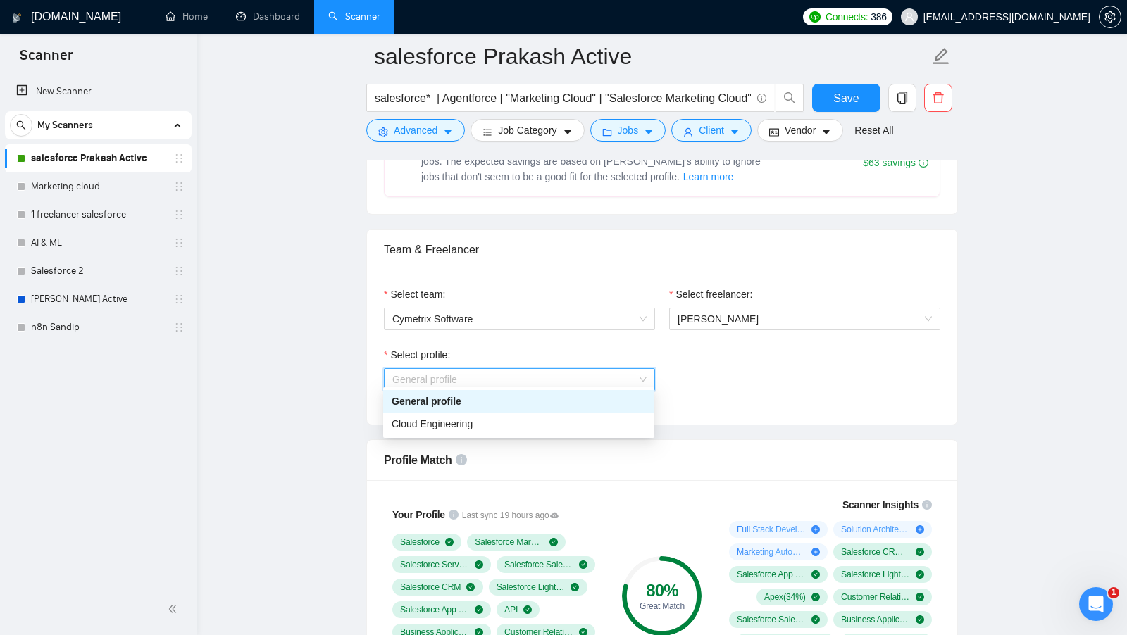
click at [691, 368] on div "Select profile: General profile" at bounding box center [662, 377] width 570 height 61
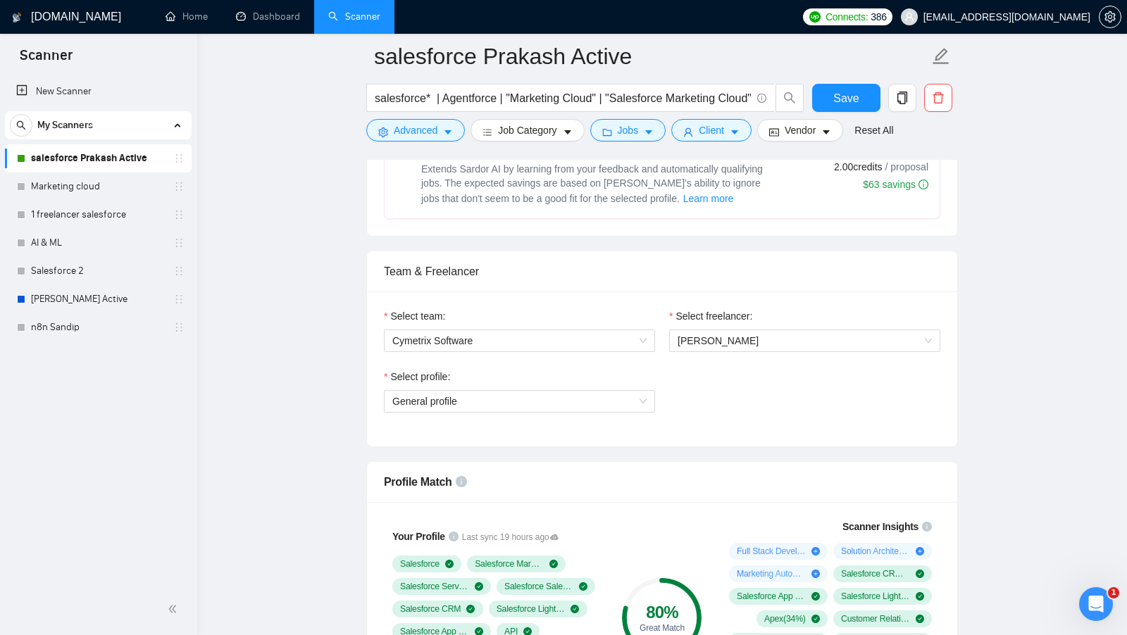
scroll to position [838, 0]
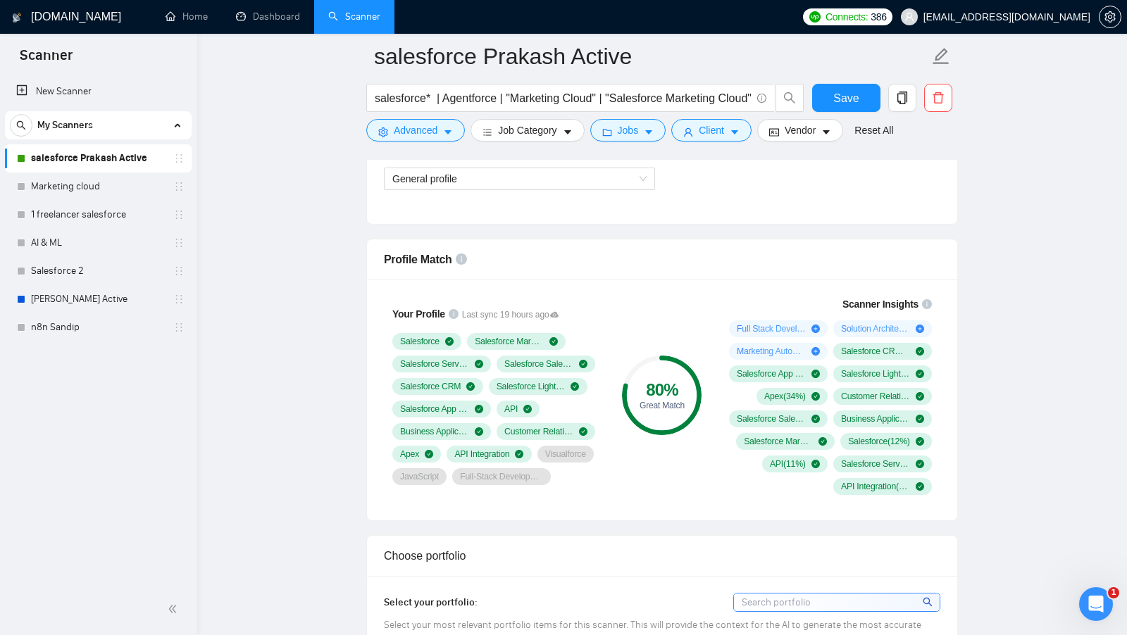
click at [263, 20] on link "Dashboard" at bounding box center [268, 17] width 64 height 12
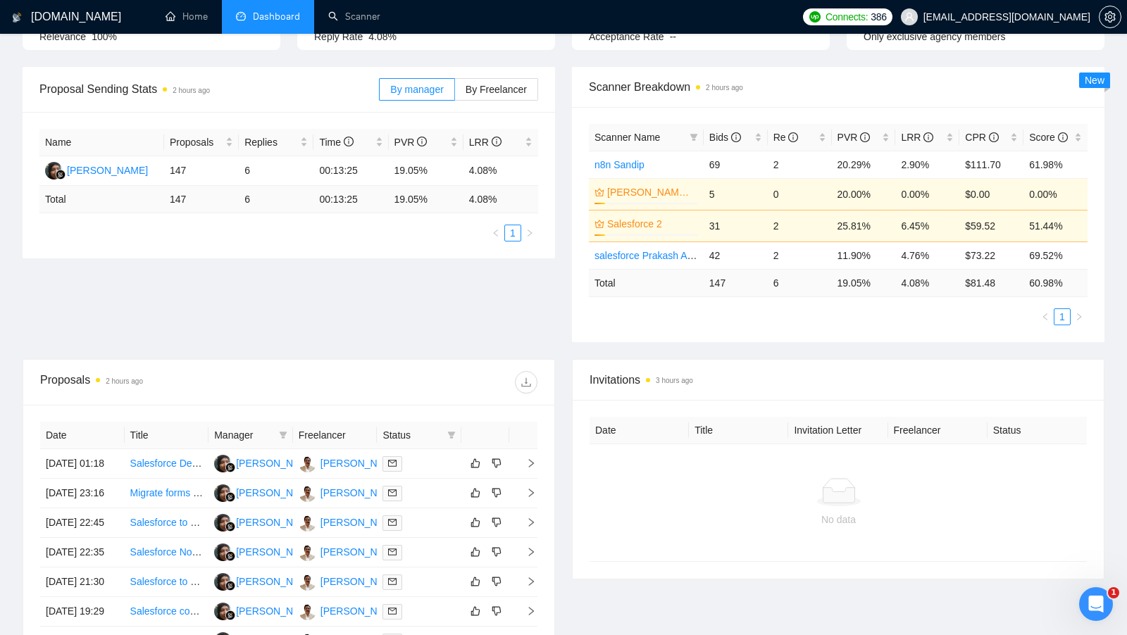
scroll to position [188, 0]
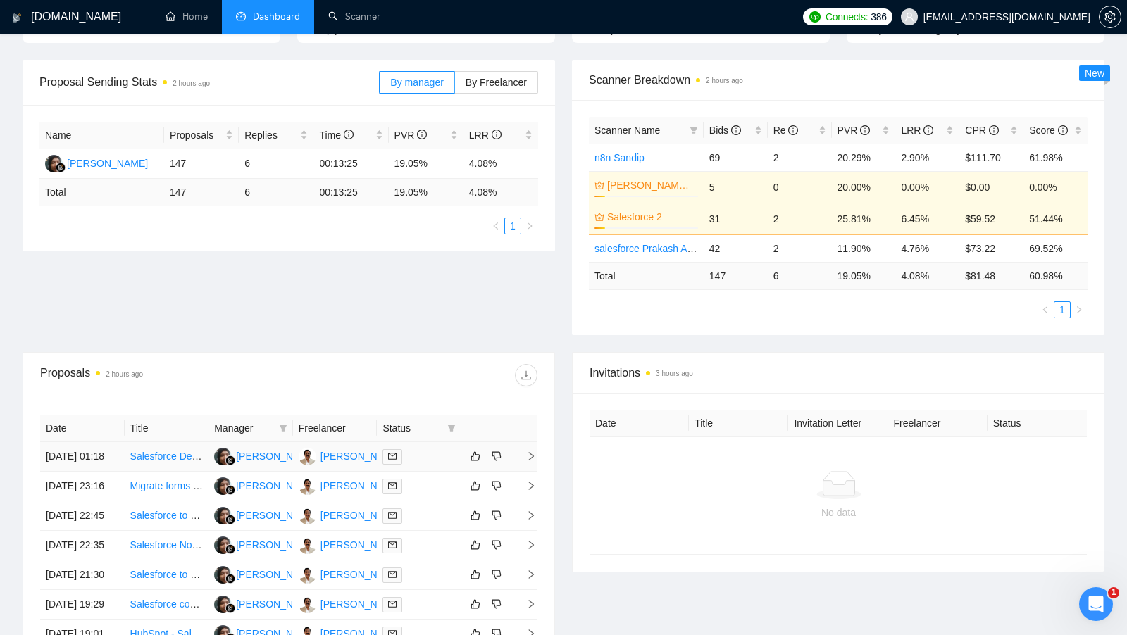
click at [349, 464] on div "[PERSON_NAME]" at bounding box center [360, 456] width 81 height 15
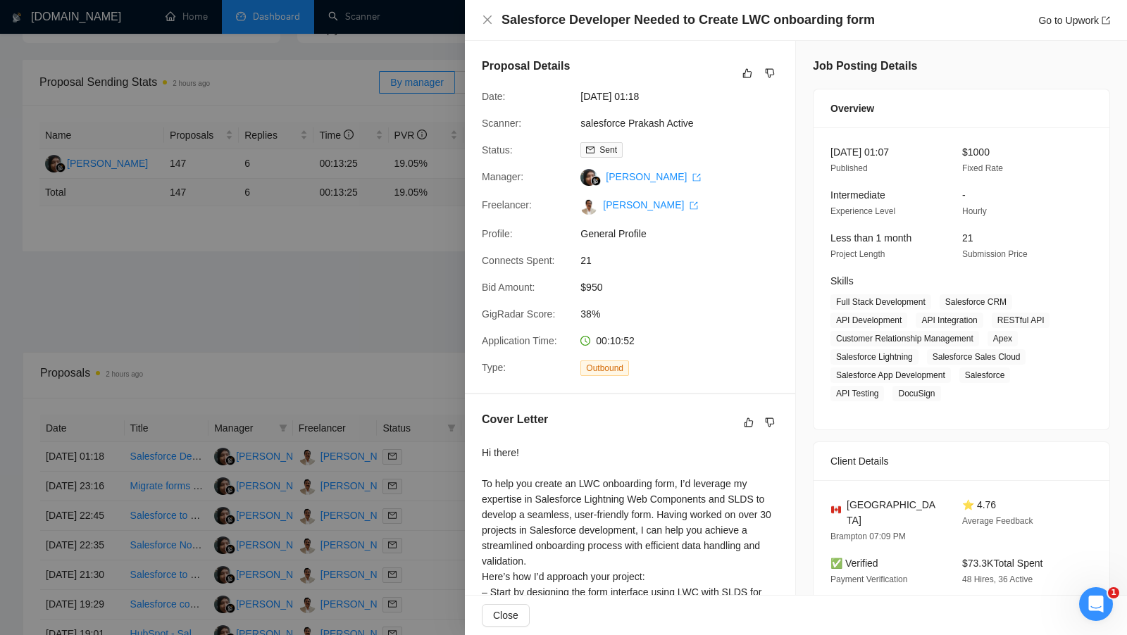
click at [432, 267] on div at bounding box center [563, 317] width 1127 height 635
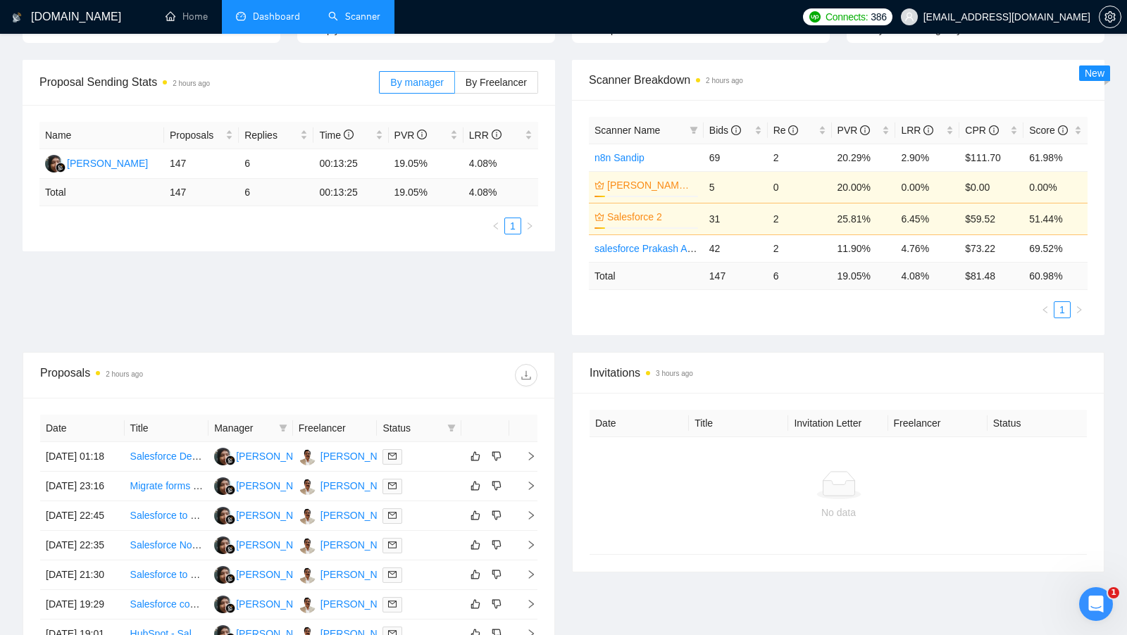
click at [356, 23] on link "Scanner" at bounding box center [354, 17] width 52 height 12
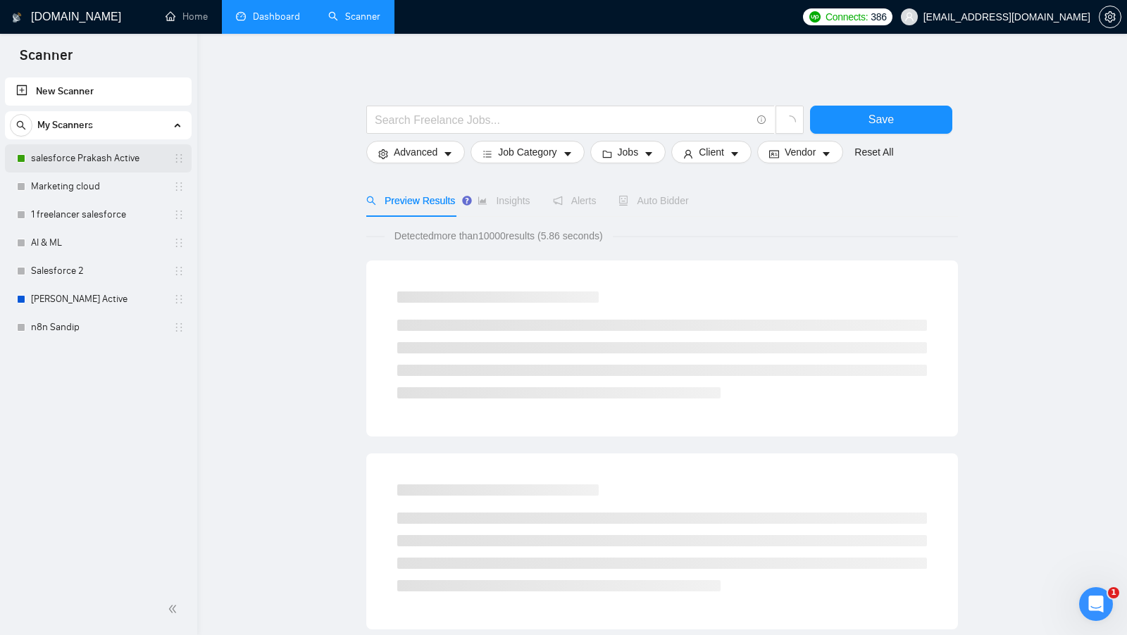
click at [125, 158] on link "salesforce Prakash Active" at bounding box center [98, 158] width 134 height 28
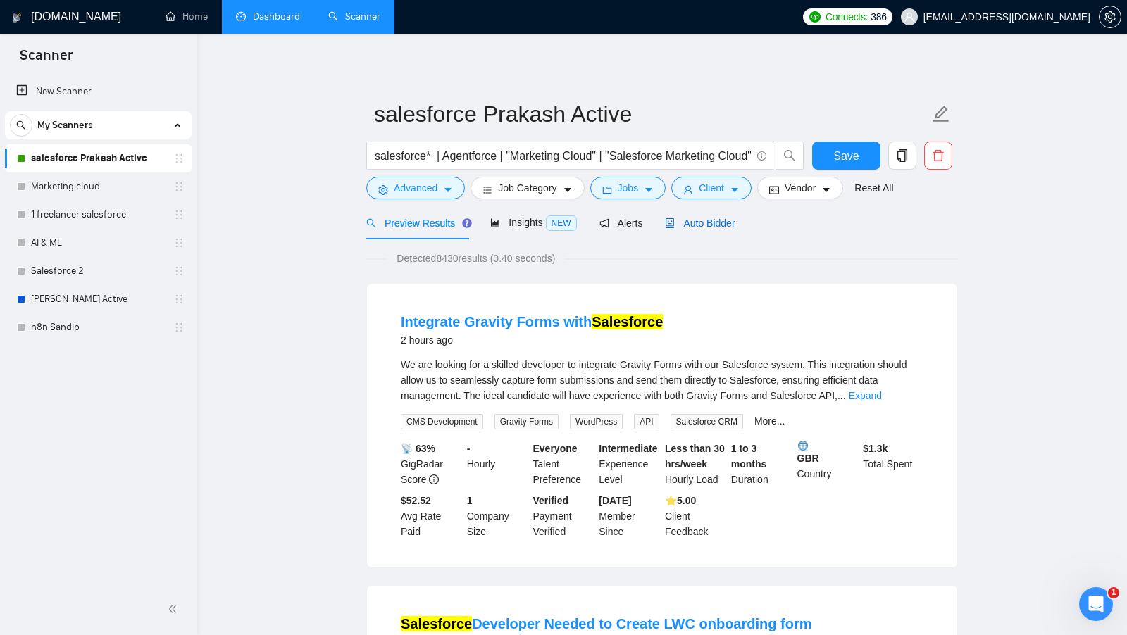
click at [700, 223] on span "Auto Bidder" at bounding box center [700, 223] width 70 height 11
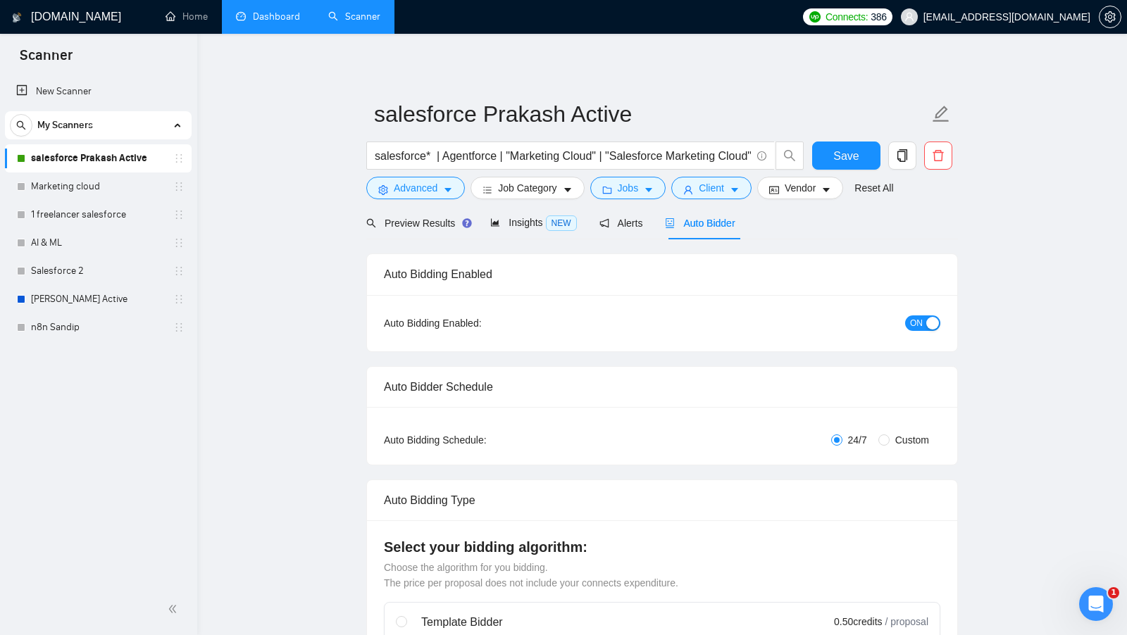
checkbox input "true"
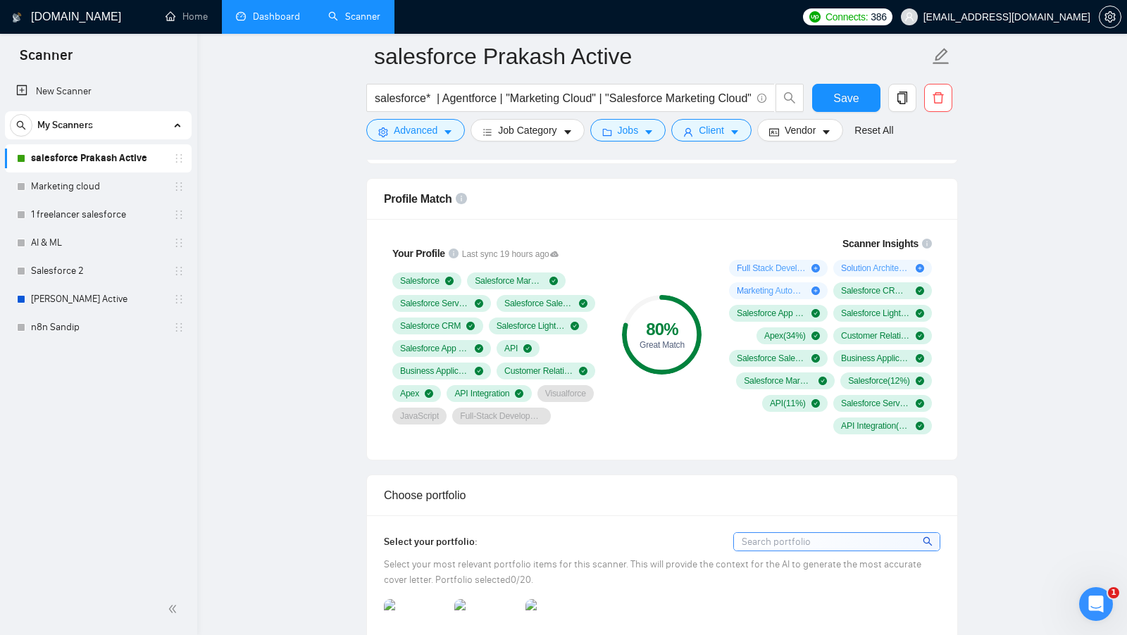
scroll to position [896, 0]
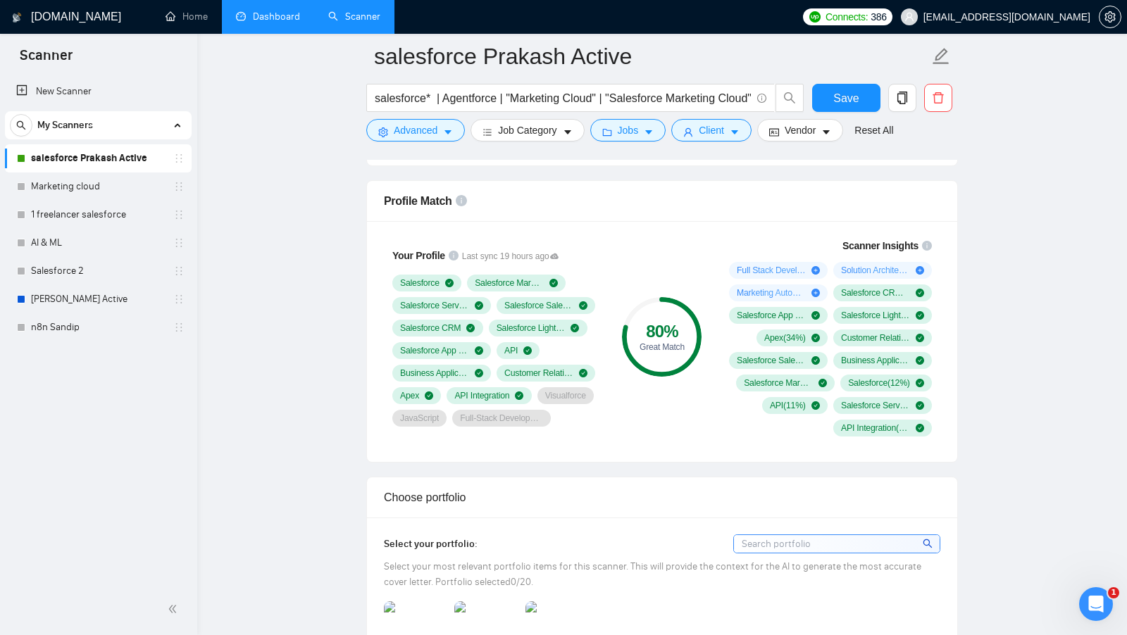
click at [684, 263] on div "80 % Great Match" at bounding box center [662, 337] width 94 height 215
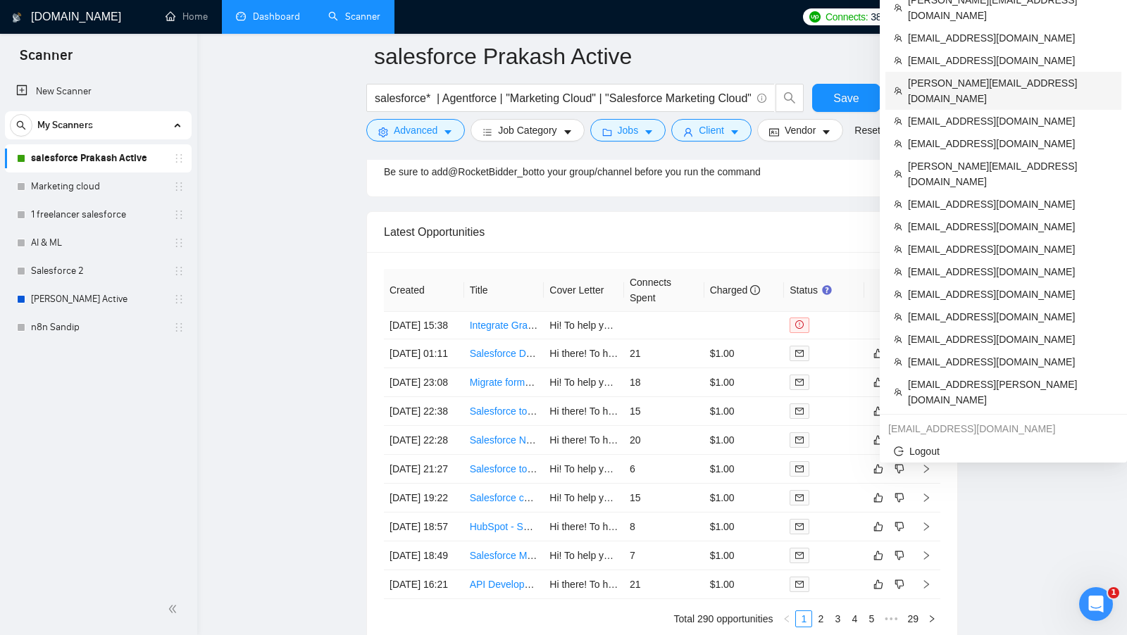
scroll to position [3649, 0]
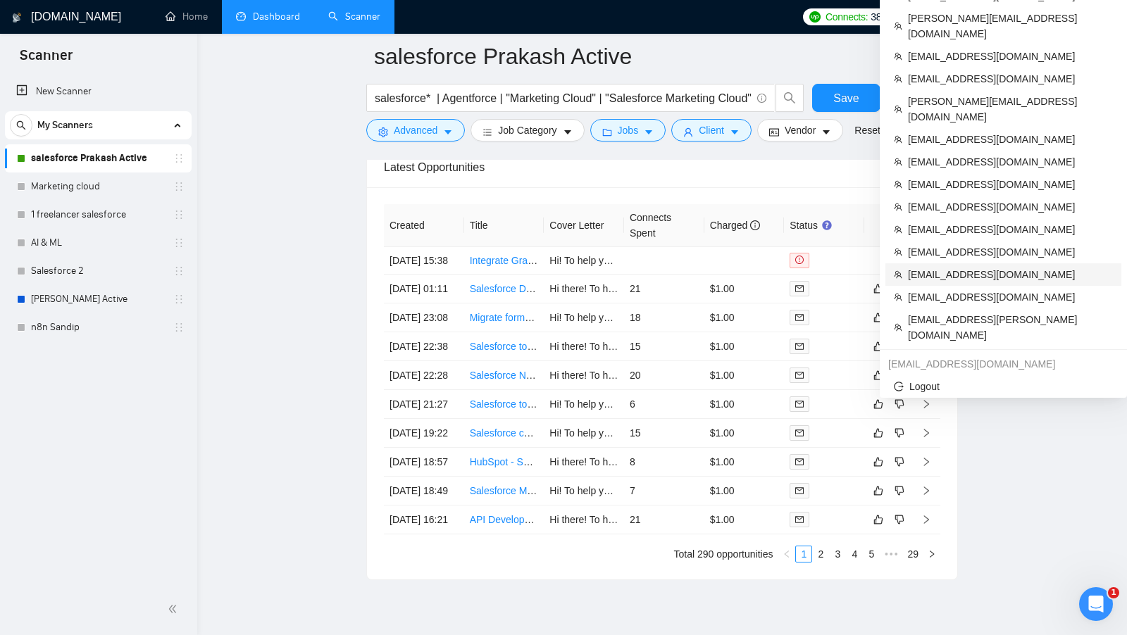
click at [1005, 267] on span "[EMAIL_ADDRESS][DOMAIN_NAME]" at bounding box center [1010, 274] width 205 height 15
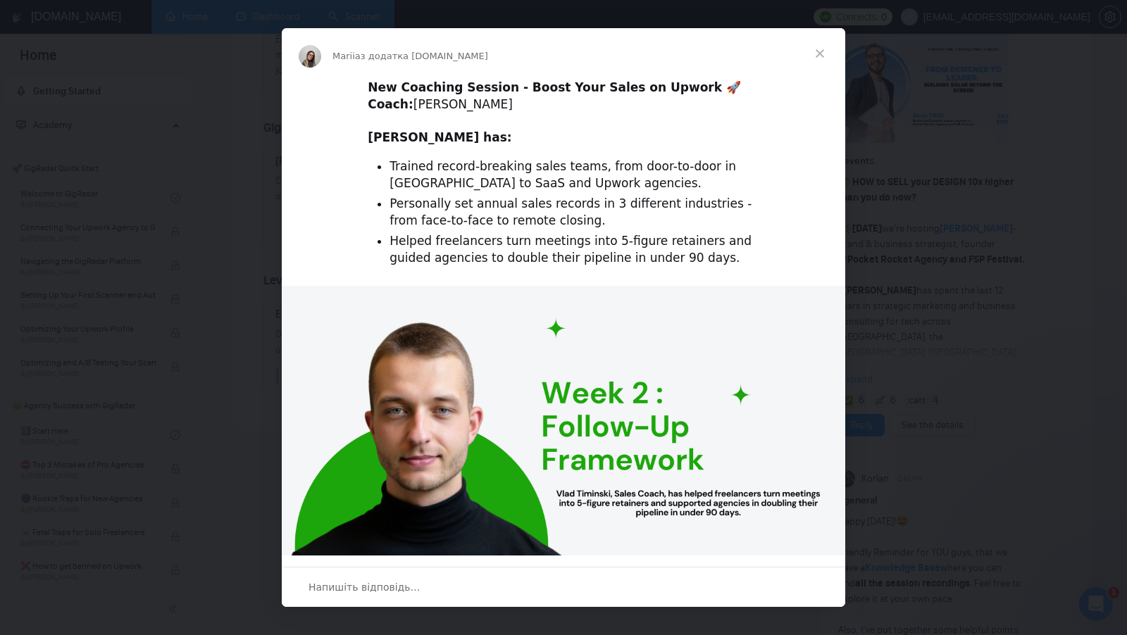
click at [822, 56] on span "Закрити" at bounding box center [819, 53] width 51 height 51
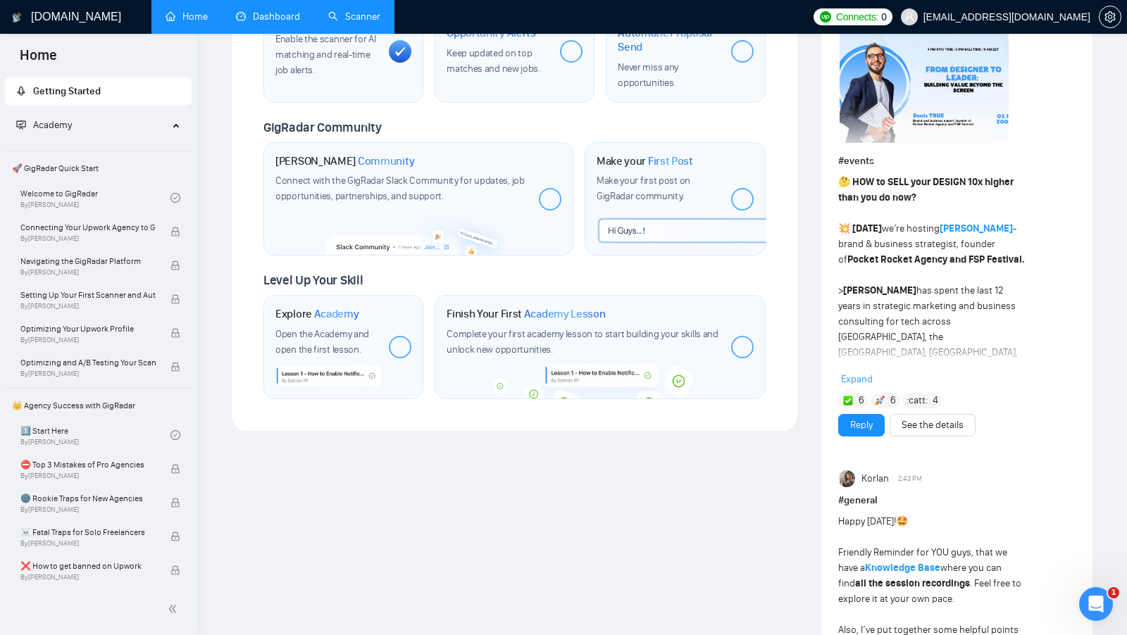
click at [359, 15] on link "Scanner" at bounding box center [354, 17] width 52 height 12
